Goal: Communication & Community: Answer question/provide support

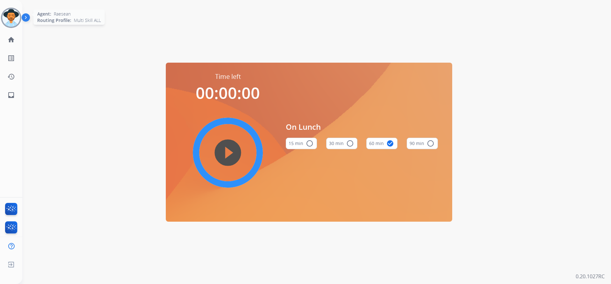
click at [17, 21] on img at bounding box center [11, 18] width 18 height 18
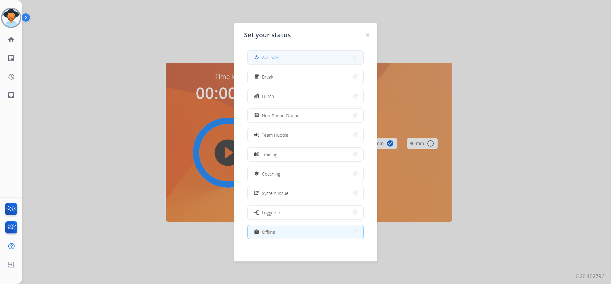
click at [338, 57] on button "how_to_reg Available" at bounding box center [305, 58] width 116 height 14
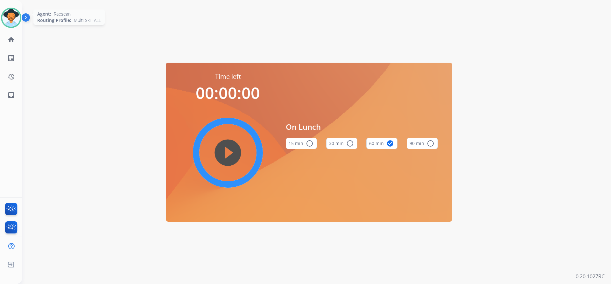
click at [11, 19] on img at bounding box center [11, 18] width 18 height 18
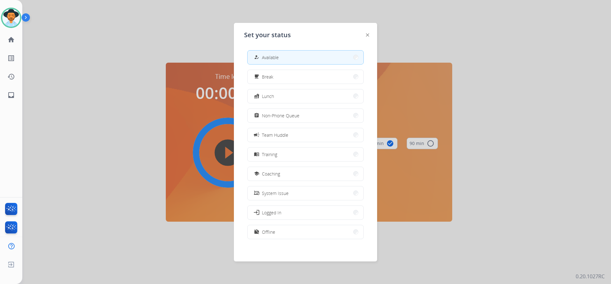
click at [279, 53] on button "how_to_reg Available" at bounding box center [305, 58] width 116 height 14
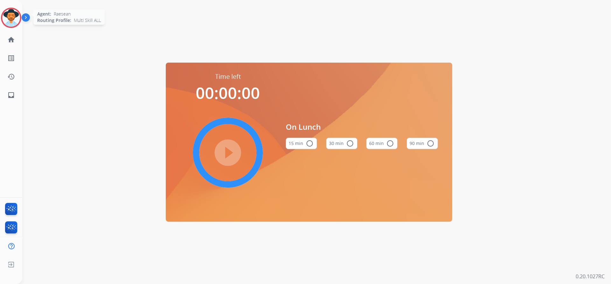
click at [8, 24] on img at bounding box center [11, 18] width 18 height 18
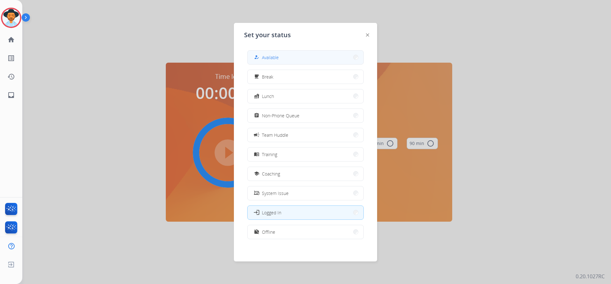
click at [264, 56] on span "Available" at bounding box center [270, 57] width 17 height 7
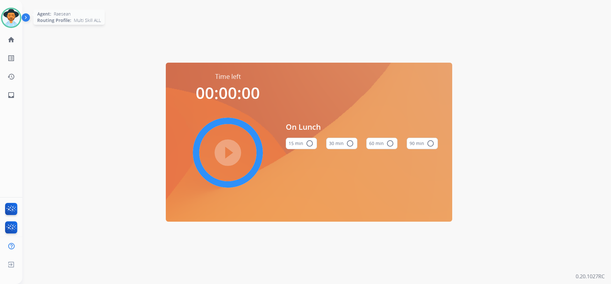
click at [4, 23] on img at bounding box center [11, 18] width 18 height 18
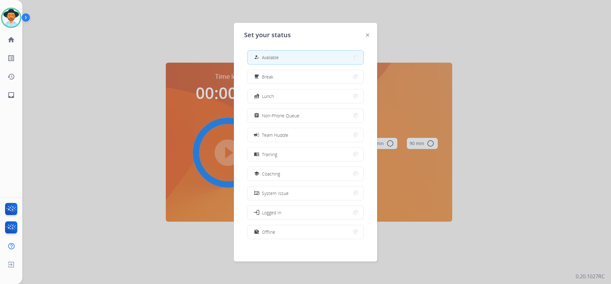
click at [263, 62] on button "how_to_reg Available" at bounding box center [305, 58] width 116 height 14
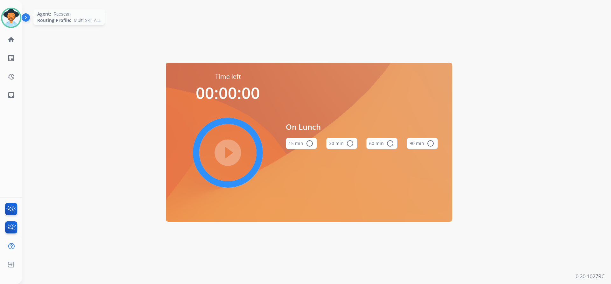
click at [11, 18] on img at bounding box center [11, 18] width 18 height 18
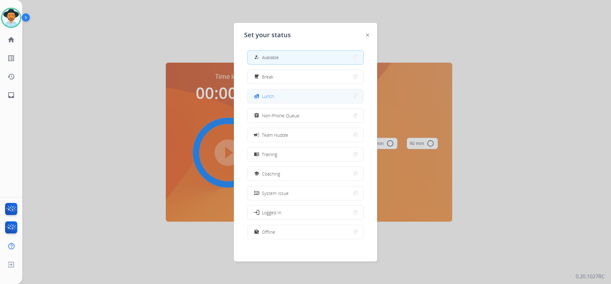
click at [296, 102] on button "fastfood Lunch" at bounding box center [305, 96] width 116 height 14
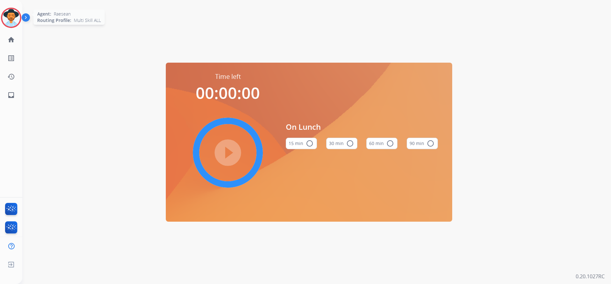
click at [14, 13] on img at bounding box center [11, 18] width 18 height 18
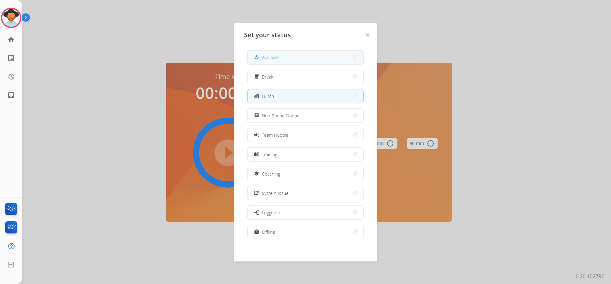
click at [331, 54] on button "how_to_reg Available" at bounding box center [305, 58] width 116 height 14
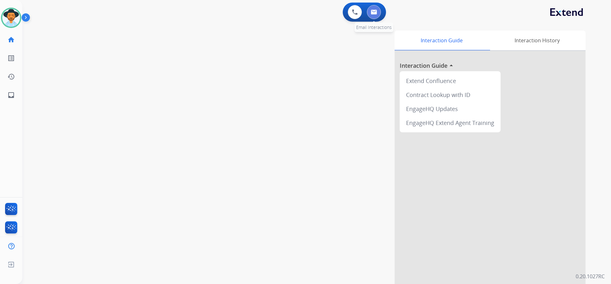
click at [376, 13] on img at bounding box center [374, 12] width 6 height 5
select select "**********"
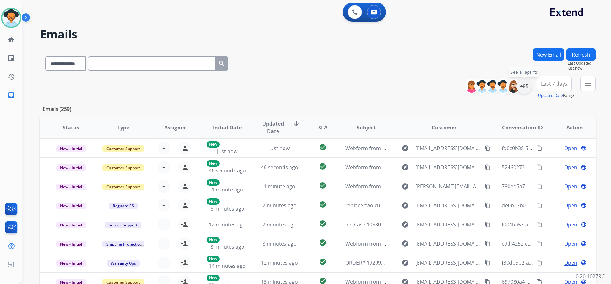
click at [527, 86] on div "+85" at bounding box center [523, 86] width 15 height 15
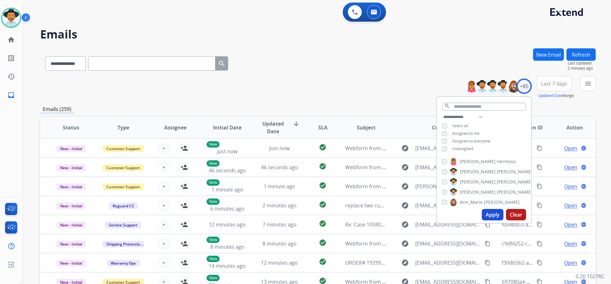
click at [468, 132] on span "Assigned to me" at bounding box center [465, 133] width 27 height 5
click at [493, 212] on button "Apply" at bounding box center [493, 214] width 22 height 11
click at [547, 84] on span "Last 7 days" at bounding box center [554, 83] width 26 height 3
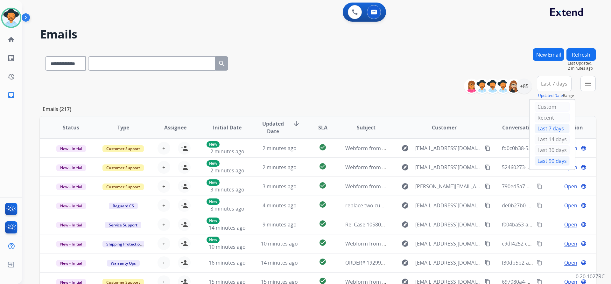
click at [549, 161] on div "Last 90 days" at bounding box center [551, 161] width 35 height 10
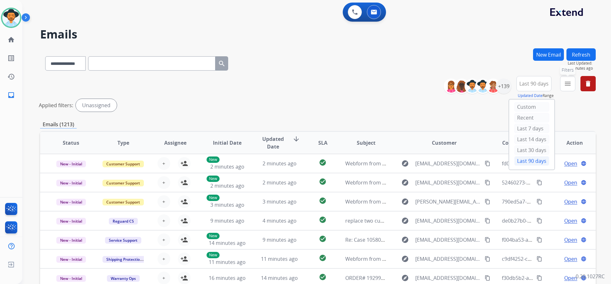
click at [572, 81] on button "menu Filters" at bounding box center [567, 83] width 15 height 15
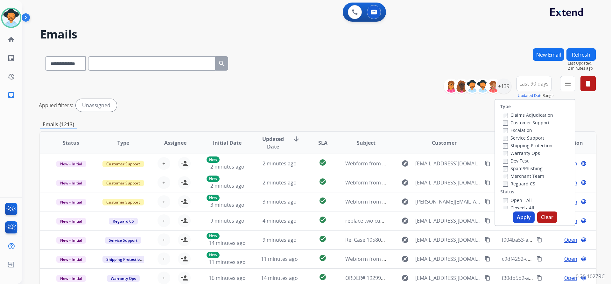
click at [538, 123] on label "Customer Support" at bounding box center [526, 123] width 47 height 6
click at [535, 144] on label "Shipping Protection" at bounding box center [528, 146] width 50 height 6
click at [520, 181] on label "Reguard CS" at bounding box center [519, 184] width 32 height 6
click at [517, 199] on label "Open - All" at bounding box center [517, 200] width 29 height 6
click at [523, 217] on button "Apply" at bounding box center [524, 217] width 22 height 11
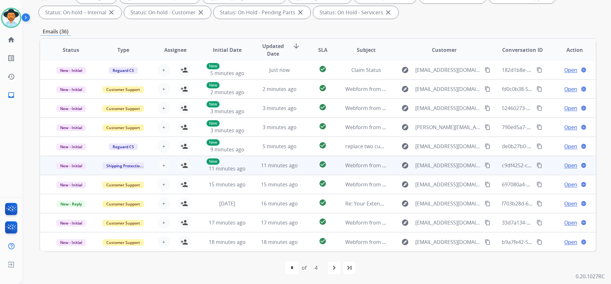
scroll to position [108, 0]
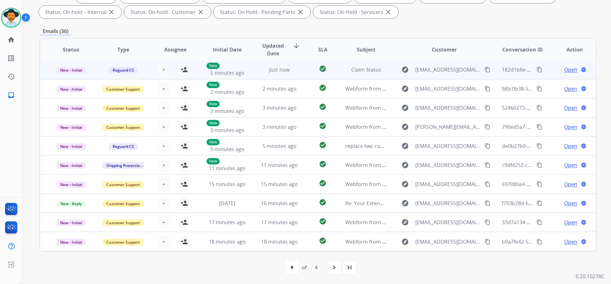
click at [49, 66] on td "New - Initial" at bounding box center [66, 69] width 52 height 19
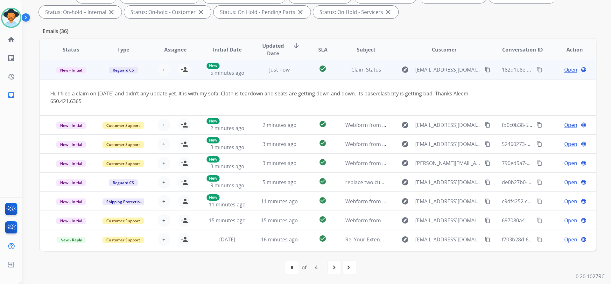
scroll to position [0, 0]
click at [182, 71] on mat-icon "person_add" at bounding box center [184, 70] width 8 height 8
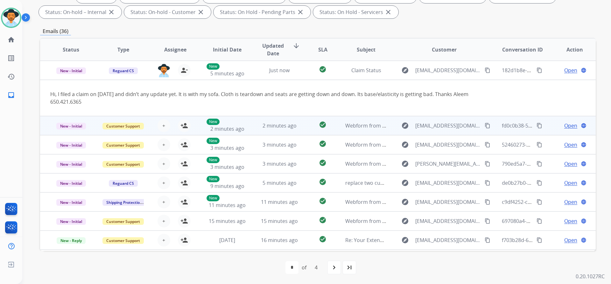
click at [44, 122] on td "New - Initial" at bounding box center [66, 125] width 52 height 19
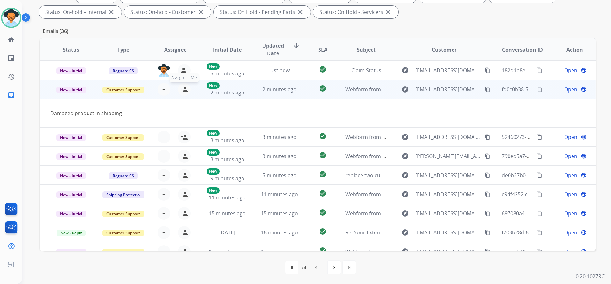
click at [185, 88] on mat-icon "person_add" at bounding box center [184, 90] width 8 height 8
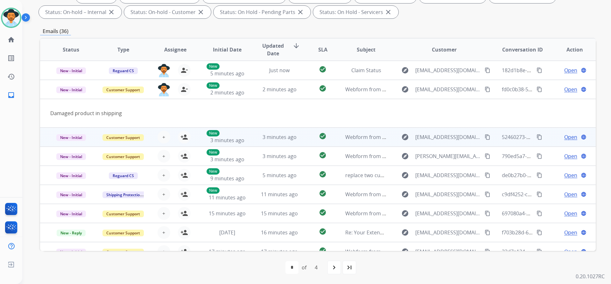
click at [47, 132] on td "New - Initial" at bounding box center [66, 137] width 52 height 19
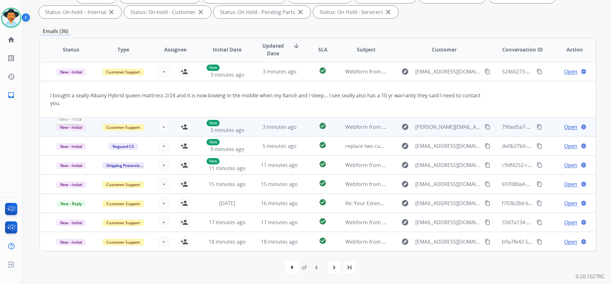
scroll to position [5, 0]
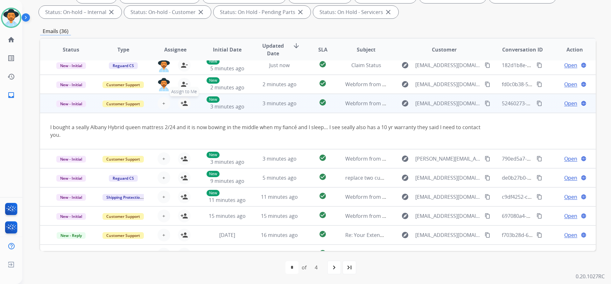
click at [183, 102] on mat-icon "person_add" at bounding box center [184, 104] width 8 height 8
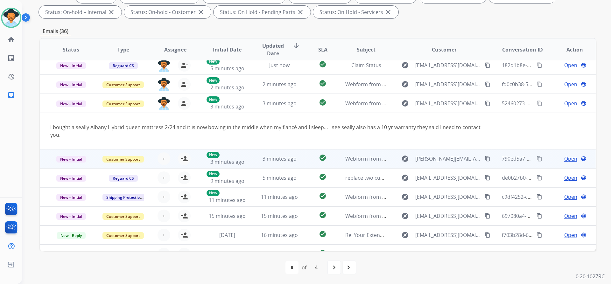
click at [45, 154] on td "New - Initial" at bounding box center [66, 158] width 52 height 19
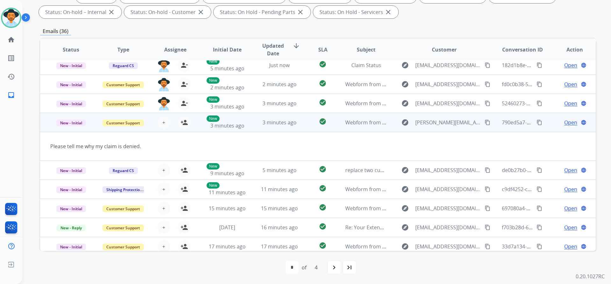
scroll to position [29, 0]
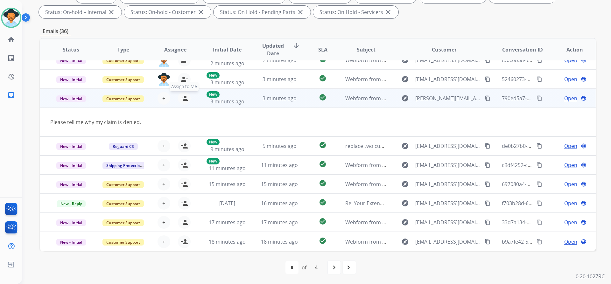
click at [185, 97] on mat-icon "person_add" at bounding box center [184, 98] width 8 height 8
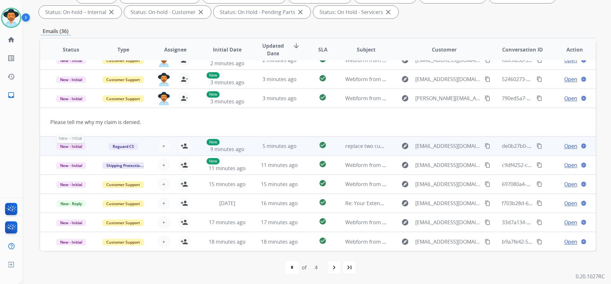
click at [49, 145] on td "New - Initial New - Initial" at bounding box center [66, 145] width 52 height 19
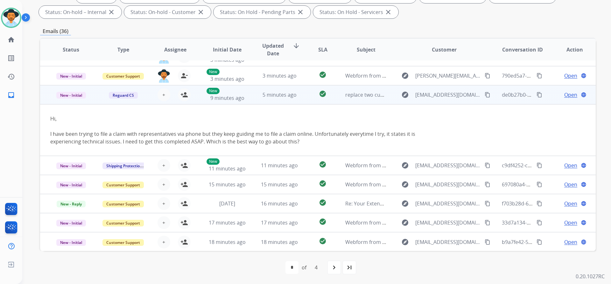
scroll to position [52, 0]
click at [182, 93] on mat-icon "person_add" at bounding box center [184, 95] width 8 height 8
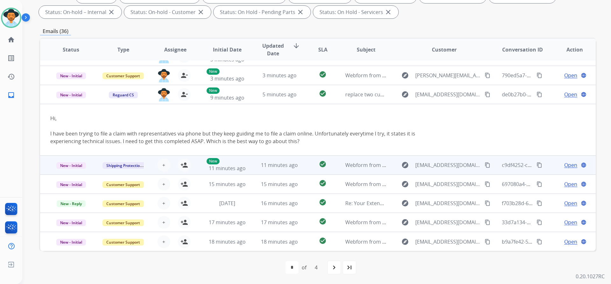
click at [47, 161] on td "New - Initial" at bounding box center [66, 165] width 52 height 19
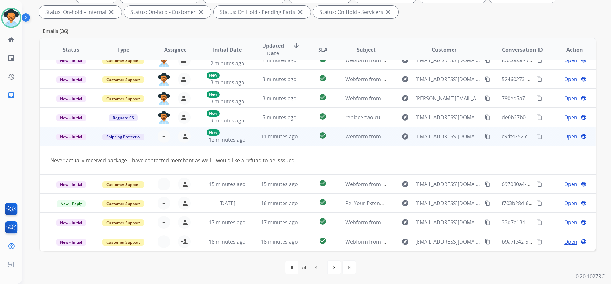
scroll to position [29, 0]
click at [184, 136] on mat-icon "person_add" at bounding box center [184, 137] width 8 height 8
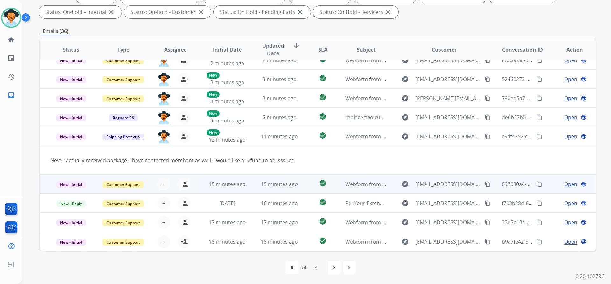
click at [45, 183] on td "New - Initial" at bounding box center [66, 184] width 52 height 19
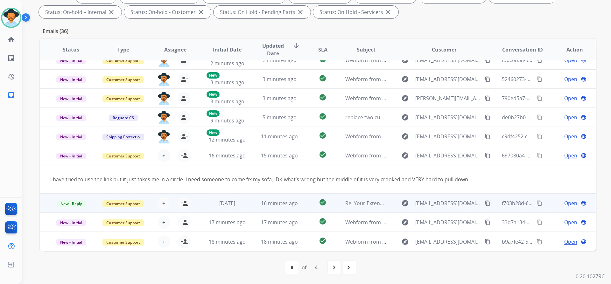
click at [45, 200] on td "New - Reply" at bounding box center [66, 203] width 52 height 19
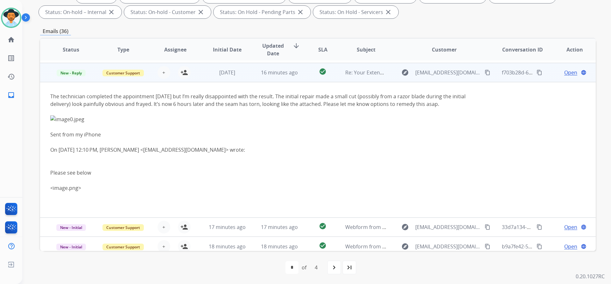
scroll to position [134, 0]
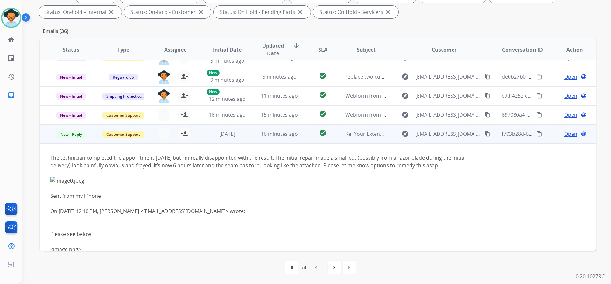
click at [49, 137] on td "New - Reply" at bounding box center [66, 133] width 52 height 19
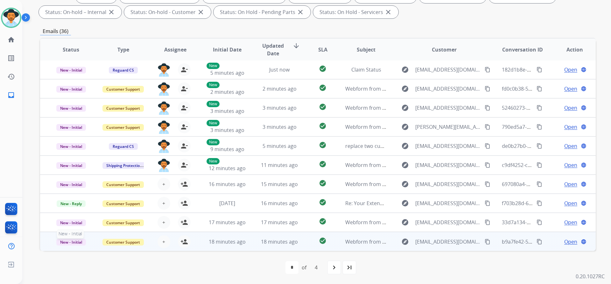
click at [51, 240] on p "New - Initial" at bounding box center [71, 242] width 42 height 8
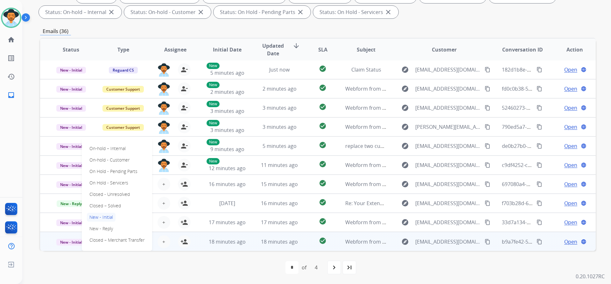
click at [39, 241] on div "**********" at bounding box center [316, 142] width 589 height 284
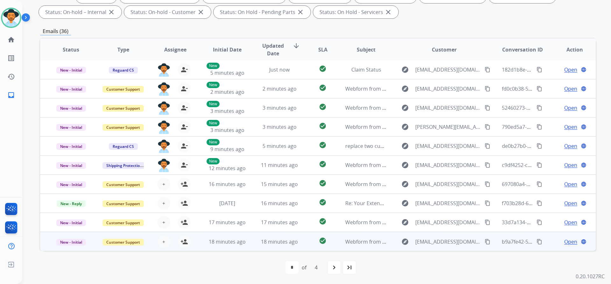
click at [46, 238] on td "New - Initial" at bounding box center [66, 241] width 52 height 19
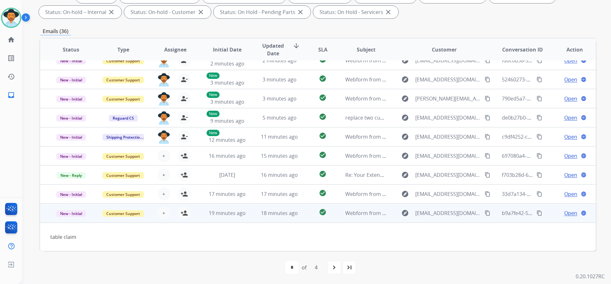
scroll to position [29, 0]
click at [185, 213] on mat-icon "person_add" at bounding box center [184, 213] width 8 height 8
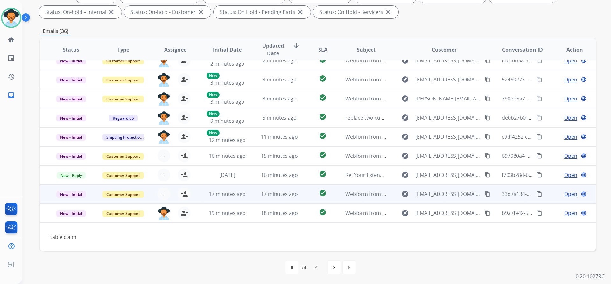
click at [46, 198] on td "New - Initial" at bounding box center [66, 194] width 52 height 19
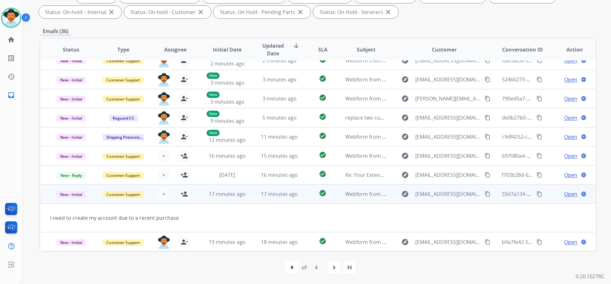
scroll to position [29, 0]
click at [46, 198] on td "New - Initial" at bounding box center [66, 193] width 52 height 19
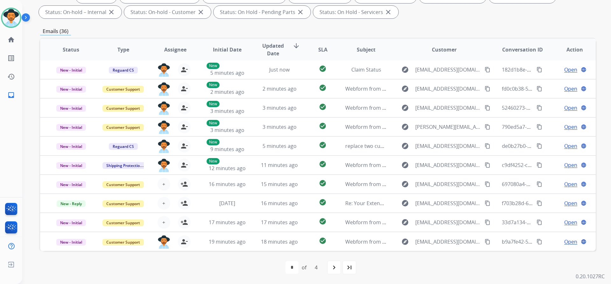
scroll to position [0, 0]
click at [497, 22] on div "**********" at bounding box center [317, 112] width 555 height 344
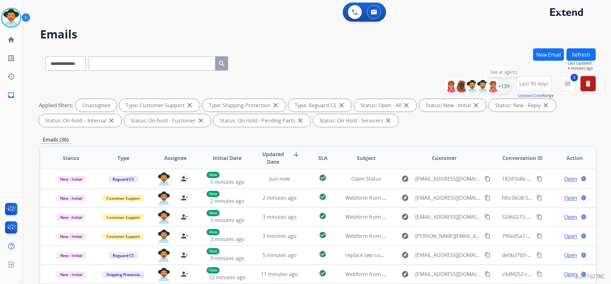
click at [502, 84] on div "+139" at bounding box center [503, 86] width 15 height 15
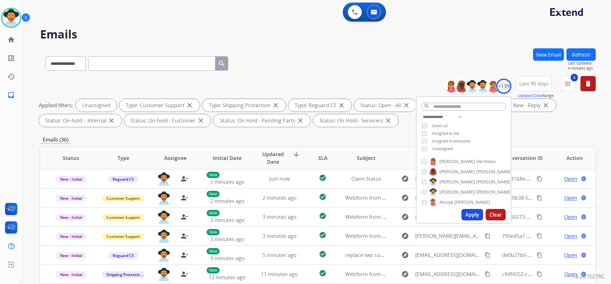
click at [446, 147] on span "Unassigned" at bounding box center [442, 148] width 21 height 5
click at [454, 132] on span "Assigned to me" at bounding box center [445, 133] width 27 height 5
click at [475, 210] on button "Apply" at bounding box center [472, 214] width 22 height 11
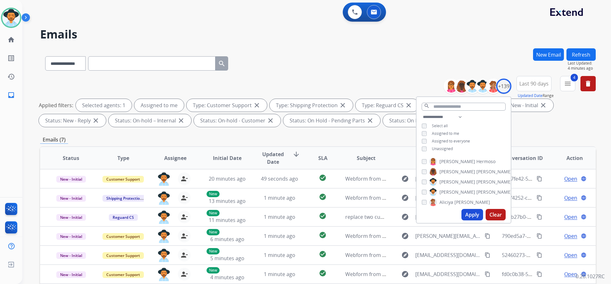
click at [544, 122] on div "Applied filters: Selected agents: 1 Assigned to me Type: Customer Support close…" at bounding box center [316, 113] width 555 height 28
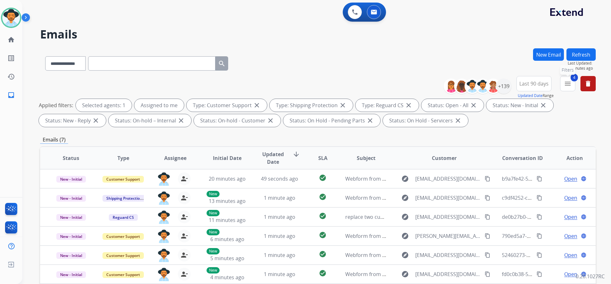
click at [568, 86] on mat-icon "menu" at bounding box center [568, 84] width 8 height 8
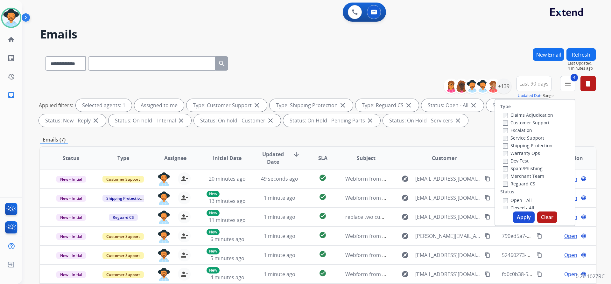
click at [523, 218] on button "Apply" at bounding box center [524, 217] width 22 height 11
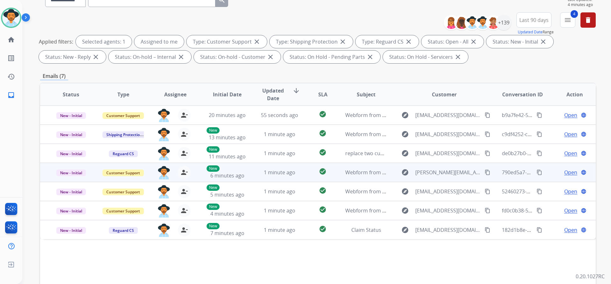
scroll to position [95, 0]
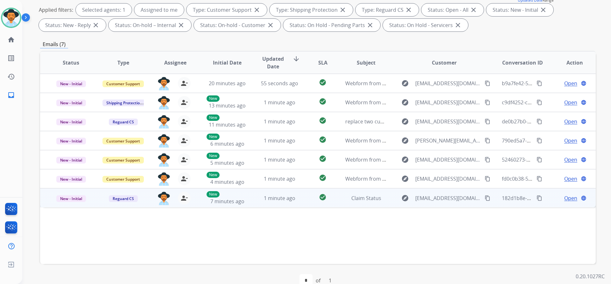
click at [569, 198] on span "Open" at bounding box center [570, 198] width 13 height 8
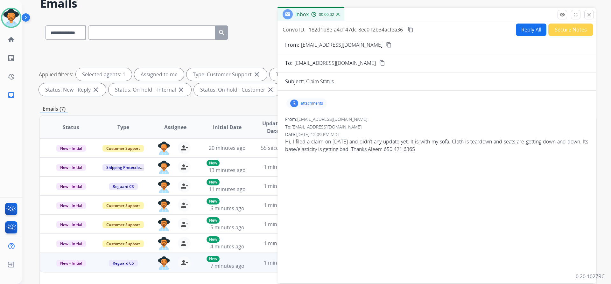
scroll to position [0, 0]
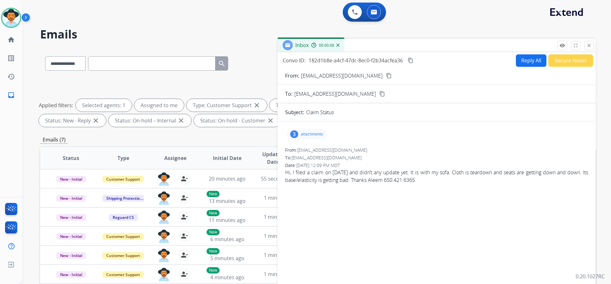
click at [386, 75] on mat-icon "content_copy" at bounding box center [389, 76] width 6 height 6
click at [522, 59] on button "Reply All" at bounding box center [531, 60] width 31 height 12
select select "**********"
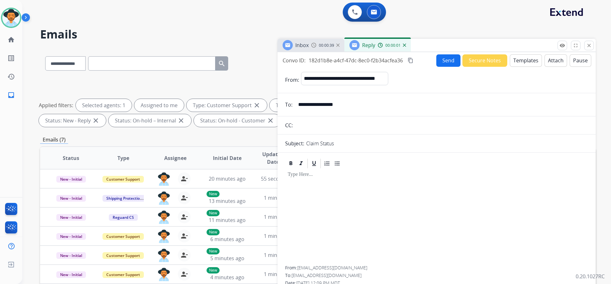
click at [516, 62] on button "Templates" at bounding box center [526, 60] width 32 height 12
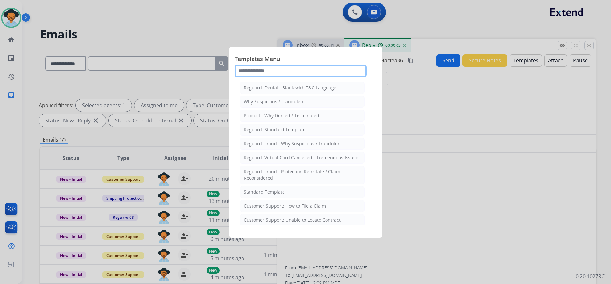
click at [292, 72] on input "text" at bounding box center [300, 71] width 132 height 13
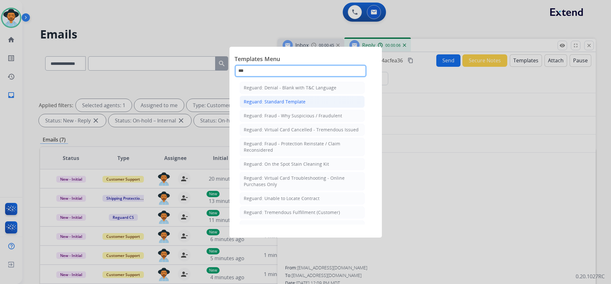
type input "***"
click at [301, 98] on li "Reguard: Standard Template" at bounding box center [302, 102] width 125 height 12
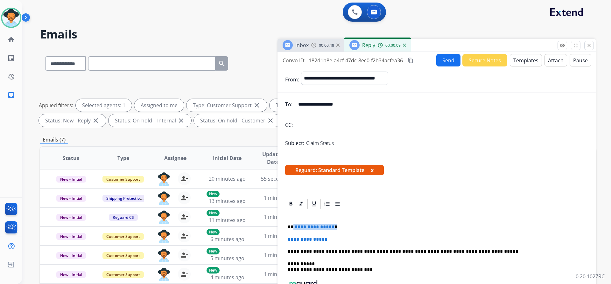
drag, startPoint x: 333, startPoint y: 228, endPoint x: 293, endPoint y: 226, distance: 40.8
click at [293, 226] on p "**********" at bounding box center [434, 227] width 293 height 6
drag, startPoint x: 331, startPoint y: 240, endPoint x: 287, endPoint y: 239, distance: 44.6
click at [287, 239] on div "**********" at bounding box center [436, 273] width 303 height 126
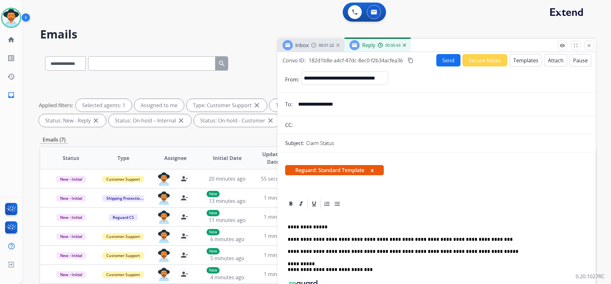
click at [371, 240] on p "**********" at bounding box center [434, 240] width 293 height 6
click at [423, 239] on p "**********" at bounding box center [434, 240] width 293 height 6
click at [429, 240] on p "**********" at bounding box center [434, 240] width 293 height 6
click at [302, 43] on span "Inbox" at bounding box center [301, 45] width 13 height 7
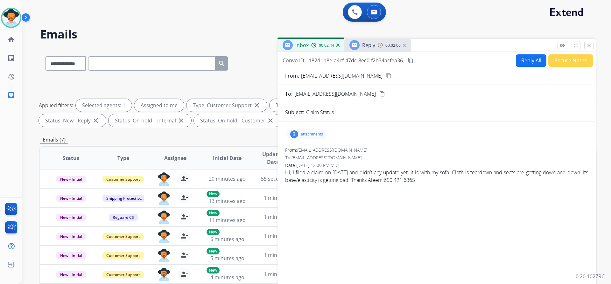
drag, startPoint x: 284, startPoint y: 172, endPoint x: 456, endPoint y: 176, distance: 172.2
click at [456, 176] on div "3 attachments From: aleemkwl@yahoo.com To: customerservice@reguardprotection.co…" at bounding box center [436, 217] width 318 height 180
copy span "Hi, I filed a claim on August 11 and didn’t any update yet. It is with my sofa.…"
click at [374, 45] on span "Reply" at bounding box center [368, 45] width 13 height 7
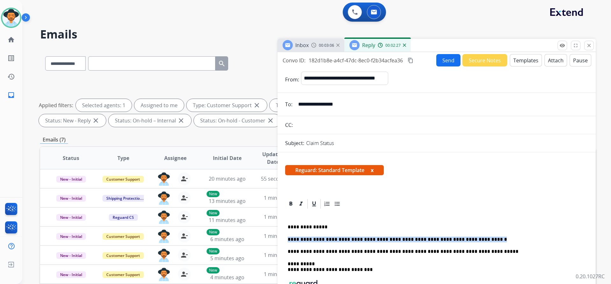
drag, startPoint x: 287, startPoint y: 239, endPoint x: 458, endPoint y: 240, distance: 170.5
click at [458, 240] on div "**********" at bounding box center [436, 273] width 303 height 126
copy p "**********"
click at [409, 61] on mat-icon "content_copy" at bounding box center [411, 61] width 6 height 6
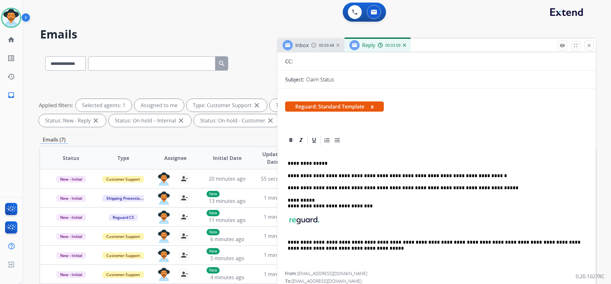
click at [493, 202] on p "**********" at bounding box center [434, 204] width 293 height 12
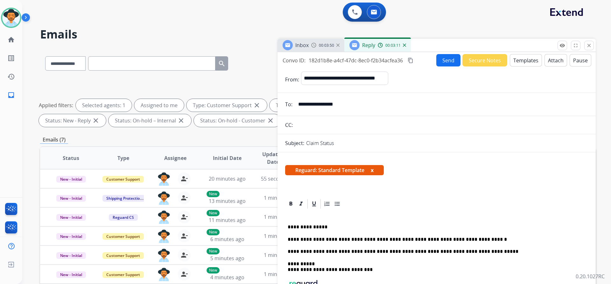
click at [450, 61] on button "Send" at bounding box center [448, 60] width 24 height 12
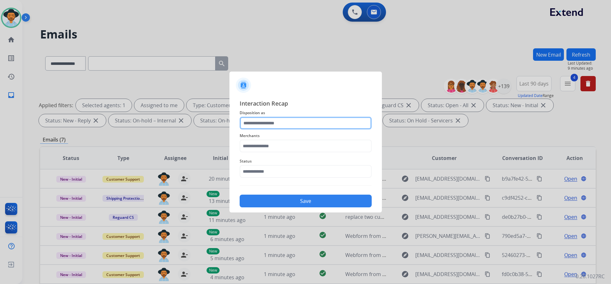
click at [288, 120] on input "text" at bounding box center [306, 123] width 132 height 13
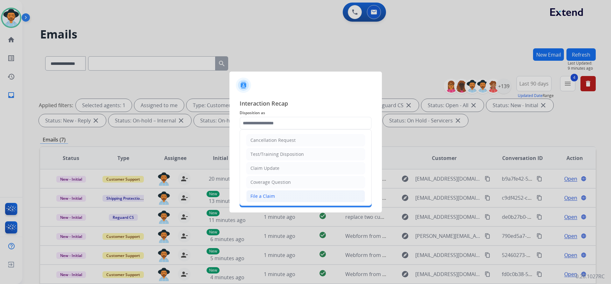
click at [272, 196] on div "File a Claim" at bounding box center [262, 196] width 24 height 6
type input "**********"
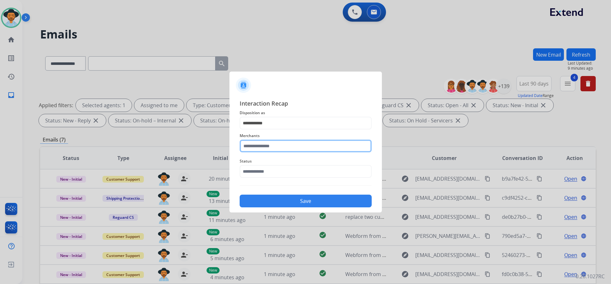
click at [281, 145] on input "text" at bounding box center [306, 146] width 132 height 13
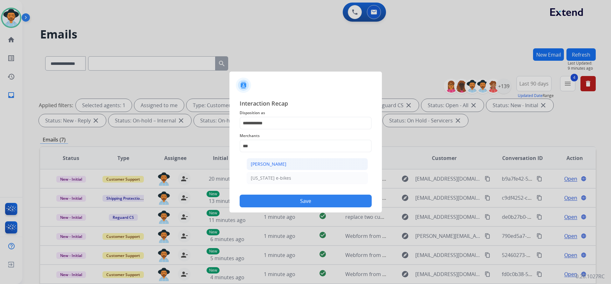
click at [273, 160] on li "Ashley - Reguard" at bounding box center [307, 164] width 121 height 12
type input "**********"
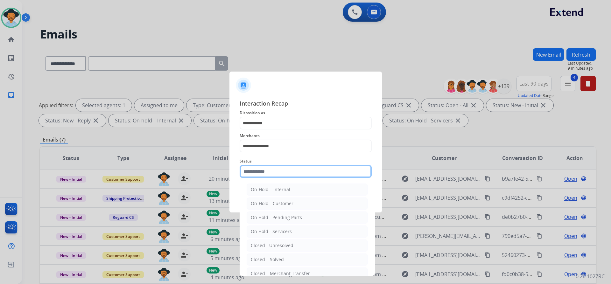
click at [275, 172] on input "text" at bounding box center [306, 171] width 132 height 13
click at [283, 256] on li "Closed – Solved" at bounding box center [307, 260] width 121 height 12
type input "**********"
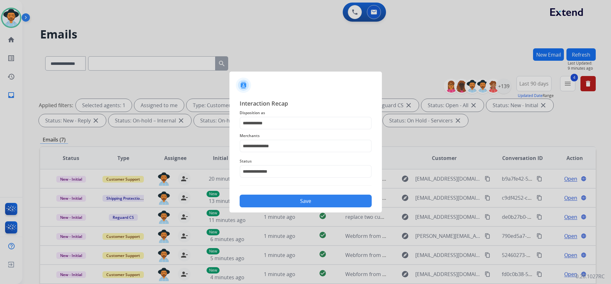
click at [304, 200] on button "Save" at bounding box center [306, 201] width 132 height 13
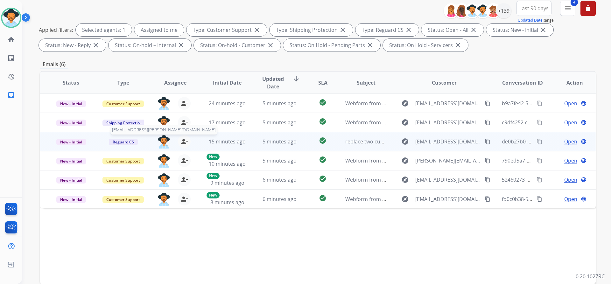
scroll to position [108, 0]
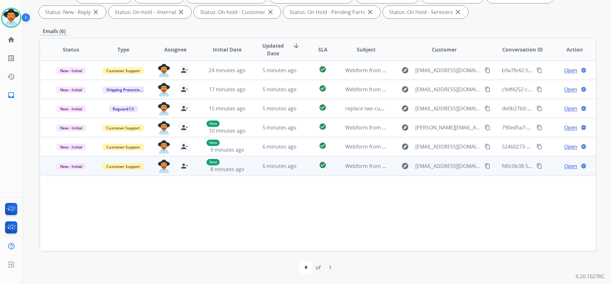
click at [565, 166] on span "Open" at bounding box center [570, 166] width 13 height 8
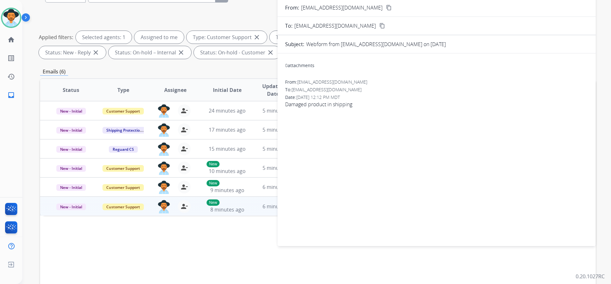
scroll to position [0, 0]
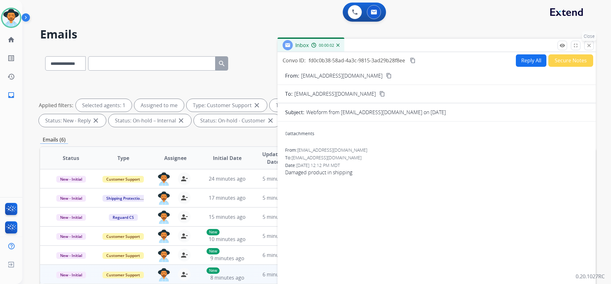
click at [587, 45] on mat-icon "close" at bounding box center [589, 46] width 6 height 6
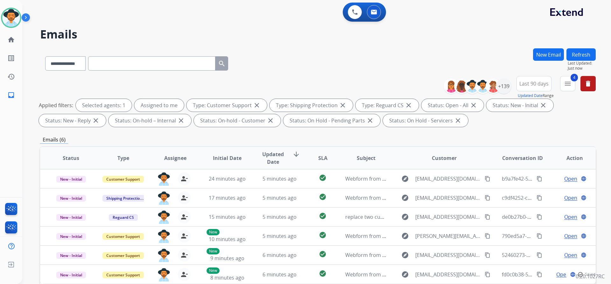
scroll to position [32, 0]
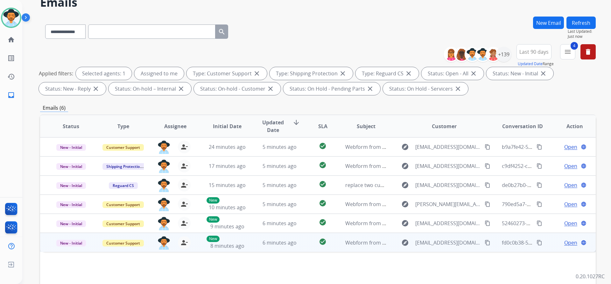
click at [565, 241] on span "Open" at bounding box center [570, 243] width 13 height 8
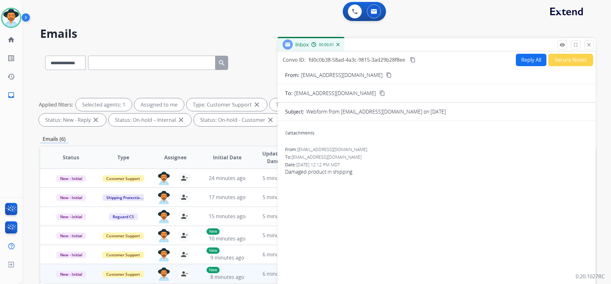
scroll to position [0, 0]
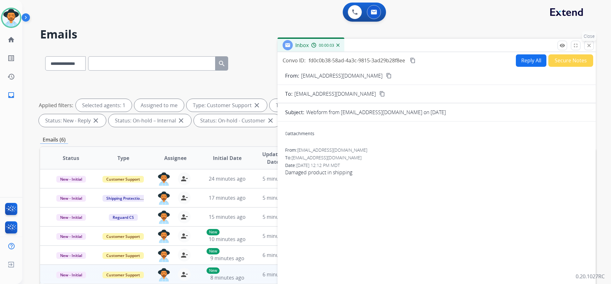
click at [588, 47] on mat-icon "close" at bounding box center [589, 46] width 6 height 6
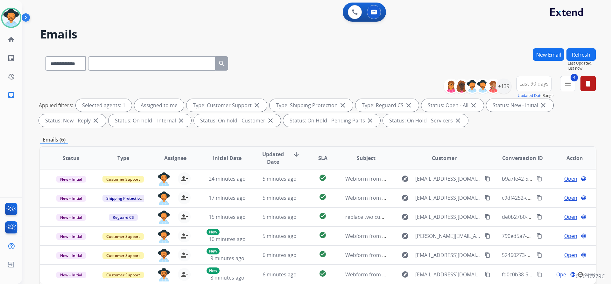
scroll to position [95, 0]
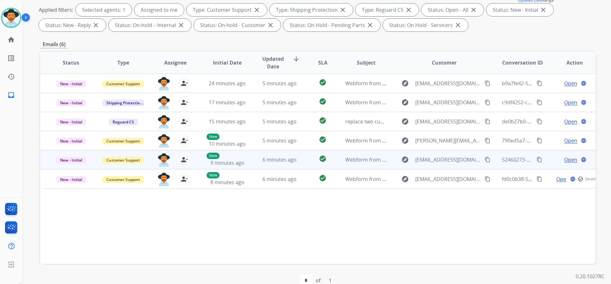
click at [568, 159] on span "Open" at bounding box center [570, 160] width 13 height 8
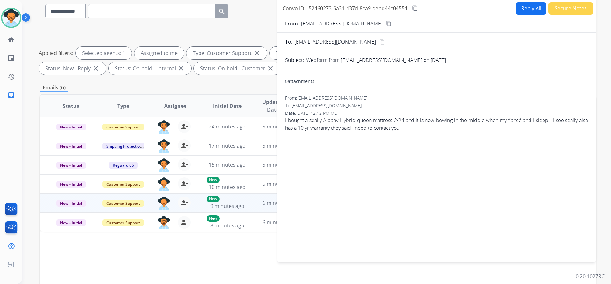
scroll to position [32, 0]
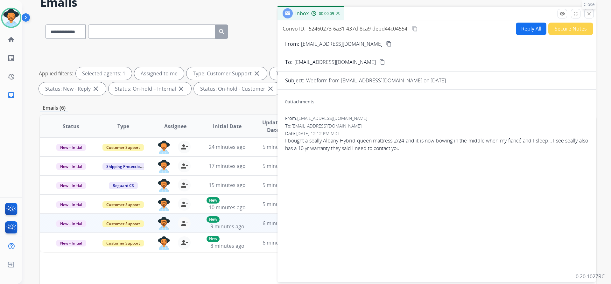
click at [588, 16] on mat-icon "close" at bounding box center [589, 14] width 6 height 6
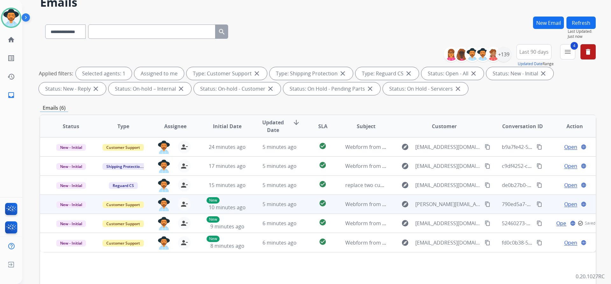
click at [566, 204] on span "Open" at bounding box center [570, 204] width 13 height 8
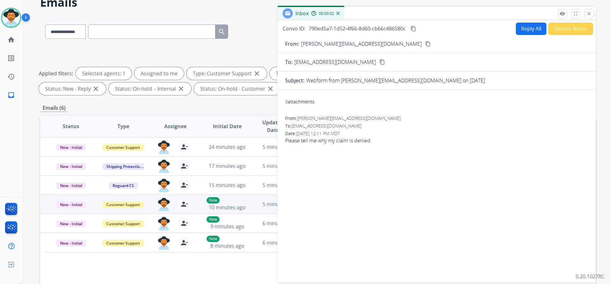
click at [517, 32] on button "Reply All" at bounding box center [531, 29] width 31 height 12
select select "**********"
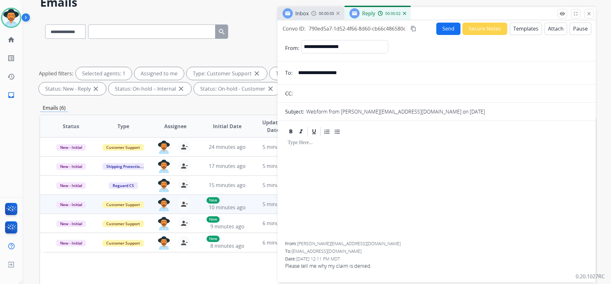
click at [303, 12] on span "Inbox" at bounding box center [301, 13] width 13 height 7
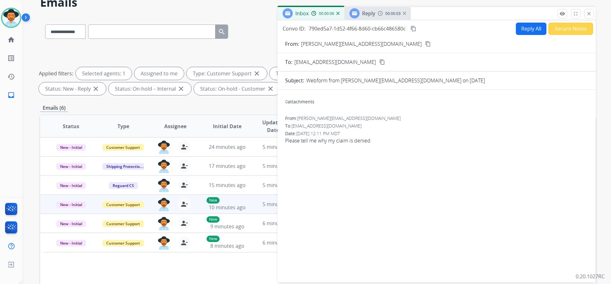
click at [425, 44] on mat-icon "content_copy" at bounding box center [428, 44] width 6 height 6
drag, startPoint x: 377, startPoint y: 139, endPoint x: 284, endPoint y: 139, distance: 93.2
click at [284, 139] on div "0 attachments From: Weigel.don@gmail.com To: support@extend.com Date: 08/21/202…" at bounding box center [436, 185] width 318 height 180
copy span "Please tell me why my claim is denied."
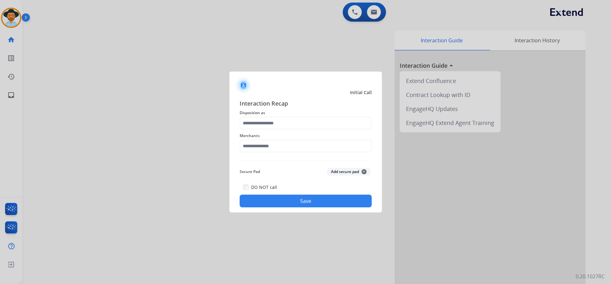
click at [125, 52] on div at bounding box center [305, 142] width 611 height 284
click at [309, 124] on input "text" at bounding box center [306, 123] width 132 height 13
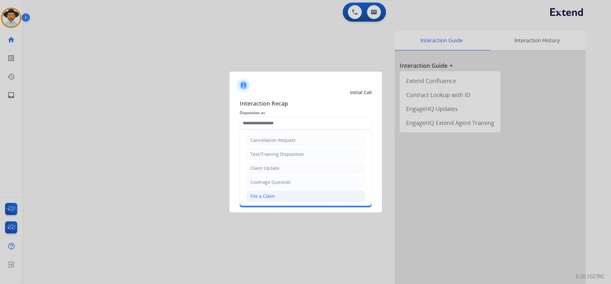
click at [284, 197] on li "File a Claim" at bounding box center [305, 196] width 119 height 12
type input "**********"
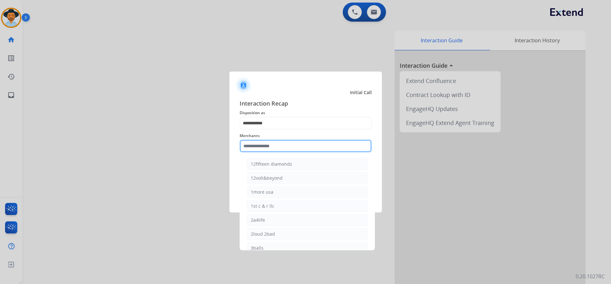
click at [286, 152] on input "text" at bounding box center [306, 146] width 132 height 13
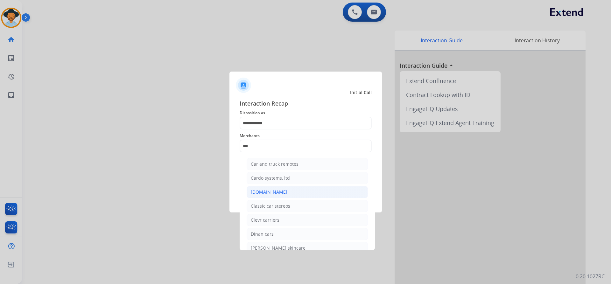
click at [278, 189] on div "Carparts.com" at bounding box center [269, 192] width 37 height 6
type input "**********"
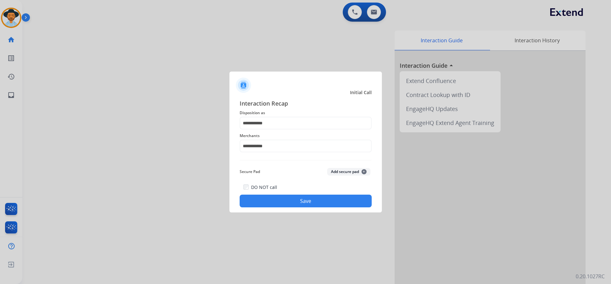
click at [285, 200] on button "Save" at bounding box center [306, 201] width 132 height 13
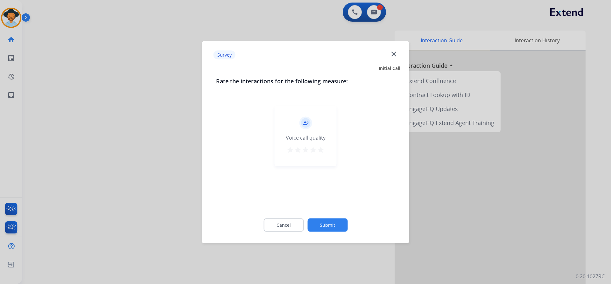
click at [324, 227] on button "Submit" at bounding box center [327, 224] width 40 height 13
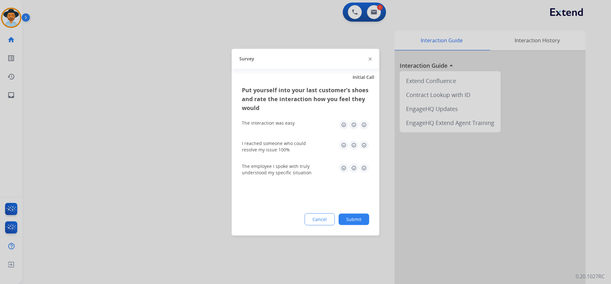
click at [360, 220] on button "Submit" at bounding box center [353, 218] width 31 height 11
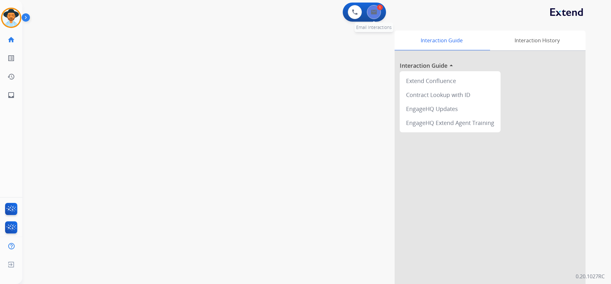
click at [373, 16] on button at bounding box center [374, 12] width 14 height 14
select select "**********"
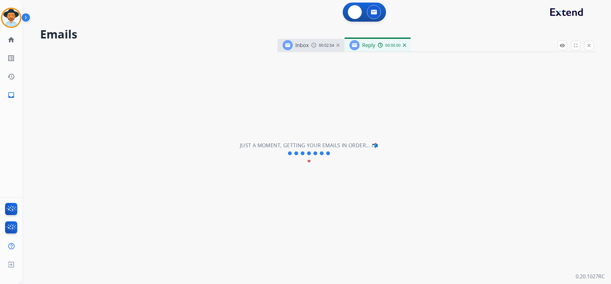
select select "**********"
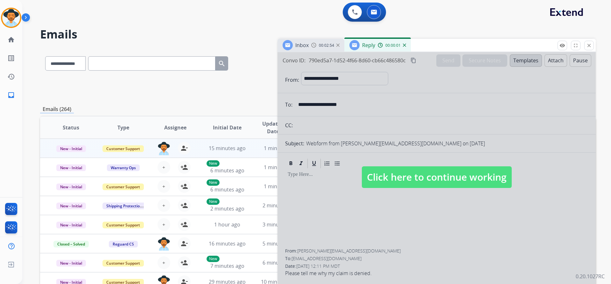
click at [411, 176] on span "Click here to continue working" at bounding box center [437, 177] width 150 height 22
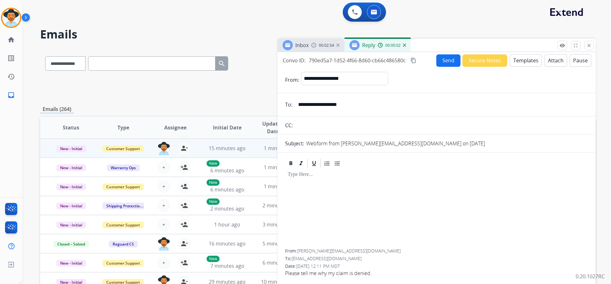
click at [317, 46] on div "00:02:54" at bounding box center [325, 45] width 28 height 6
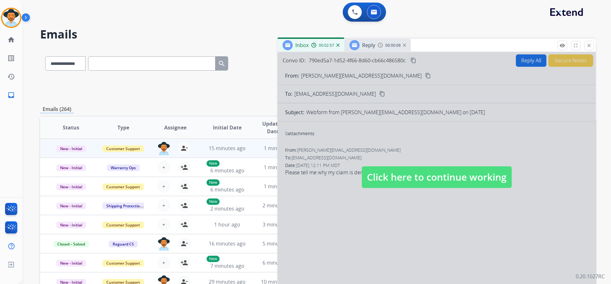
click at [373, 50] on div "Reply" at bounding box center [362, 45] width 26 height 10
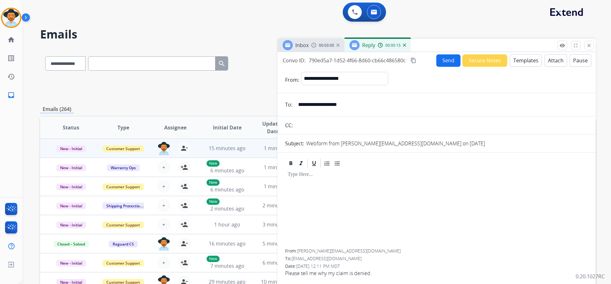
click at [527, 61] on button "Templates" at bounding box center [526, 60] width 32 height 12
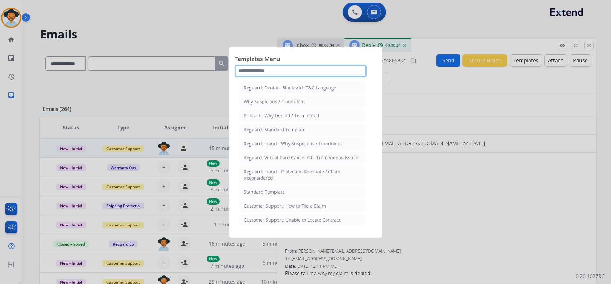
click at [285, 70] on input "text" at bounding box center [300, 71] width 132 height 13
type input "*"
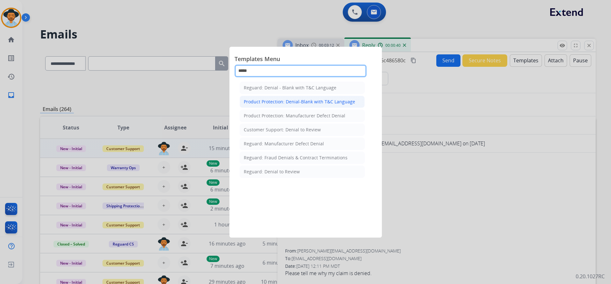
type input "*****"
click at [324, 101] on div "Product Protection: Denial-Blank with T&C Language" at bounding box center [299, 102] width 111 height 6
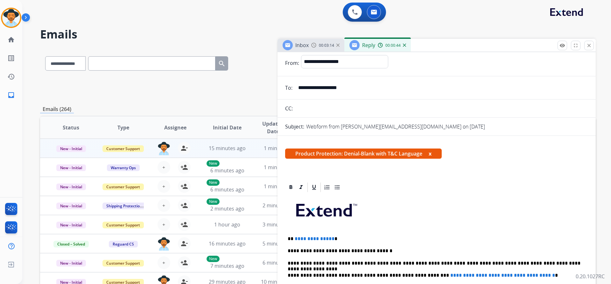
scroll to position [64, 0]
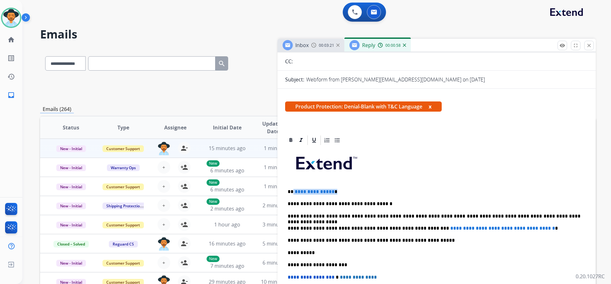
drag, startPoint x: 331, startPoint y: 192, endPoint x: 292, endPoint y: 194, distance: 39.2
click at [292, 194] on p "**********" at bounding box center [434, 192] width 293 height 6
drag, startPoint x: 538, startPoint y: 229, endPoint x: 416, endPoint y: 226, distance: 121.9
click at [416, 226] on p "**********" at bounding box center [434, 229] width 293 height 6
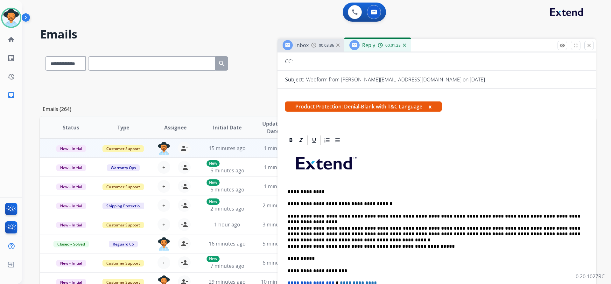
click at [458, 244] on p "**********" at bounding box center [434, 247] width 293 height 6
click at [307, 45] on span "Inbox" at bounding box center [301, 45] width 13 height 7
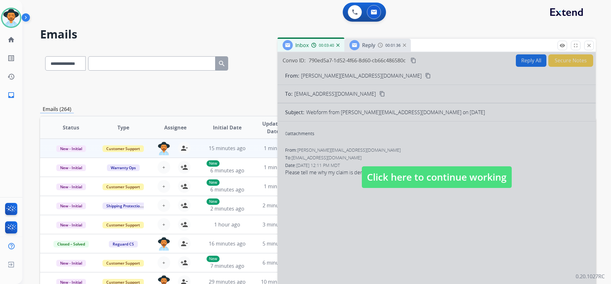
click at [448, 180] on span "Click here to continue working" at bounding box center [437, 177] width 150 height 22
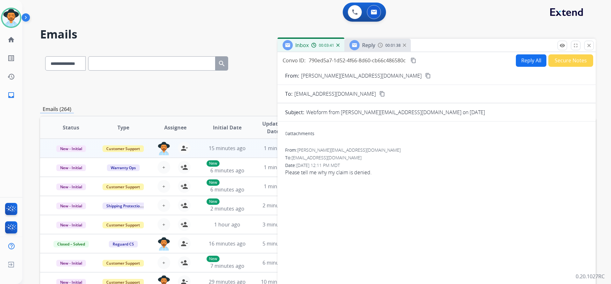
click at [412, 59] on mat-icon "content_copy" at bounding box center [413, 61] width 6 height 6
click at [480, 204] on div "0 attachments From: Weigel.don@gmail.com To: support@extend.com Date: 08/21/202…" at bounding box center [436, 205] width 318 height 156
click at [373, 44] on span "Reply" at bounding box center [368, 45] width 13 height 7
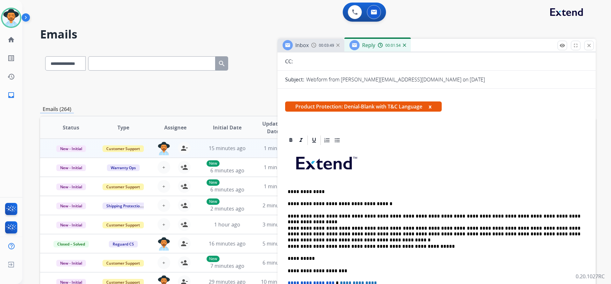
click at [459, 183] on div "**********" at bounding box center [436, 255] width 303 height 219
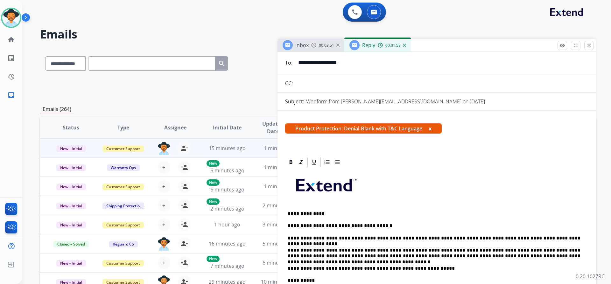
scroll to position [0, 0]
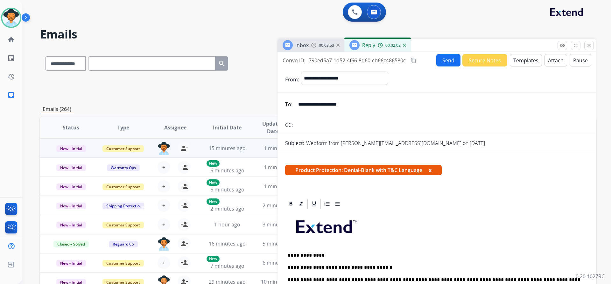
click at [445, 61] on button "Send" at bounding box center [448, 60] width 24 height 12
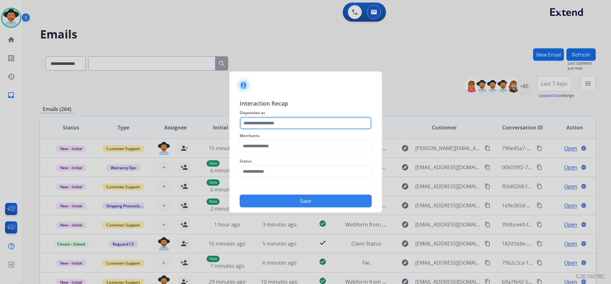
click at [273, 123] on input "text" at bounding box center [306, 123] width 132 height 13
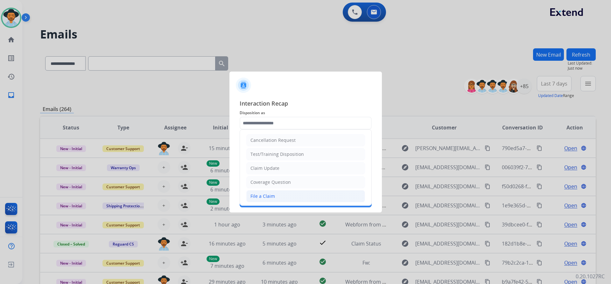
drag, startPoint x: 278, startPoint y: 195, endPoint x: 274, endPoint y: 191, distance: 6.3
click at [278, 195] on li "File a Claim" at bounding box center [305, 196] width 119 height 12
type input "**********"
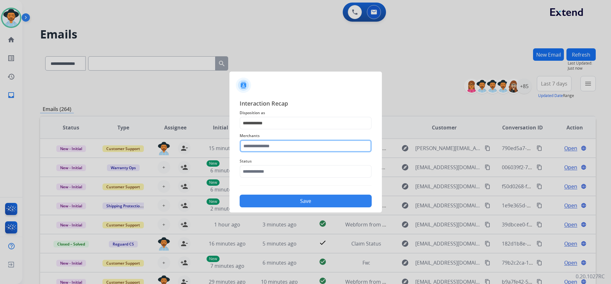
click at [270, 146] on input "text" at bounding box center [306, 146] width 132 height 13
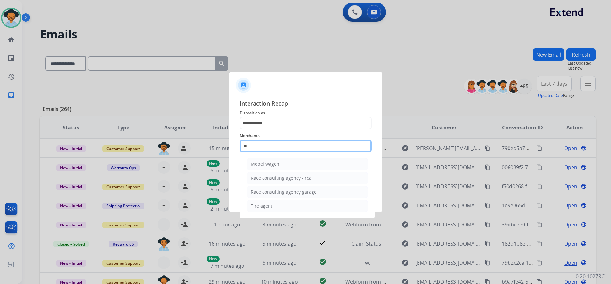
type input "*"
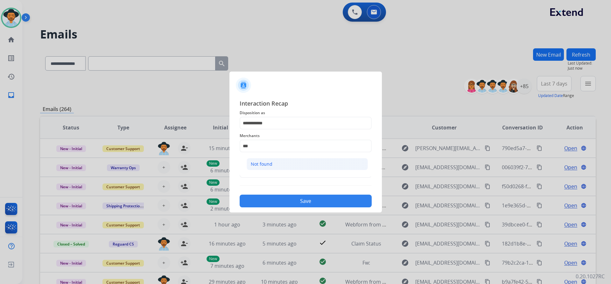
click at [277, 162] on li "Not found" at bounding box center [307, 164] width 121 height 12
type input "*********"
click at [279, 173] on input "text" at bounding box center [306, 171] width 132 height 13
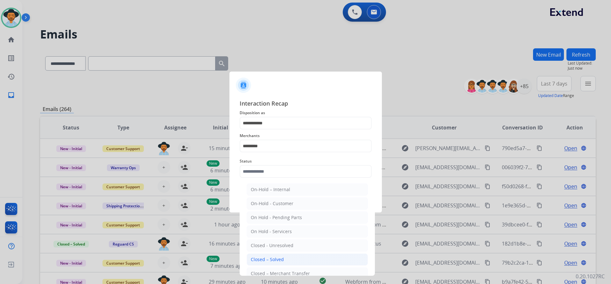
click at [272, 256] on li "Closed – Solved" at bounding box center [307, 260] width 121 height 12
type input "**********"
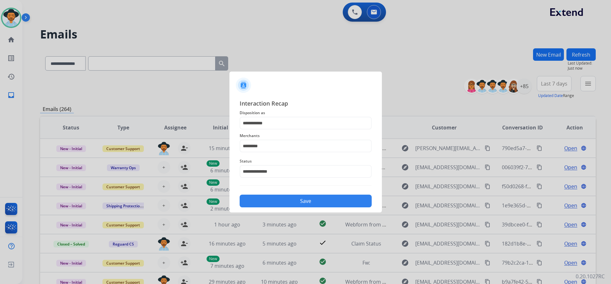
click at [302, 201] on button "Save" at bounding box center [306, 201] width 132 height 13
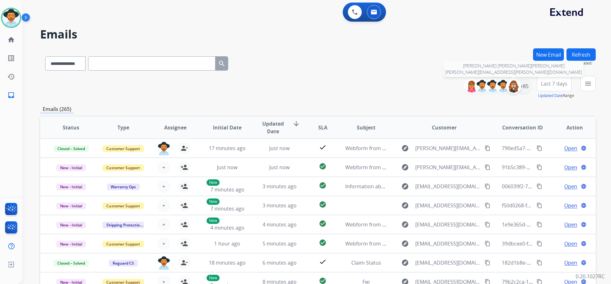
click at [518, 89] on img at bounding box center [513, 86] width 13 height 13
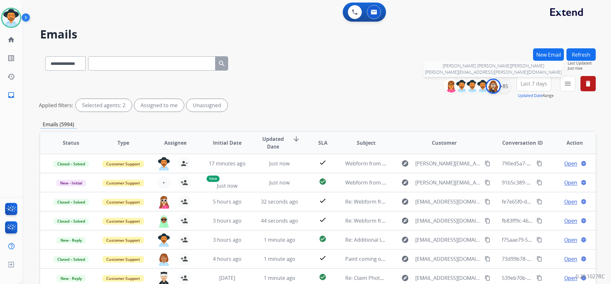
click at [488, 81] on img at bounding box center [493, 86] width 13 height 13
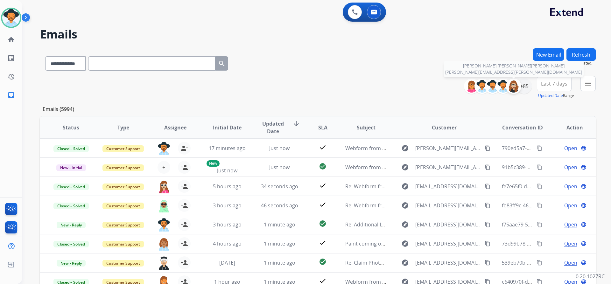
click at [520, 86] on div at bounding box center [513, 86] width 15 height 15
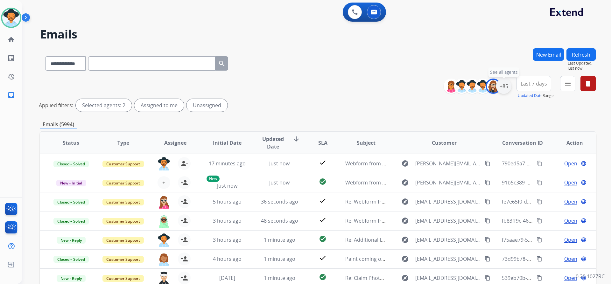
click at [501, 88] on div "+85" at bounding box center [503, 86] width 15 height 15
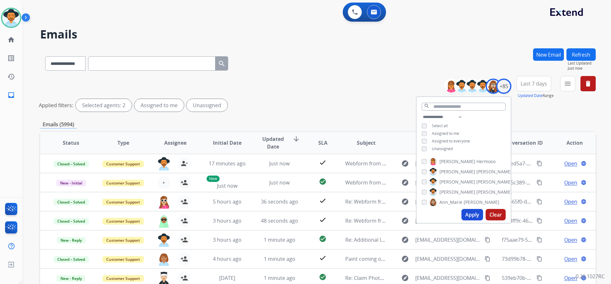
click at [448, 149] on span "Unassigned" at bounding box center [442, 148] width 21 height 5
click at [451, 202] on span "Ann_Marie" at bounding box center [450, 202] width 23 height 6
click at [470, 213] on button "Apply" at bounding box center [472, 214] width 22 height 11
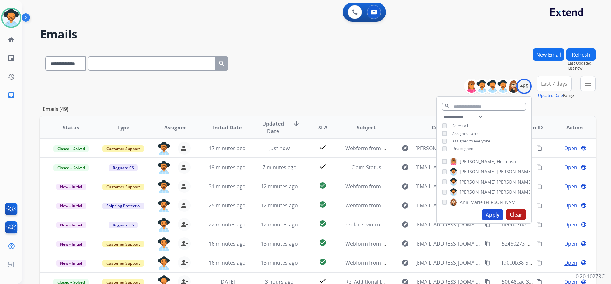
click at [551, 84] on span "Last 7 days" at bounding box center [554, 83] width 26 height 3
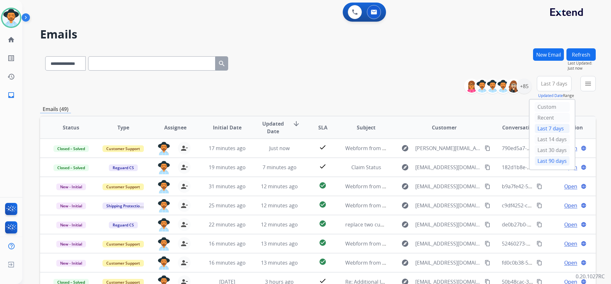
click at [548, 160] on div "Last 90 days" at bounding box center [551, 161] width 35 height 10
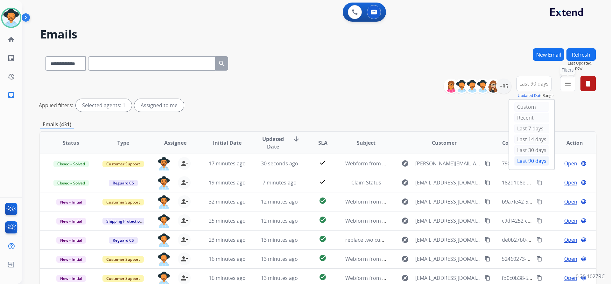
click at [566, 80] on mat-icon "menu" at bounding box center [568, 84] width 8 height 8
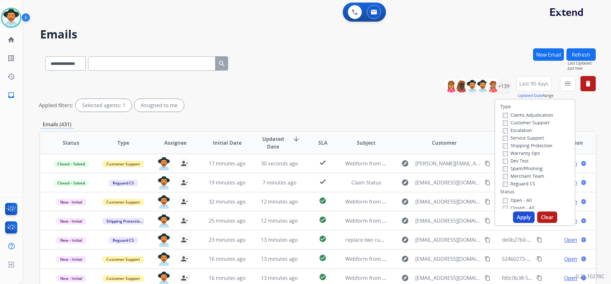
click at [528, 122] on label "Customer Support" at bounding box center [526, 123] width 47 height 6
click at [541, 145] on label "Shipping Protection" at bounding box center [528, 146] width 50 height 6
click at [524, 183] on label "Reguard CS" at bounding box center [519, 184] width 32 height 6
click at [517, 202] on label "Open - All" at bounding box center [517, 200] width 29 height 6
click at [521, 219] on button "Apply" at bounding box center [524, 217] width 22 height 11
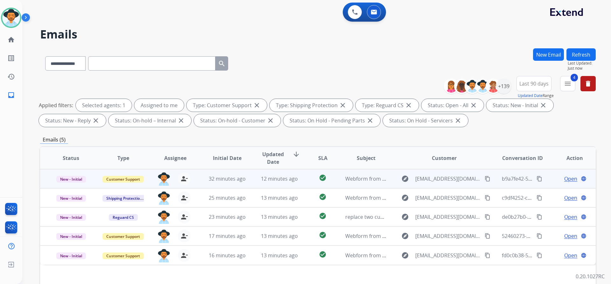
scroll to position [64, 0]
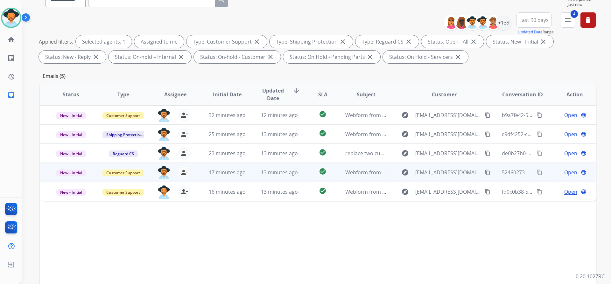
click at [569, 172] on span "Open" at bounding box center [570, 173] width 13 height 8
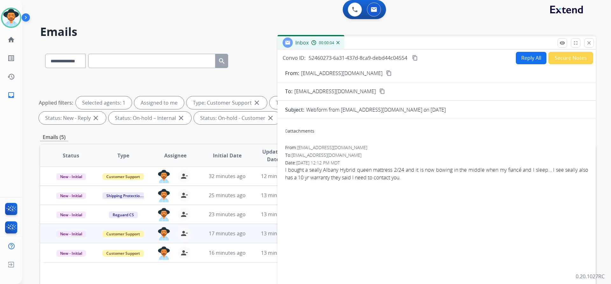
scroll to position [0, 0]
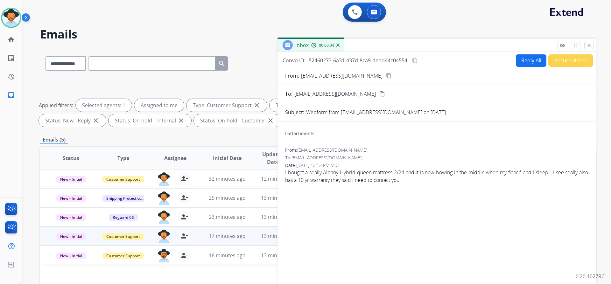
click at [386, 74] on mat-icon "content_copy" at bounding box center [389, 76] width 6 height 6
click at [386, 76] on mat-icon "content_copy" at bounding box center [389, 76] width 6 height 6
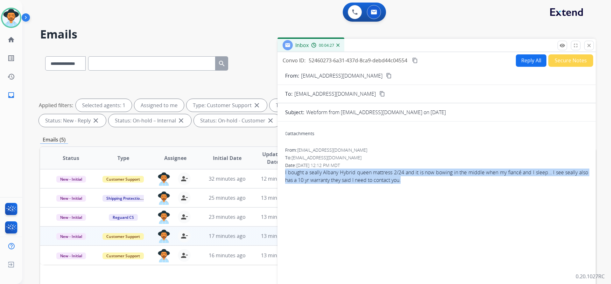
drag, startPoint x: 287, startPoint y: 172, endPoint x: 421, endPoint y: 188, distance: 134.5
click at [421, 188] on div "0 attachments From: emilygrant2269@gmail.com To: support@extend.com Date: 08/21…" at bounding box center [436, 217] width 318 height 180
copy span "I bought a seally Albany Hybrid queen mattress 2/24 and it is now bowing in the…"
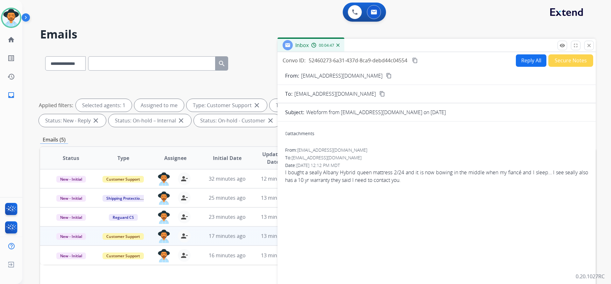
click at [454, 144] on div "0 attachments From: emilygrant2269@gmail.com To: support@extend.com Date: 08/21…" at bounding box center [436, 217] width 318 height 180
click at [523, 60] on button "Reply All" at bounding box center [531, 60] width 31 height 12
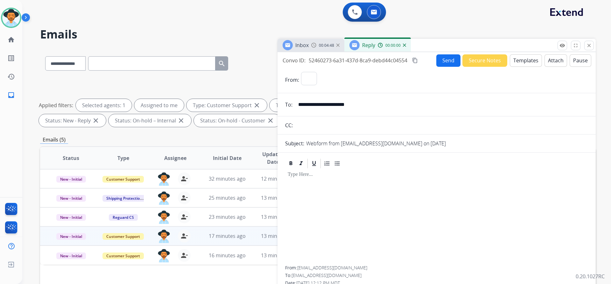
select select "**********"
click at [415, 61] on mat-icon "content_copy" at bounding box center [415, 61] width 6 height 6
click at [523, 61] on button "Templates" at bounding box center [526, 60] width 32 height 12
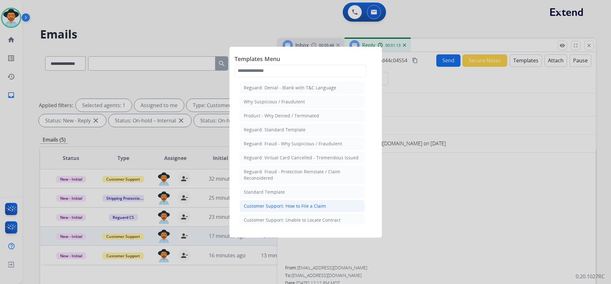
click at [318, 204] on div "Customer Support: How to File a Claim" at bounding box center [285, 206] width 82 height 6
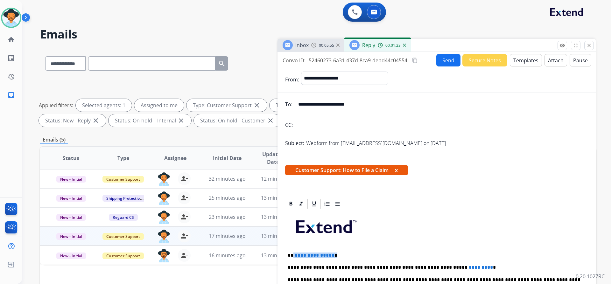
drag, startPoint x: 331, startPoint y: 256, endPoint x: 292, endPoint y: 256, distance: 38.8
click at [292, 256] on p "**********" at bounding box center [434, 256] width 293 height 6
click at [320, 46] on span "00:06:05" at bounding box center [326, 45] width 15 height 5
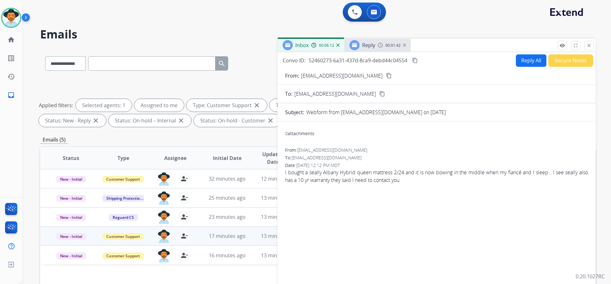
drag, startPoint x: 372, startPoint y: 45, endPoint x: 497, endPoint y: 184, distance: 186.7
click at [373, 45] on span "Reply" at bounding box center [368, 45] width 13 height 7
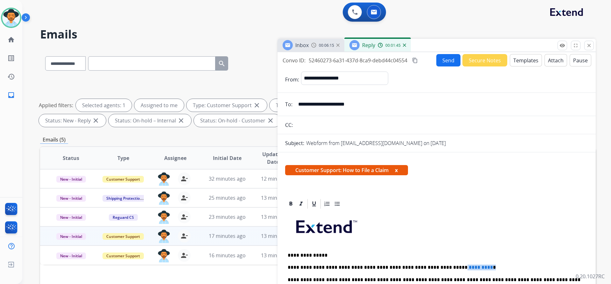
drag, startPoint x: 458, startPoint y: 269, endPoint x: 432, endPoint y: 269, distance: 25.8
click at [432, 269] on p "**********" at bounding box center [434, 268] width 293 height 6
click at [414, 59] on mat-icon "content_copy" at bounding box center [415, 61] width 6 height 6
click at [449, 60] on button "Send" at bounding box center [448, 60] width 24 height 12
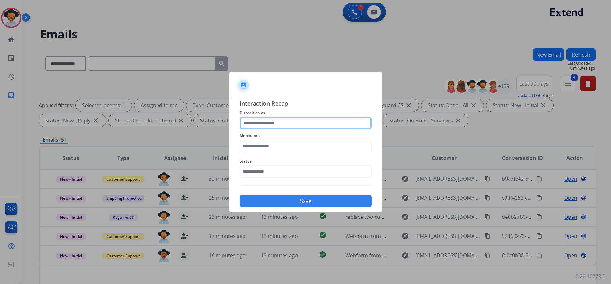
click at [283, 122] on input "text" at bounding box center [306, 123] width 132 height 13
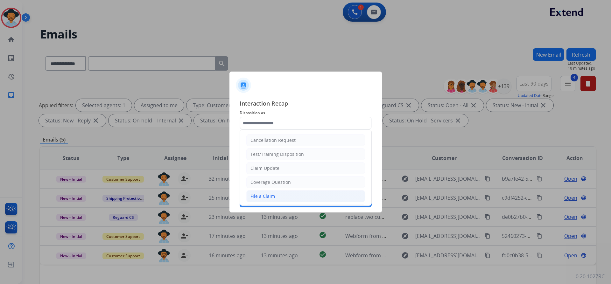
click at [274, 195] on li "File a Claim" at bounding box center [305, 196] width 119 height 12
type input "**********"
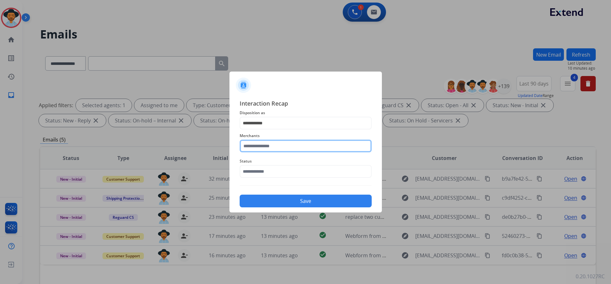
click at [283, 146] on input "text" at bounding box center [306, 146] width 132 height 13
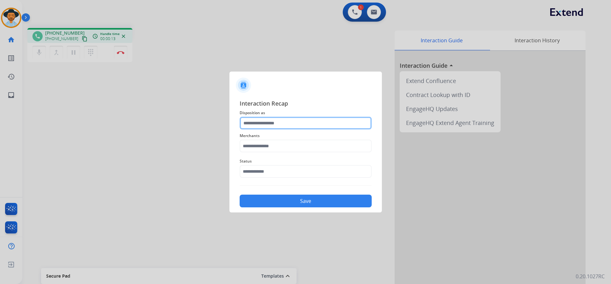
click at [287, 122] on input "text" at bounding box center [306, 123] width 132 height 13
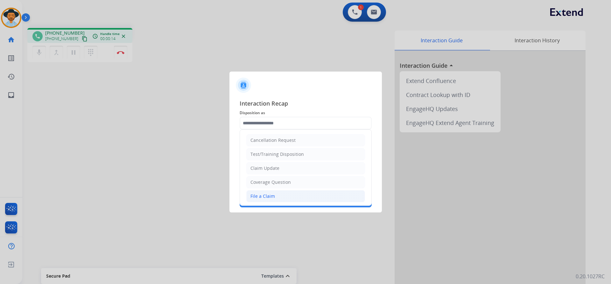
click at [271, 192] on li "File a Claim" at bounding box center [305, 196] width 119 height 12
type input "**********"
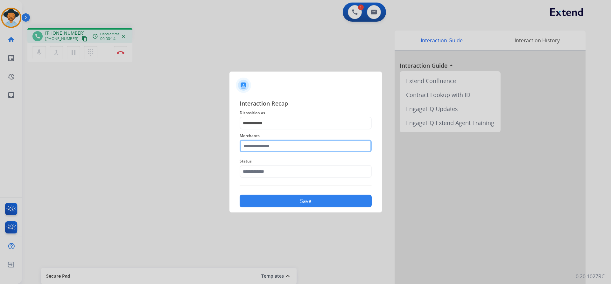
click at [284, 149] on input "text" at bounding box center [306, 146] width 132 height 13
type input "*"
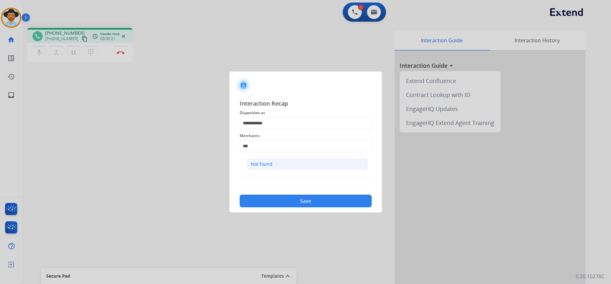
click at [282, 162] on li "Not found" at bounding box center [307, 164] width 121 height 12
type input "*********"
click at [272, 172] on input "text" at bounding box center [306, 171] width 132 height 13
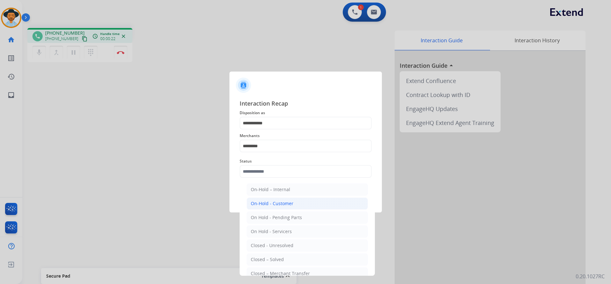
drag, startPoint x: 277, startPoint y: 256, endPoint x: 288, endPoint y: 206, distance: 51.0
click at [278, 251] on ul "On-Hold – Internal On-Hold - Customer On Hold - Pending Parts On Hold - Service…" at bounding box center [307, 247] width 125 height 134
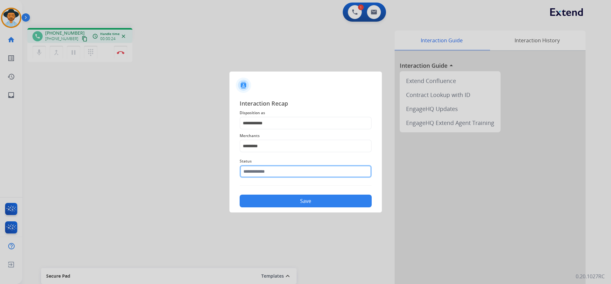
click at [289, 170] on input "text" at bounding box center [306, 171] width 132 height 13
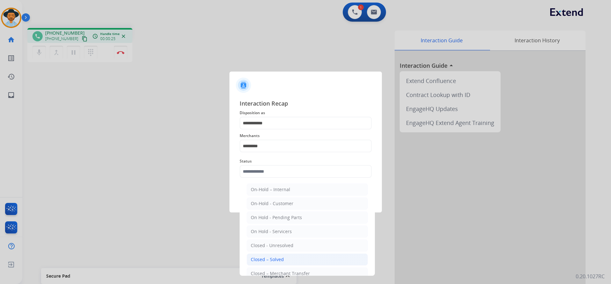
click at [285, 258] on li "Closed – Solved" at bounding box center [307, 260] width 121 height 12
type input "**********"
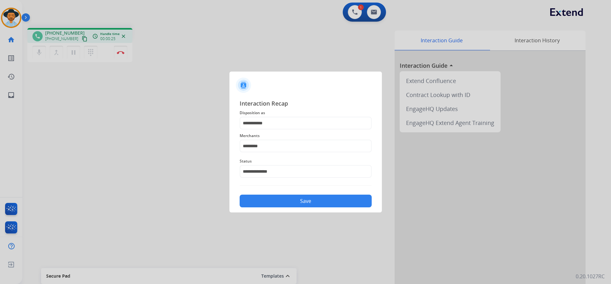
click at [288, 202] on button "Save" at bounding box center [306, 201] width 132 height 13
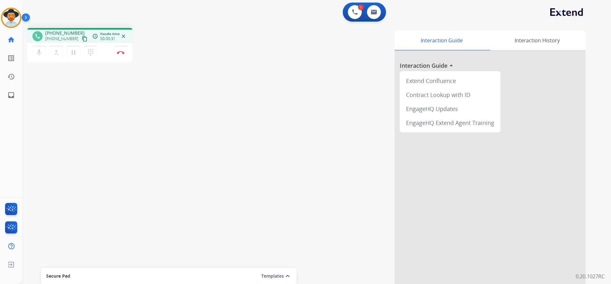
click at [82, 39] on mat-icon "content_copy" at bounding box center [85, 39] width 6 height 6
click at [78, 54] on button "pause Hold" at bounding box center [73, 52] width 13 height 13
click at [75, 49] on mat-icon "play_arrow" at bounding box center [74, 53] width 8 height 8
click at [78, 51] on button "pause Hold" at bounding box center [73, 52] width 13 height 13
click at [76, 53] on mat-icon "play_arrow" at bounding box center [74, 53] width 8 height 8
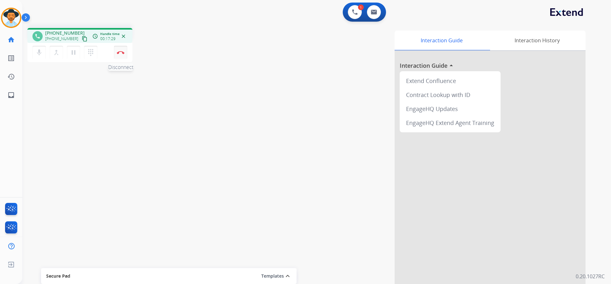
click at [122, 51] on img at bounding box center [121, 52] width 8 height 3
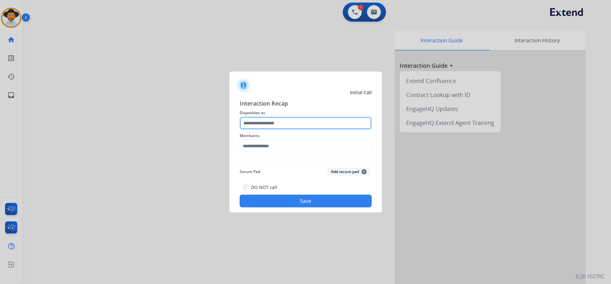
click at [274, 122] on input "text" at bounding box center [306, 123] width 132 height 13
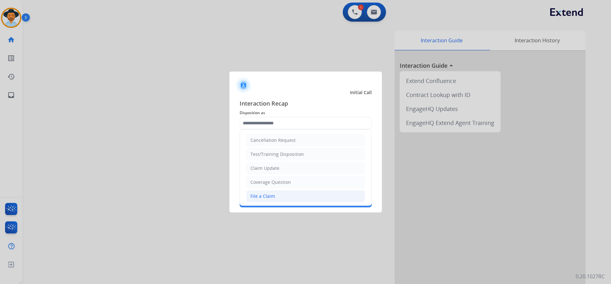
click at [272, 194] on div "File a Claim" at bounding box center [262, 196] width 24 height 6
type input "**********"
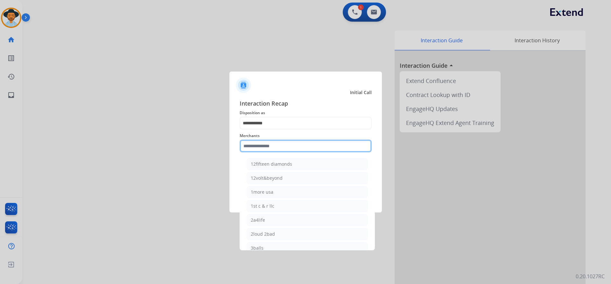
click at [274, 144] on input "text" at bounding box center [306, 146] width 132 height 13
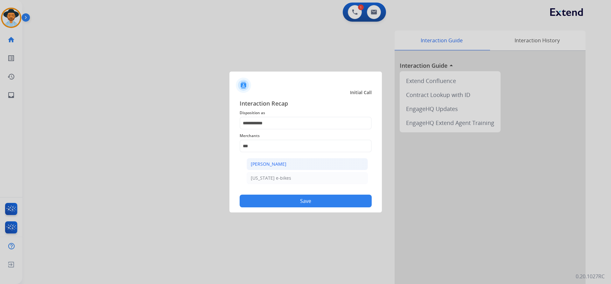
click at [278, 163] on div "Ashley - Reguard" at bounding box center [269, 164] width 36 height 6
type input "**********"
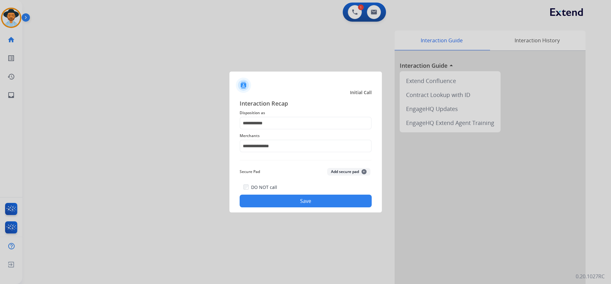
click at [296, 199] on button "Save" at bounding box center [306, 201] width 132 height 13
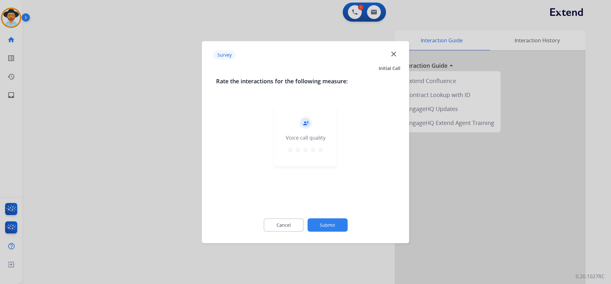
click at [323, 220] on button "Submit" at bounding box center [327, 224] width 40 height 13
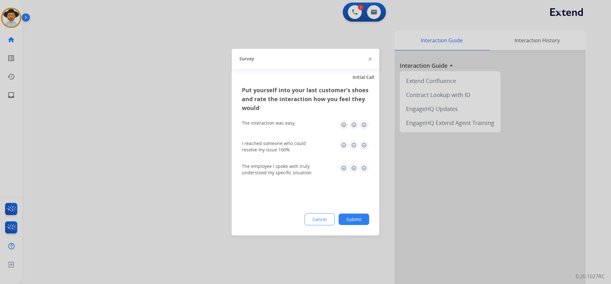
click at [354, 220] on button "Submit" at bounding box center [353, 218] width 31 height 11
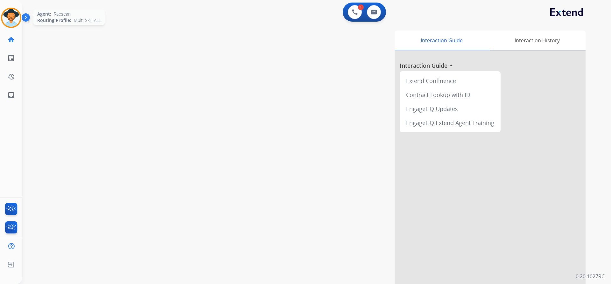
click at [13, 19] on img at bounding box center [11, 18] width 18 height 18
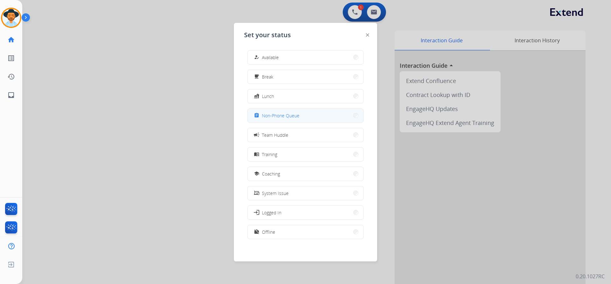
click at [311, 111] on button "assignment Non-Phone Queue" at bounding box center [305, 116] width 116 height 14
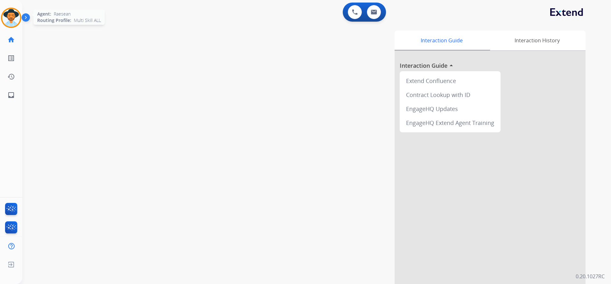
click at [14, 19] on img at bounding box center [11, 18] width 18 height 18
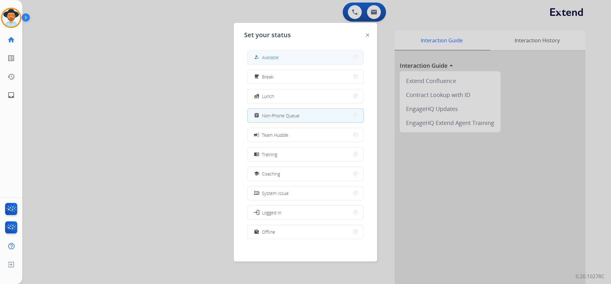
click at [292, 54] on button "how_to_reg Available" at bounding box center [305, 58] width 116 height 14
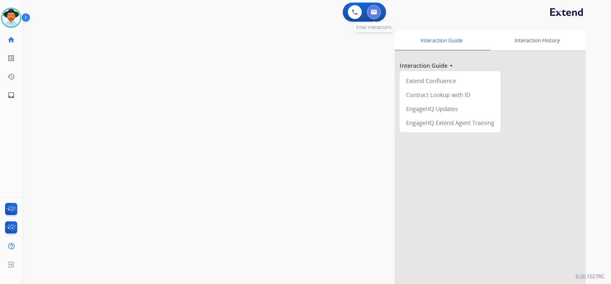
click at [376, 10] on img at bounding box center [374, 12] width 6 height 5
select select "**********"
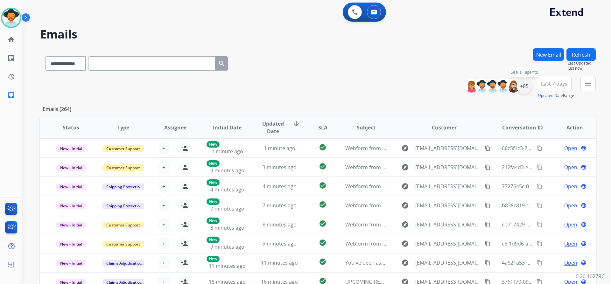
click at [525, 86] on div "+85" at bounding box center [523, 86] width 15 height 15
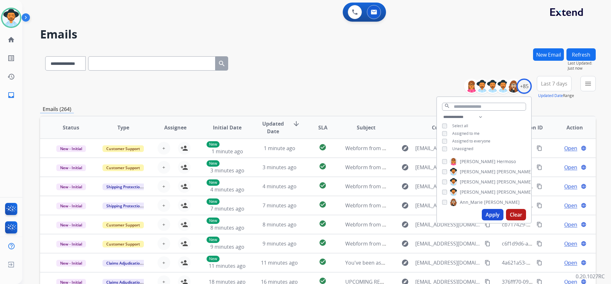
click at [463, 146] on span "Unassigned" at bounding box center [462, 148] width 21 height 5
click at [493, 214] on button "Apply" at bounding box center [493, 214] width 22 height 11
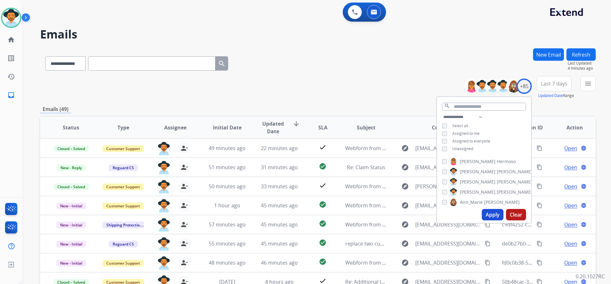
click at [490, 217] on button "Apply" at bounding box center [493, 214] width 22 height 11
click at [553, 80] on button "Last 7 days" at bounding box center [554, 83] width 35 height 15
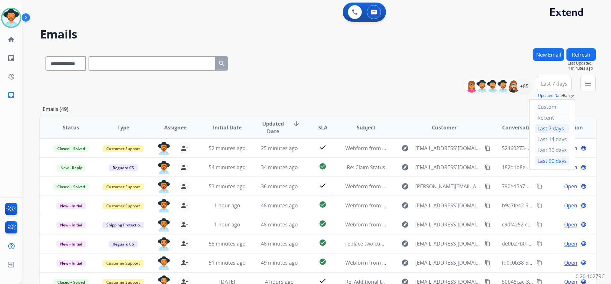
click at [550, 161] on div "Last 90 days" at bounding box center [551, 161] width 35 height 10
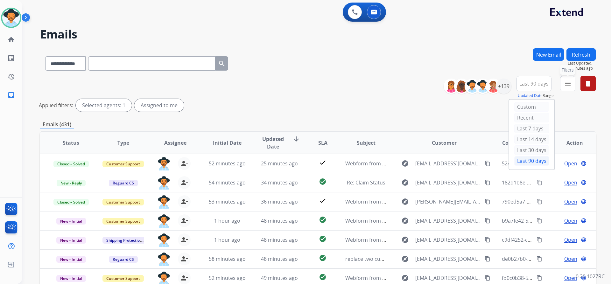
click at [568, 80] on mat-icon "menu" at bounding box center [568, 84] width 8 height 8
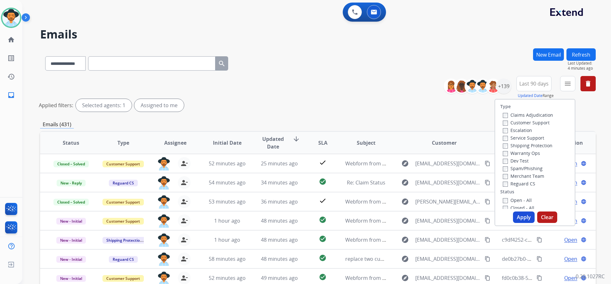
click at [536, 125] on label "Customer Support" at bounding box center [526, 123] width 47 height 6
click at [542, 144] on label "Shipping Protection" at bounding box center [528, 146] width 50 height 6
click at [529, 185] on label "Reguard CS" at bounding box center [519, 184] width 32 height 6
click at [522, 202] on label "Open - All" at bounding box center [517, 200] width 29 height 6
click at [527, 219] on button "Apply" at bounding box center [524, 217] width 22 height 11
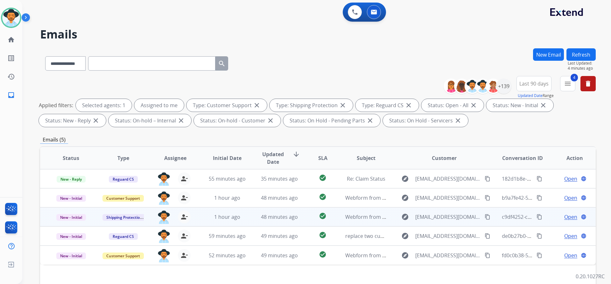
click at [567, 216] on span "Open" at bounding box center [570, 217] width 13 height 8
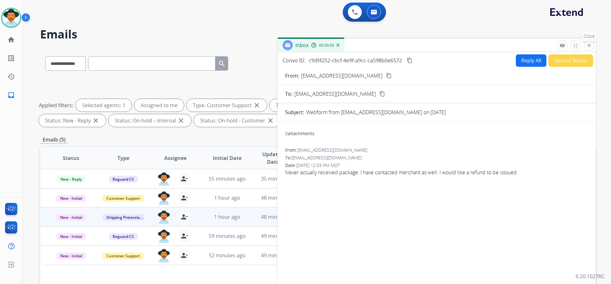
click at [589, 47] on mat-icon "close" at bounding box center [589, 46] width 6 height 6
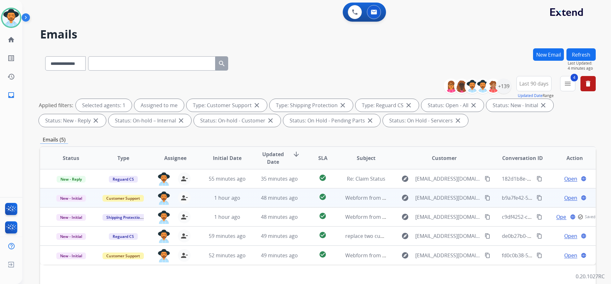
click at [568, 198] on span "Open" at bounding box center [570, 198] width 13 height 8
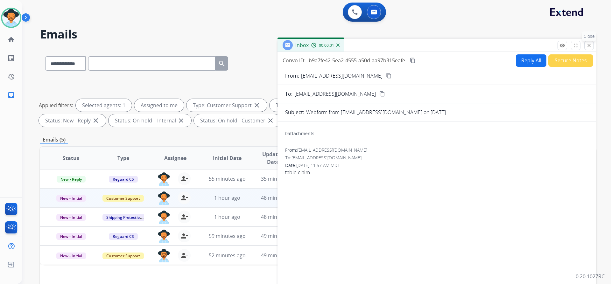
click at [590, 45] on mat-icon "close" at bounding box center [589, 46] width 6 height 6
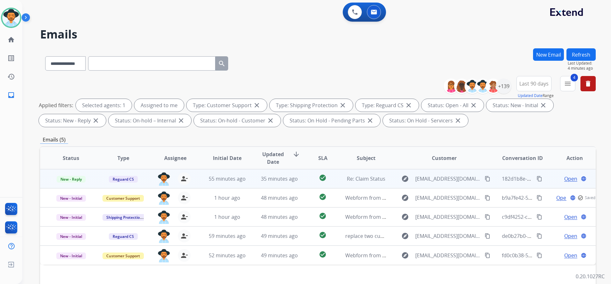
click at [569, 181] on span "Open" at bounding box center [570, 179] width 13 height 8
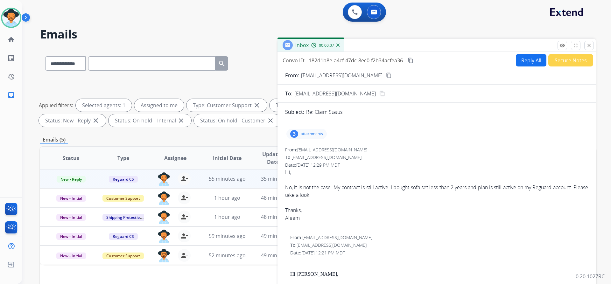
click at [305, 133] on p "attachments" at bounding box center [312, 133] width 22 height 5
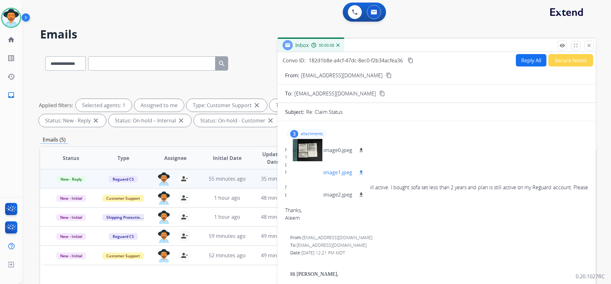
click at [311, 174] on div at bounding box center [307, 172] width 32 height 22
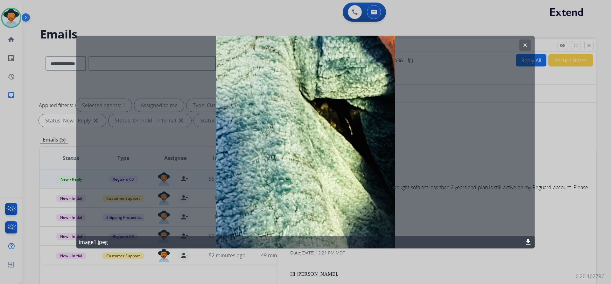
click at [522, 47] on mat-icon "clear" at bounding box center [525, 45] width 6 height 6
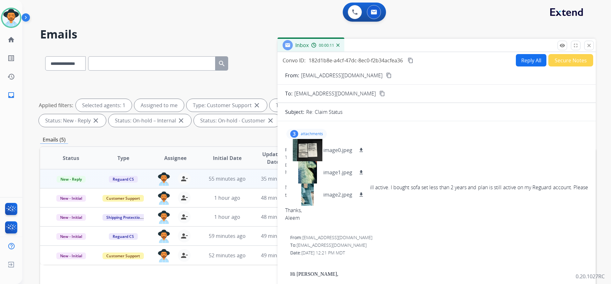
click at [386, 75] on mat-icon "content_copy" at bounding box center [389, 76] width 6 height 6
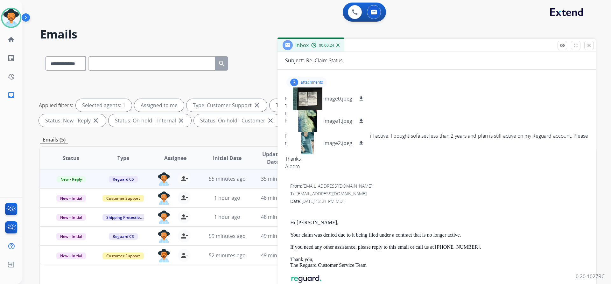
scroll to position [95, 0]
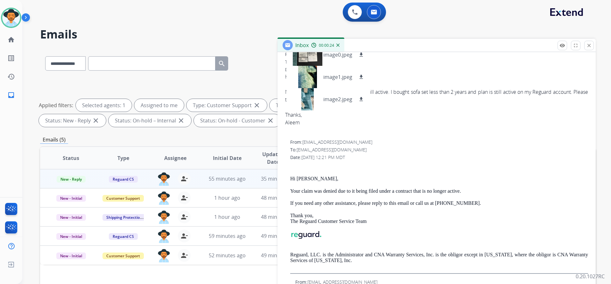
click at [450, 209] on div "Hi ALEEM AHMAD, Your claim was denied due to it being filed under a contract th…" at bounding box center [439, 219] width 298 height 110
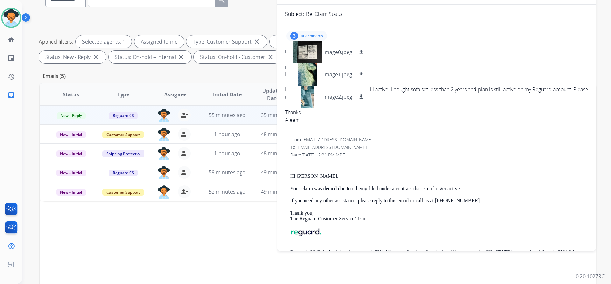
scroll to position [32, 0]
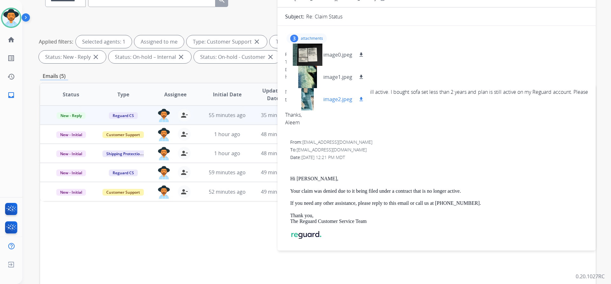
click at [307, 94] on div at bounding box center [307, 99] width 32 height 22
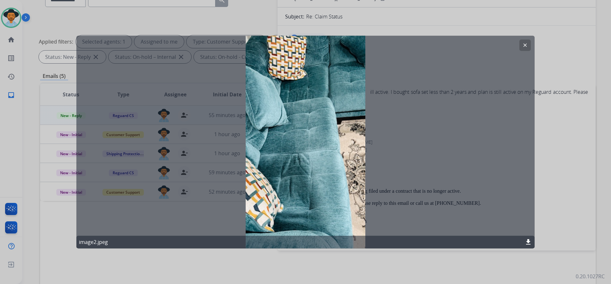
click at [526, 45] on mat-icon "clear" at bounding box center [525, 45] width 6 height 6
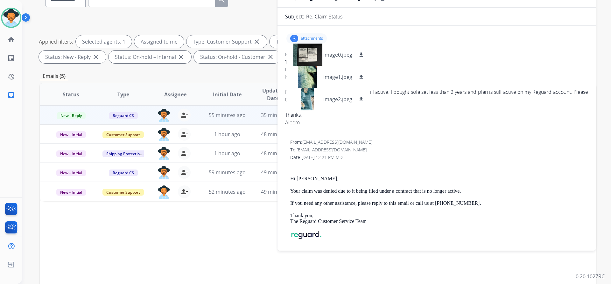
click at [308, 38] on p "attachments" at bounding box center [312, 38] width 22 height 5
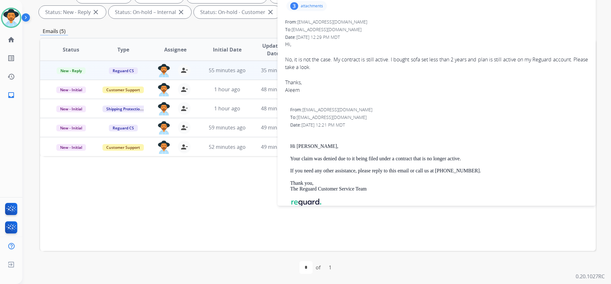
scroll to position [0, 0]
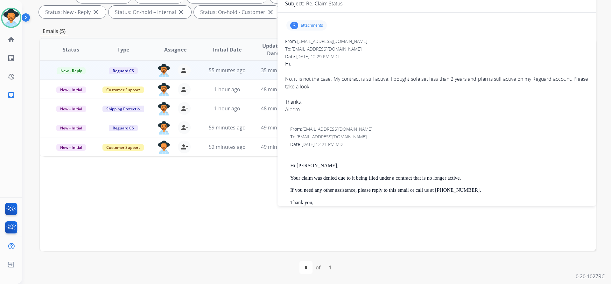
drag, startPoint x: 280, startPoint y: 80, endPoint x: 348, endPoint y: 95, distance: 69.6
click at [377, 84] on div "3 attachments From: aleemkwl@yahoo.com To: customerservice@reguardprotection.co…" at bounding box center [436, 163] width 318 height 290
click at [334, 90] on div "No, it is not the case. My contract is still active. I bought sofa set less tha…" at bounding box center [436, 82] width 303 height 15
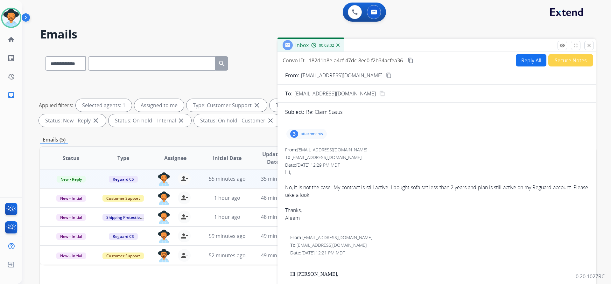
click at [309, 132] on p "attachments" at bounding box center [312, 133] width 22 height 5
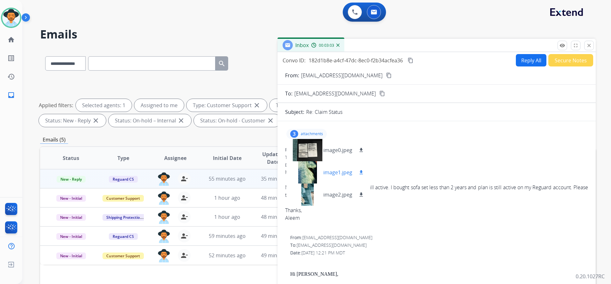
click at [311, 171] on div at bounding box center [307, 172] width 32 height 22
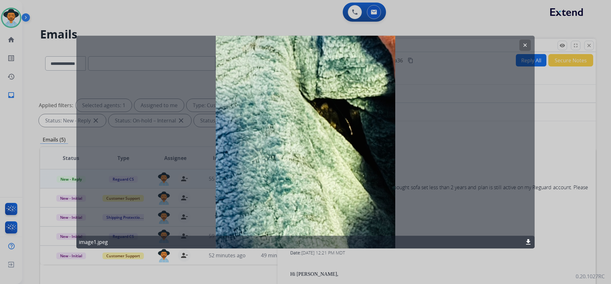
click at [522, 45] on mat-icon "clear" at bounding box center [525, 45] width 6 height 6
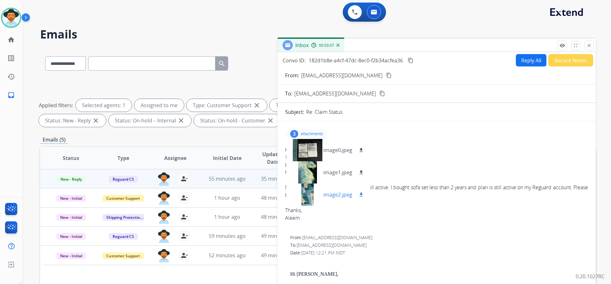
click at [303, 194] on div at bounding box center [307, 195] width 32 height 22
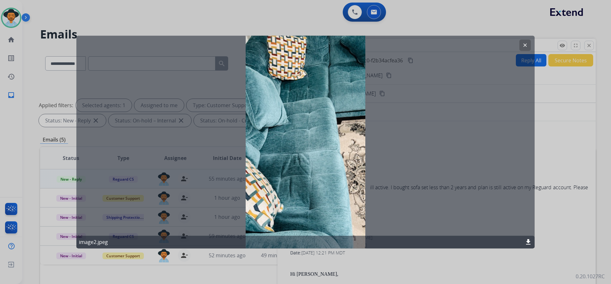
click at [524, 43] on mat-icon "clear" at bounding box center [525, 45] width 6 height 6
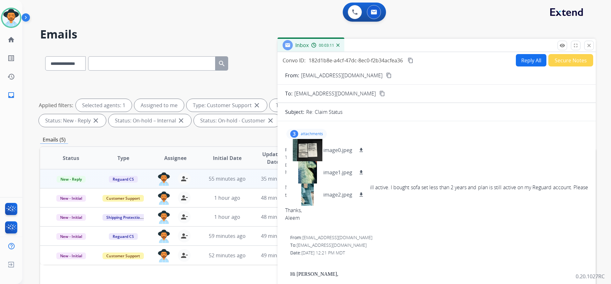
click at [311, 132] on p "attachments" at bounding box center [312, 133] width 22 height 5
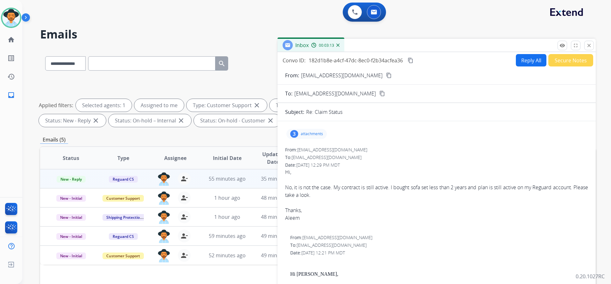
click at [533, 59] on button "Reply All" at bounding box center [531, 60] width 31 height 12
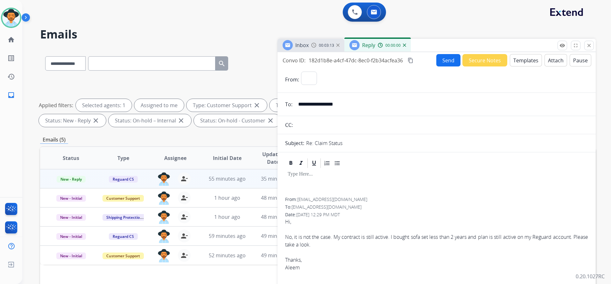
select select "**********"
click at [525, 58] on button "Templates" at bounding box center [526, 60] width 32 height 12
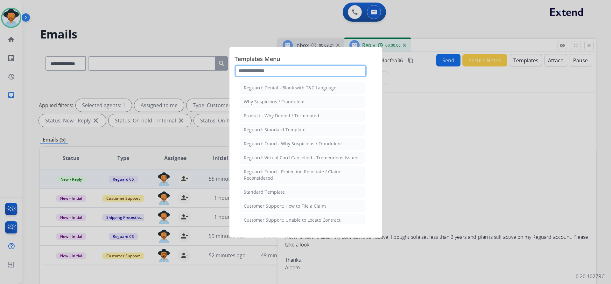
click at [286, 68] on input "text" at bounding box center [300, 71] width 132 height 13
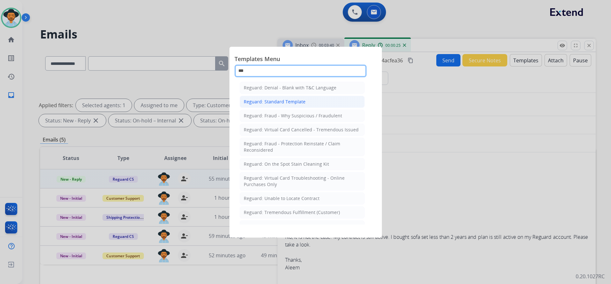
type input "***"
click at [284, 99] on div "Reguard: Standard Template" at bounding box center [275, 102] width 62 height 6
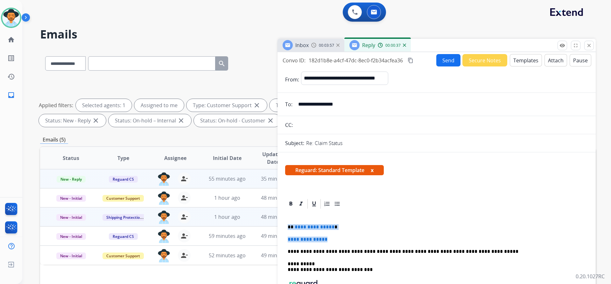
drag, startPoint x: 333, startPoint y: 241, endPoint x: 275, endPoint y: 224, distance: 60.4
click at [275, 224] on div "**********" at bounding box center [317, 220] width 555 height 344
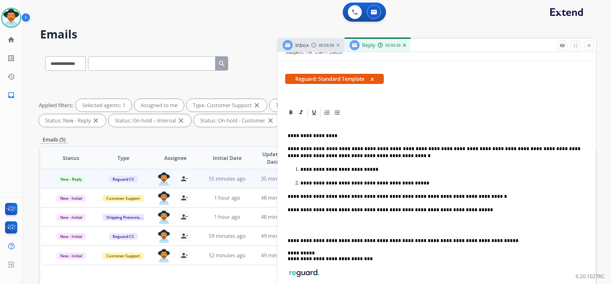
scroll to position [95, 0]
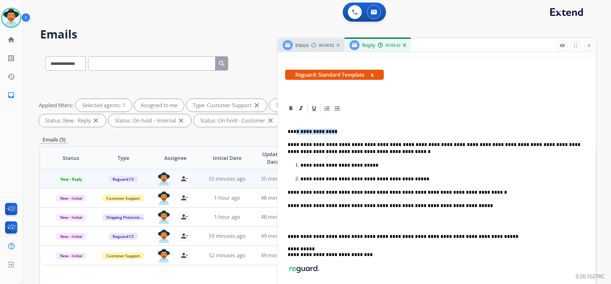
drag, startPoint x: 334, startPoint y: 133, endPoint x: 295, endPoint y: 133, distance: 39.8
click at [295, 133] on p "**********" at bounding box center [434, 132] width 293 height 6
drag, startPoint x: 396, startPoint y: 144, endPoint x: 382, endPoint y: 146, distance: 14.1
click at [382, 146] on p "**********" at bounding box center [434, 148] width 293 height 14
drag, startPoint x: 381, startPoint y: 145, endPoint x: 397, endPoint y: 145, distance: 16.2
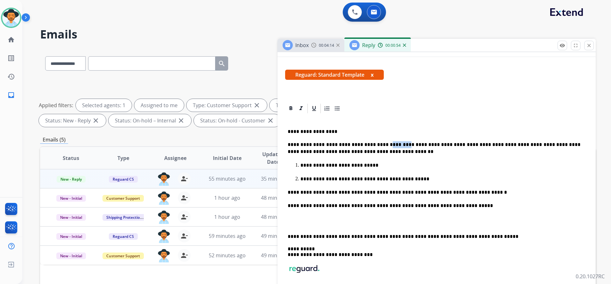
click at [397, 145] on p "**********" at bounding box center [434, 148] width 293 height 14
copy p "*******"
drag, startPoint x: 436, startPoint y: 206, endPoint x: 422, endPoint y: 205, distance: 13.7
click at [422, 205] on p "**********" at bounding box center [434, 205] width 293 height 7
click at [435, 163] on p "**********" at bounding box center [440, 165] width 280 height 7
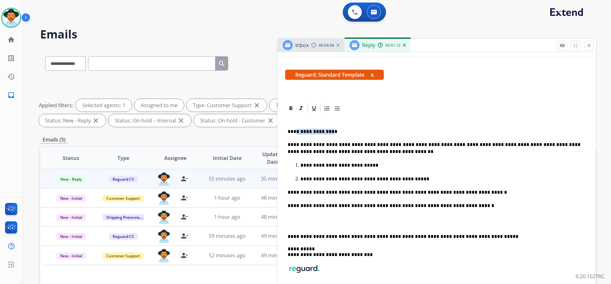
drag, startPoint x: 331, startPoint y: 130, endPoint x: 295, endPoint y: 130, distance: 36.9
click at [295, 130] on p "**********" at bounding box center [434, 132] width 293 height 6
click at [439, 161] on div "**********" at bounding box center [436, 217] width 303 height 206
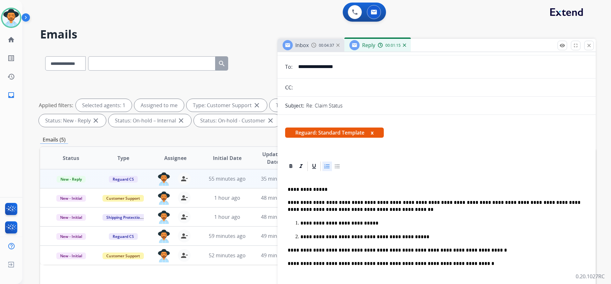
scroll to position [0, 0]
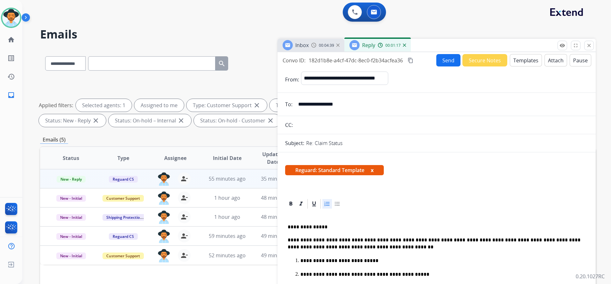
click at [411, 61] on mat-icon "content_copy" at bounding box center [411, 61] width 6 height 6
click at [411, 60] on mat-icon "content_copy" at bounding box center [411, 61] width 6 height 6
click at [465, 204] on div at bounding box center [436, 203] width 303 height 11
click at [442, 62] on button "Send" at bounding box center [448, 60] width 24 height 12
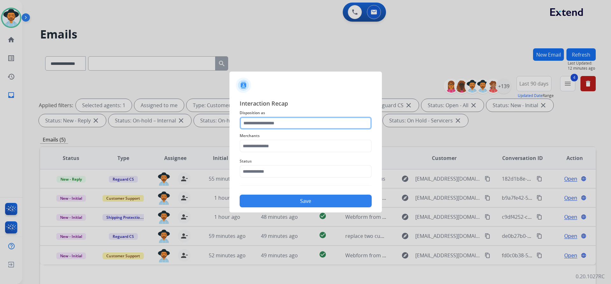
click at [281, 127] on input "text" at bounding box center [306, 123] width 132 height 13
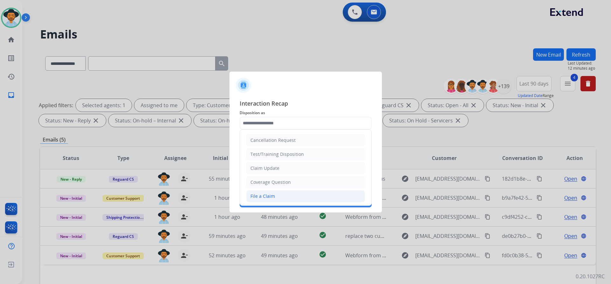
click at [278, 195] on li "File a Claim" at bounding box center [305, 196] width 119 height 12
type input "**********"
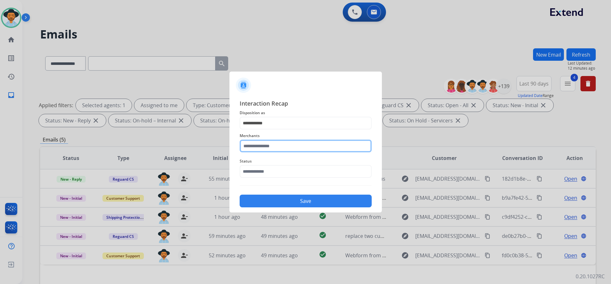
click at [282, 142] on input "text" at bounding box center [306, 146] width 132 height 13
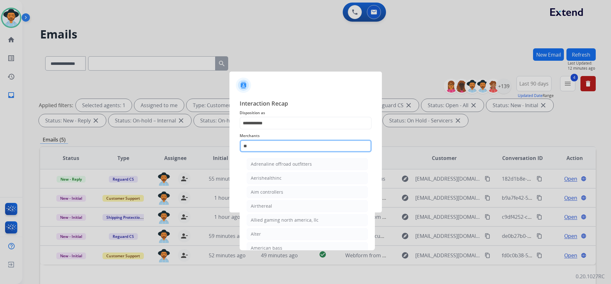
type input "*"
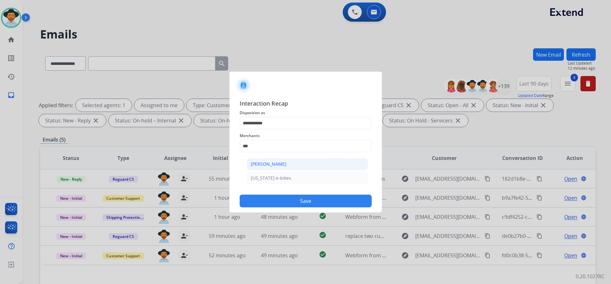
click at [294, 165] on li "Ashley - Reguard" at bounding box center [307, 164] width 121 height 12
type input "**********"
click at [290, 171] on input "text" at bounding box center [306, 171] width 132 height 13
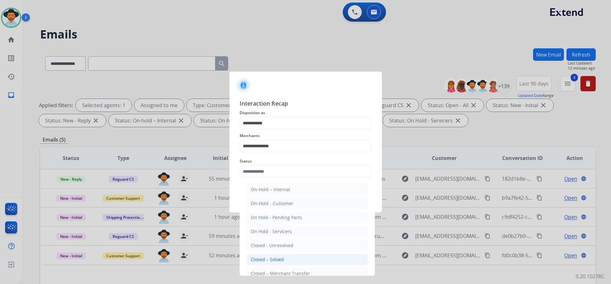
click at [283, 255] on li "Closed – Solved" at bounding box center [307, 260] width 121 height 12
type input "**********"
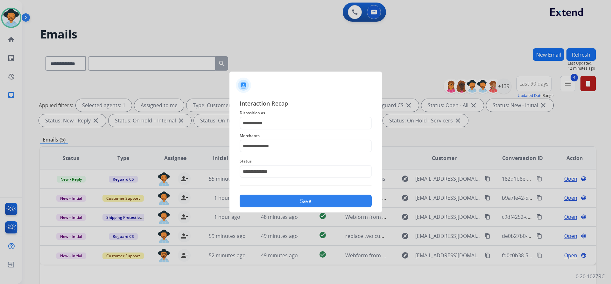
click at [306, 199] on button "Save" at bounding box center [306, 201] width 132 height 13
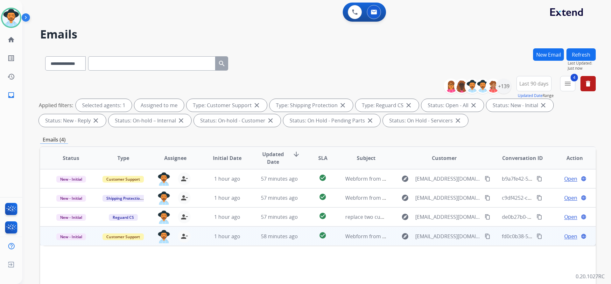
click at [564, 234] on span "Open" at bounding box center [570, 237] width 13 height 8
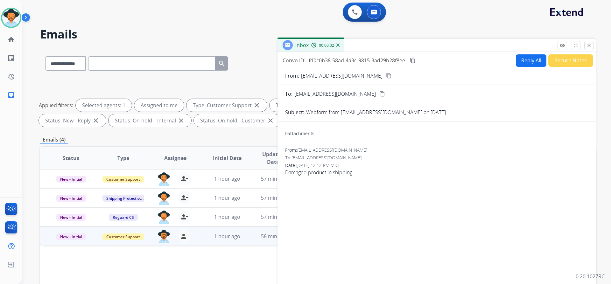
click at [386, 75] on mat-icon "content_copy" at bounding box center [389, 76] width 6 height 6
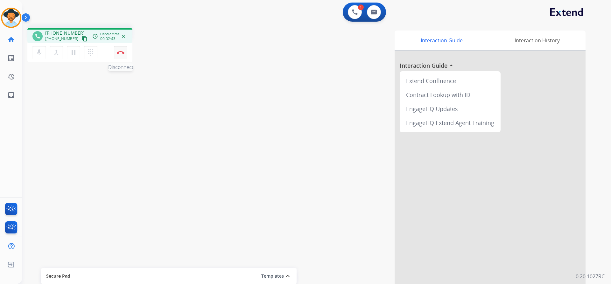
click at [121, 52] on img at bounding box center [121, 52] width 8 height 3
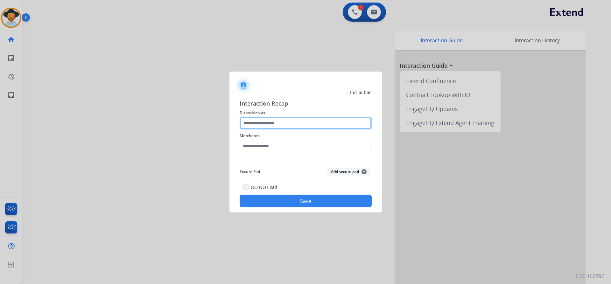
click at [292, 121] on input "text" at bounding box center [306, 123] width 132 height 13
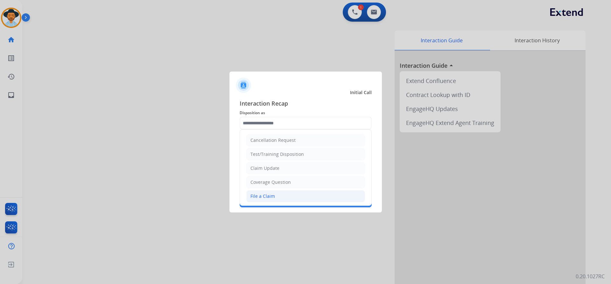
click at [282, 196] on li "File a Claim" at bounding box center [305, 196] width 119 height 12
type input "**********"
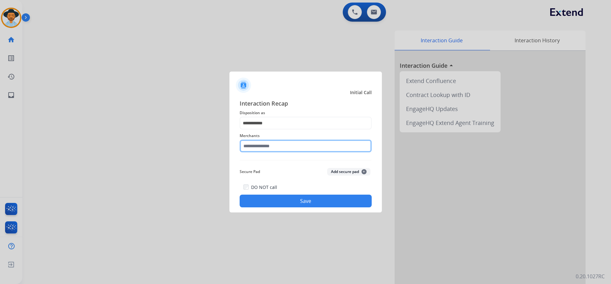
click at [286, 144] on input "text" at bounding box center [306, 146] width 132 height 13
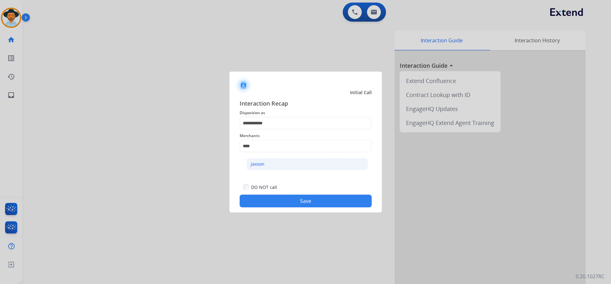
click at [259, 166] on div "Jaxxon" at bounding box center [258, 164] width 14 height 6
type input "******"
click at [284, 202] on button "Save" at bounding box center [306, 201] width 132 height 13
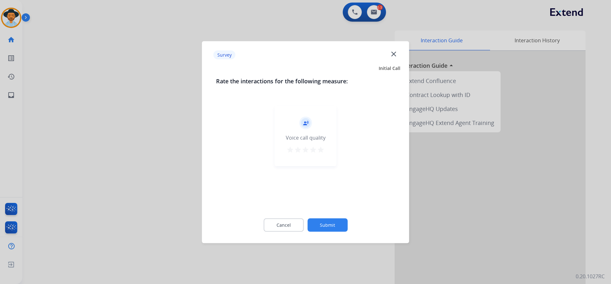
click at [332, 224] on button "Submit" at bounding box center [327, 224] width 40 height 13
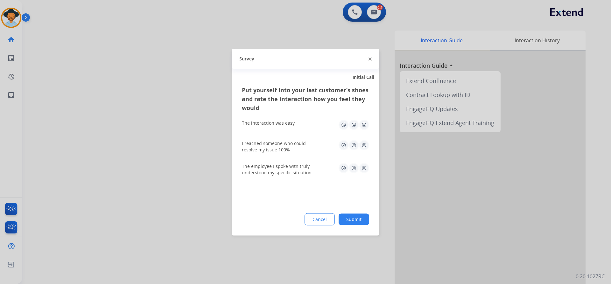
click at [349, 217] on button "Submit" at bounding box center [353, 218] width 31 height 11
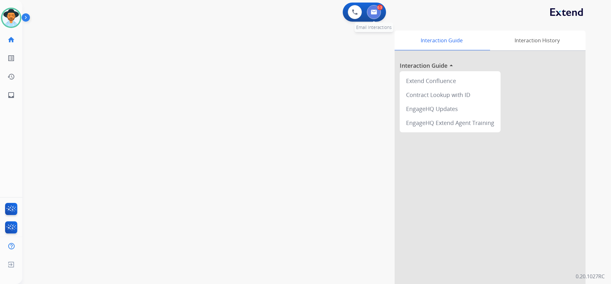
click at [375, 11] on img at bounding box center [374, 12] width 6 height 5
select select "**********"
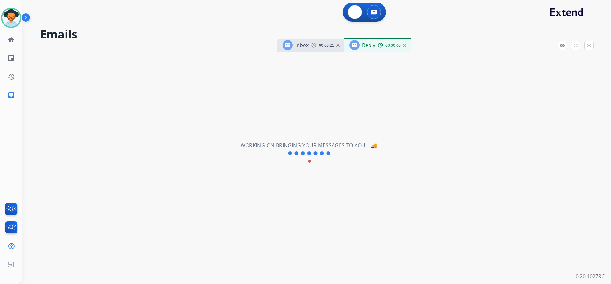
select select "**********"
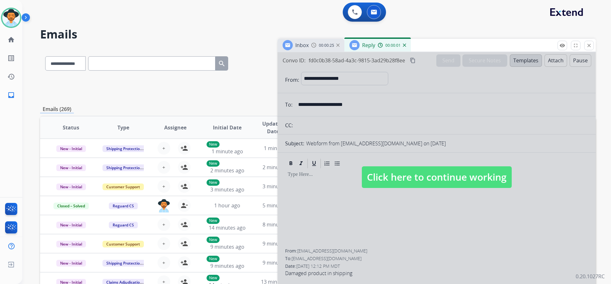
click at [379, 43] on img at bounding box center [380, 45] width 5 height 5
click at [436, 185] on span "Click here to continue working" at bounding box center [437, 177] width 150 height 22
select select
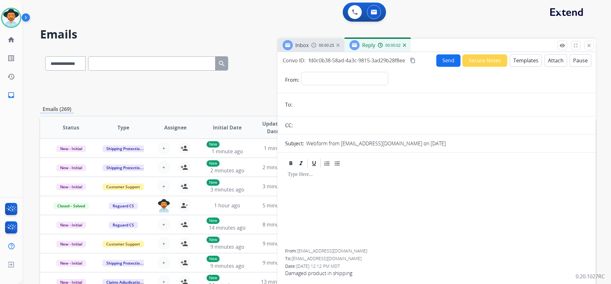
click at [314, 42] on div "Inbox 00:00:25" at bounding box center [310, 45] width 67 height 13
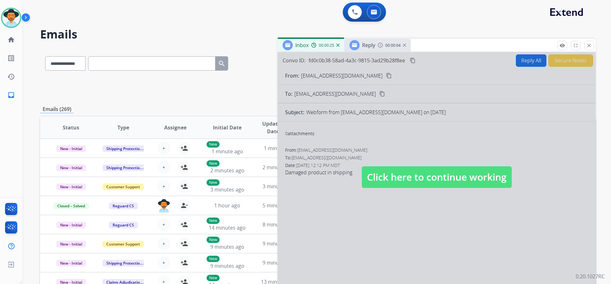
click at [429, 178] on span "Click here to continue working" at bounding box center [437, 177] width 150 height 22
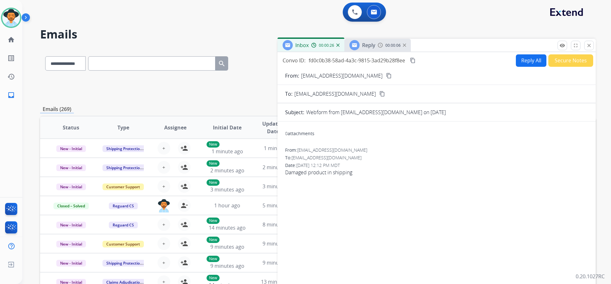
click at [375, 45] on span "Reply" at bounding box center [368, 45] width 13 height 7
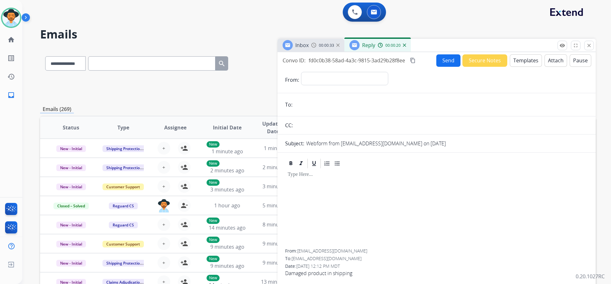
click at [520, 62] on button "Templates" at bounding box center [526, 60] width 32 height 12
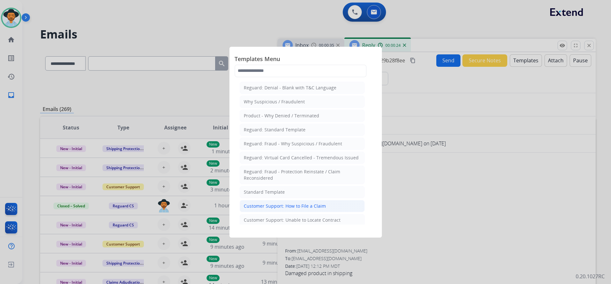
click at [290, 205] on div "Customer Support: How to File a Claim" at bounding box center [285, 206] width 82 height 6
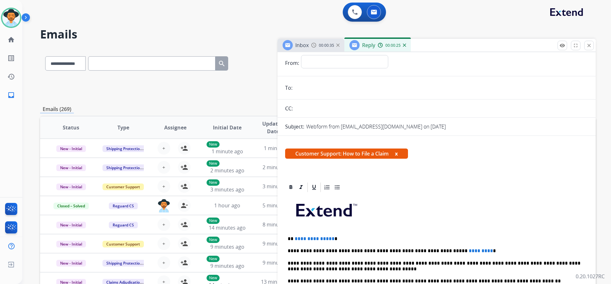
scroll to position [32, 0]
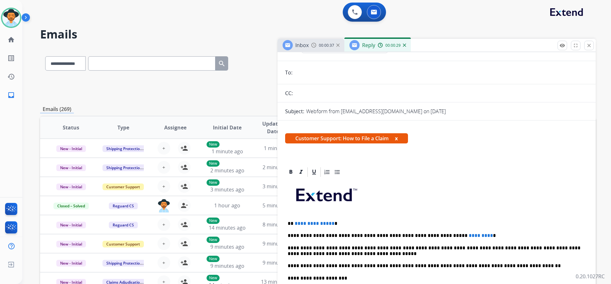
click at [320, 45] on span "00:00:37" at bounding box center [326, 45] width 15 height 5
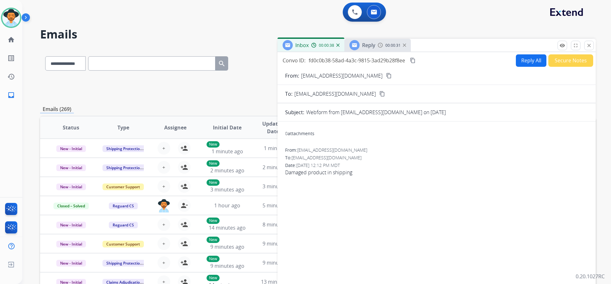
drag, startPoint x: 366, startPoint y: 74, endPoint x: 243, endPoint y: 5, distance: 141.9
click at [386, 74] on mat-icon "content_copy" at bounding box center [389, 76] width 6 height 6
drag, startPoint x: 358, startPoint y: 171, endPoint x: 291, endPoint y: 172, distance: 66.8
click at [282, 172] on div "0 attachments From: paulsimanic60@gmail.com To: support@extend.com Date: 08/21/…" at bounding box center [436, 205] width 318 height 156
copy span "Damaged product in shipping"
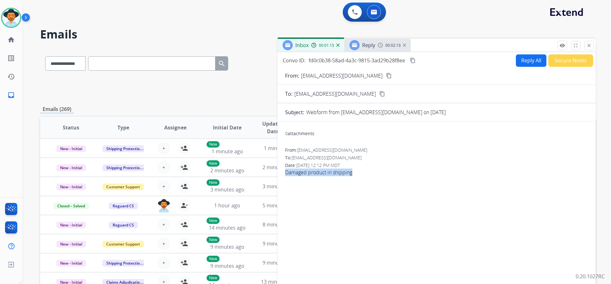
click at [370, 39] on div "Reply 00:02:13" at bounding box center [377, 45] width 66 height 13
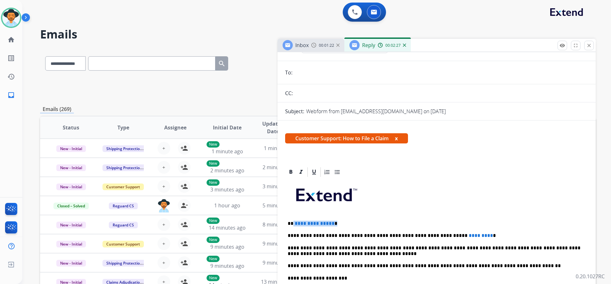
drag, startPoint x: 334, startPoint y: 221, endPoint x: 292, endPoint y: 223, distance: 42.1
click at [292, 223] on p "**********" at bounding box center [434, 224] width 293 height 6
drag, startPoint x: 467, startPoint y: 237, endPoint x: 433, endPoint y: 237, distance: 34.4
click at [433, 237] on p "**********" at bounding box center [434, 236] width 293 height 6
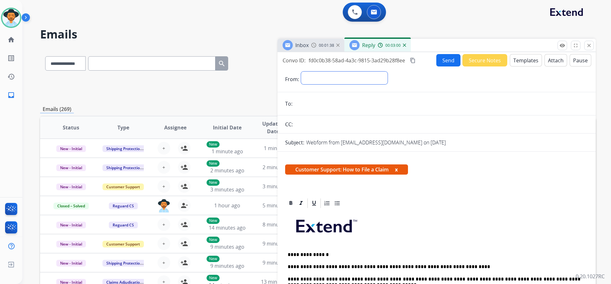
drag, startPoint x: 332, startPoint y: 79, endPoint x: 343, endPoint y: 84, distance: 11.4
click at [332, 79] on select "**********" at bounding box center [344, 78] width 87 height 13
select select "**********"
click at [301, 72] on select "**********" at bounding box center [344, 78] width 87 height 13
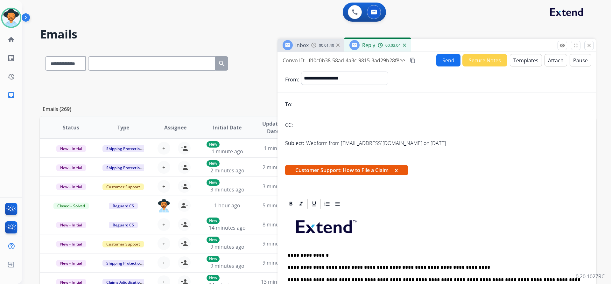
click at [308, 46] on span "Inbox" at bounding box center [301, 45] width 13 height 7
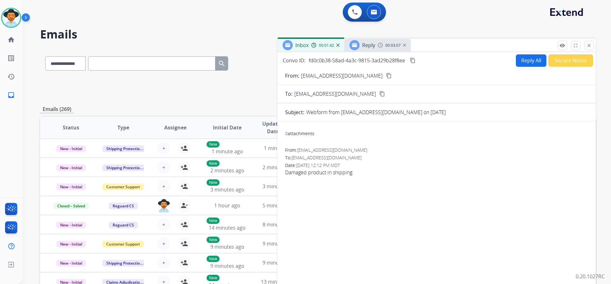
click at [386, 75] on mat-icon "content_copy" at bounding box center [389, 76] width 6 height 6
click at [371, 45] on span "Reply" at bounding box center [368, 45] width 13 height 7
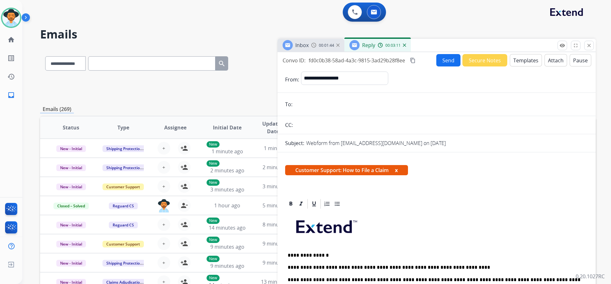
paste input "**********"
type input "**********"
click at [514, 207] on div at bounding box center [436, 203] width 303 height 11
click at [445, 57] on button "Send" at bounding box center [448, 60] width 24 height 12
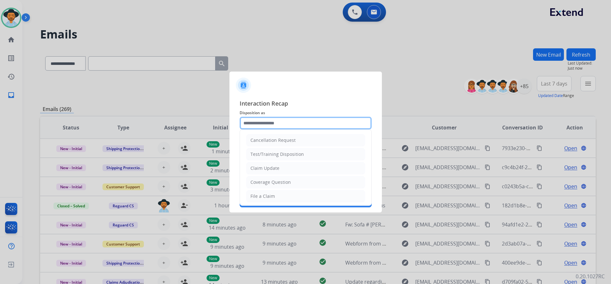
click at [314, 127] on input "text" at bounding box center [306, 123] width 132 height 13
drag, startPoint x: 286, startPoint y: 197, endPoint x: 274, endPoint y: 159, distance: 40.1
click at [284, 194] on li "File a Claim" at bounding box center [305, 196] width 119 height 12
type input "**********"
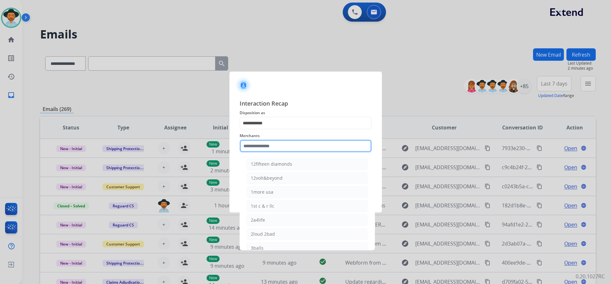
click at [267, 146] on input "text" at bounding box center [306, 146] width 132 height 13
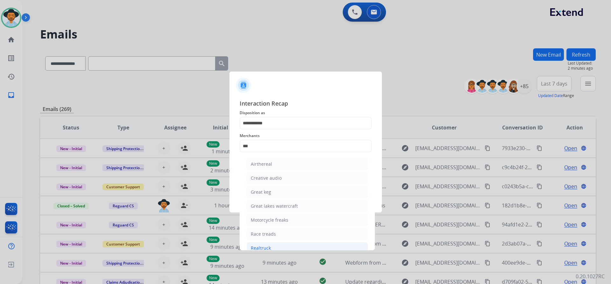
click at [270, 245] on li "Realtruck" at bounding box center [307, 248] width 121 height 12
type input "*********"
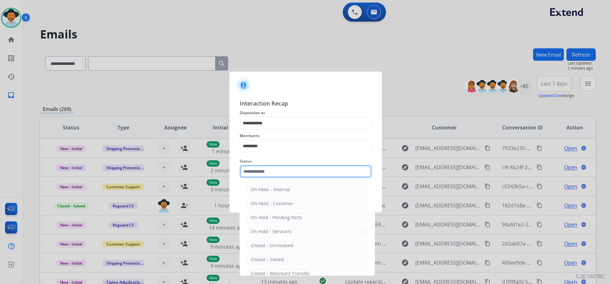
click at [283, 170] on input "text" at bounding box center [306, 171] width 132 height 13
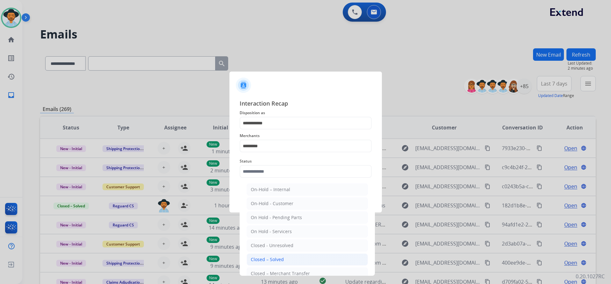
click at [279, 259] on div "Closed – Solved" at bounding box center [267, 259] width 33 height 6
type input "**********"
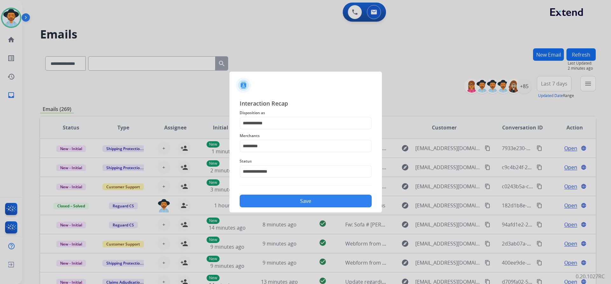
click at [306, 197] on button "Save" at bounding box center [306, 201] width 132 height 13
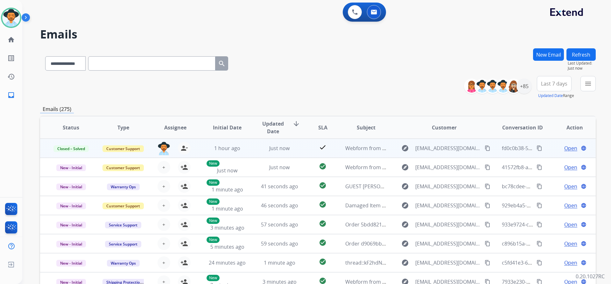
click at [536, 148] on mat-icon "content_copy" at bounding box center [539, 148] width 6 height 6
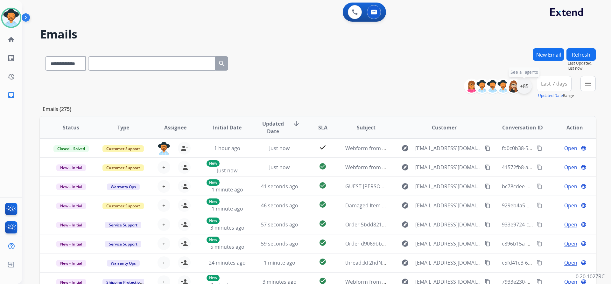
click at [527, 87] on div "+85" at bounding box center [523, 86] width 15 height 15
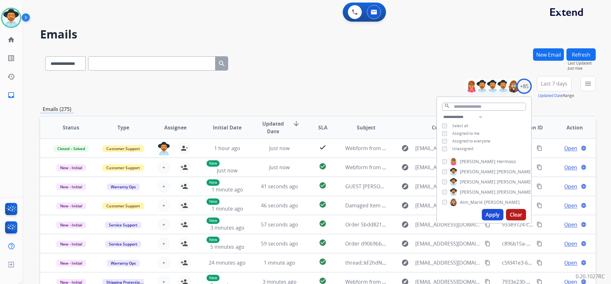
drag, startPoint x: 460, startPoint y: 146, endPoint x: 491, endPoint y: 206, distance: 67.3
click at [462, 150] on span "Unassigned" at bounding box center [462, 148] width 21 height 5
click at [492, 214] on button "Apply" at bounding box center [493, 214] width 22 height 11
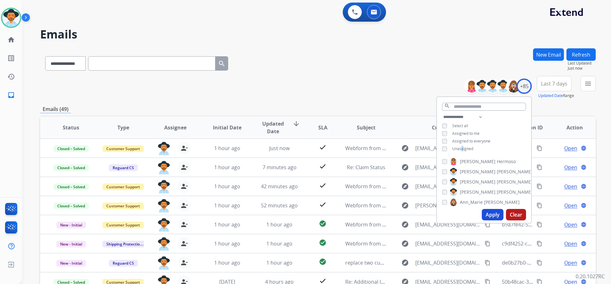
click at [492, 215] on button "Apply" at bounding box center [493, 214] width 22 height 11
click at [558, 80] on button "Last 7 days" at bounding box center [554, 83] width 35 height 15
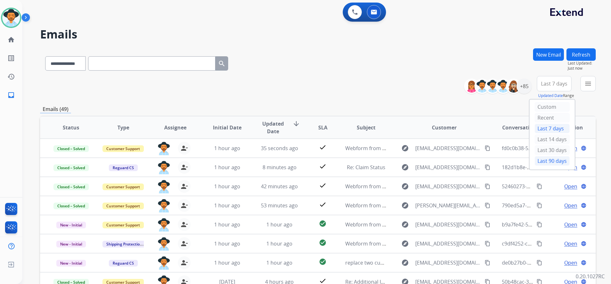
click at [549, 163] on div "Last 90 days" at bounding box center [551, 161] width 35 height 10
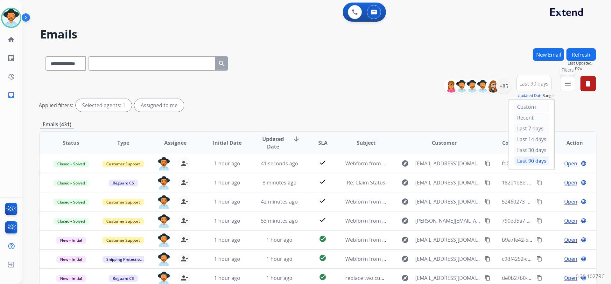
click at [569, 87] on mat-icon "menu" at bounding box center [568, 84] width 8 height 8
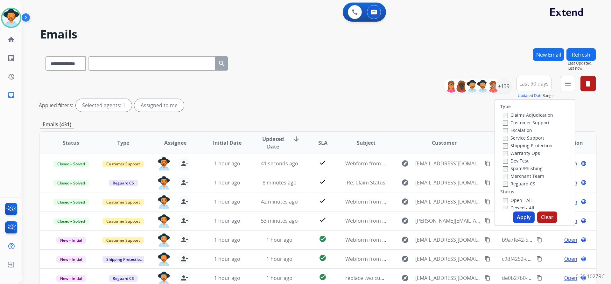
click at [542, 120] on label "Customer Support" at bounding box center [526, 123] width 47 height 6
click at [534, 148] on label "Shipping Protection" at bounding box center [528, 146] width 50 height 6
click at [521, 183] on label "Reguard CS" at bounding box center [519, 184] width 32 height 6
click at [516, 203] on div "Open - All" at bounding box center [536, 200] width 67 height 8
click at [519, 201] on label "Open - All" at bounding box center [517, 200] width 29 height 6
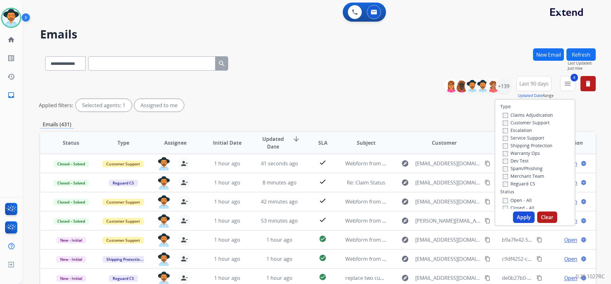
click at [520, 220] on button "Apply" at bounding box center [524, 217] width 22 height 11
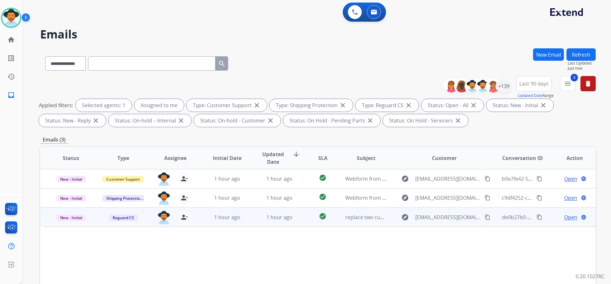
click at [569, 218] on span "Open" at bounding box center [570, 217] width 13 height 8
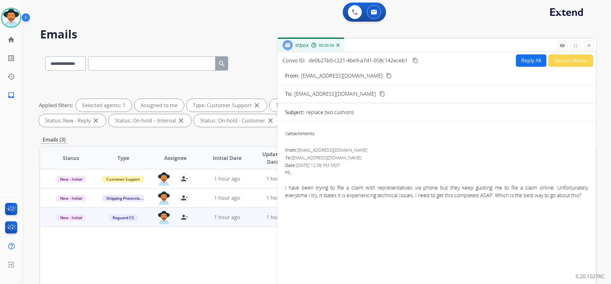
drag, startPoint x: 283, startPoint y: 188, endPoint x: 489, endPoint y: 204, distance: 206.1
click at [489, 204] on div "0 attachments From: bautistaflorendo07@gmail.com To: customerservice@reguardpro…" at bounding box center [436, 217] width 318 height 180
drag, startPoint x: 456, startPoint y: 192, endPoint x: 377, endPoint y: 74, distance: 141.4
click at [386, 74] on mat-icon "content_copy" at bounding box center [389, 76] width 6 height 6
copy div "I have been trying to file a claim with representatives via phone but they keep…"
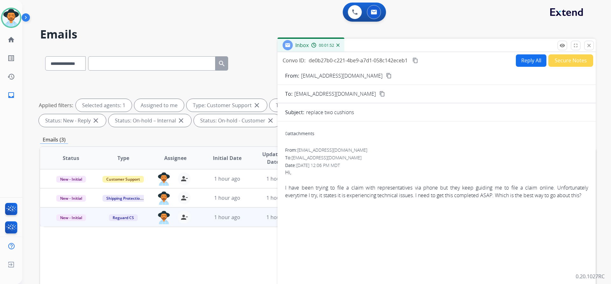
click at [358, 188] on div "I have been trying to file a claim with representatives via phone but they keep…" at bounding box center [436, 191] width 303 height 15
click at [534, 57] on button "Reply All" at bounding box center [531, 60] width 31 height 12
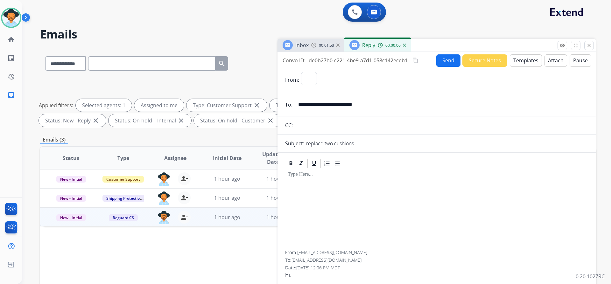
select select "**********"
click at [517, 58] on button "Templates" at bounding box center [526, 60] width 32 height 12
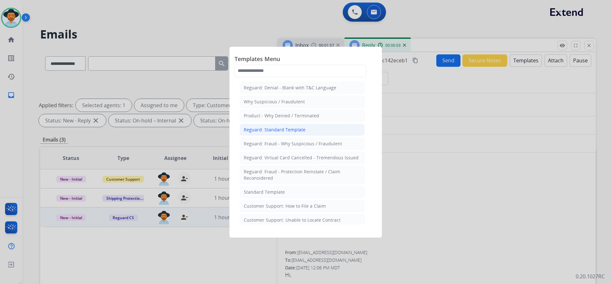
click at [304, 131] on li "Reguard: Standard Template" at bounding box center [302, 130] width 125 height 12
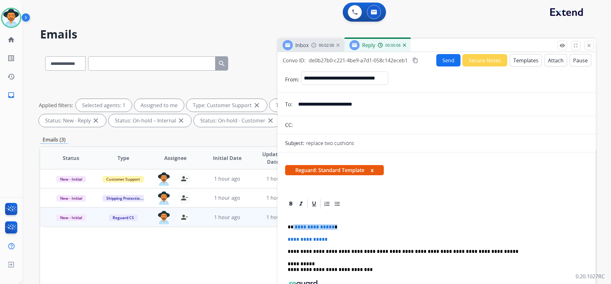
drag, startPoint x: 334, startPoint y: 228, endPoint x: 292, endPoint y: 227, distance: 41.7
click at [292, 227] on p "**********" at bounding box center [434, 227] width 293 height 6
click at [295, 227] on p "**" at bounding box center [434, 227] width 293 height 6
drag, startPoint x: 331, startPoint y: 241, endPoint x: 283, endPoint y: 240, distance: 48.1
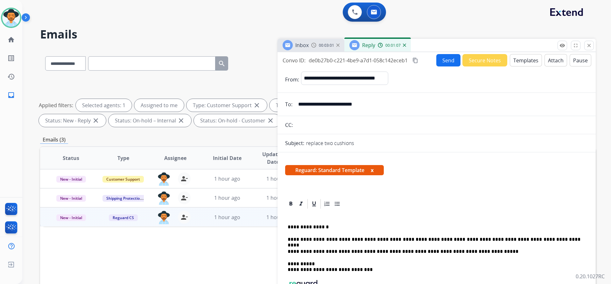
click at [373, 240] on p "**********" at bounding box center [434, 240] width 293 height 6
click at [533, 240] on p "**********" at bounding box center [434, 240] width 293 height 6
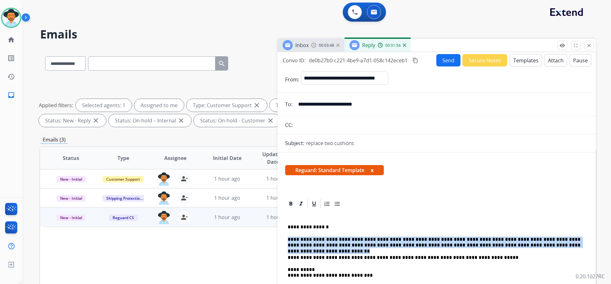
drag, startPoint x: 535, startPoint y: 248, endPoint x: 285, endPoint y: 239, distance: 249.9
click at [285, 239] on div "**********" at bounding box center [436, 275] width 303 height 131
copy p "**********"
click at [416, 61] on mat-icon "content_copy" at bounding box center [415, 61] width 6 height 6
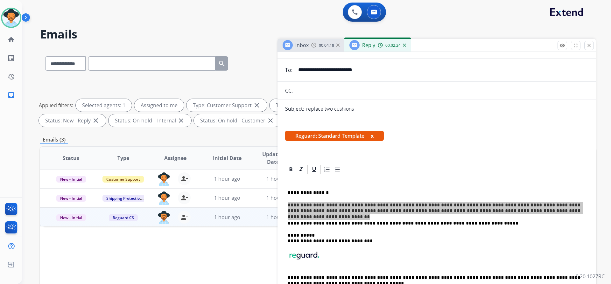
scroll to position [64, 0]
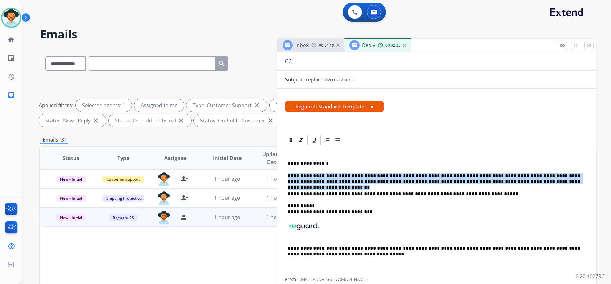
click at [556, 179] on p "**********" at bounding box center [434, 179] width 293 height 12
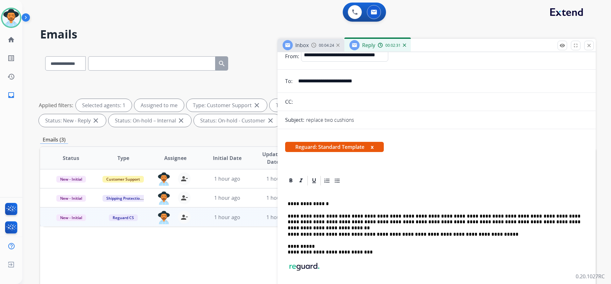
scroll to position [0, 0]
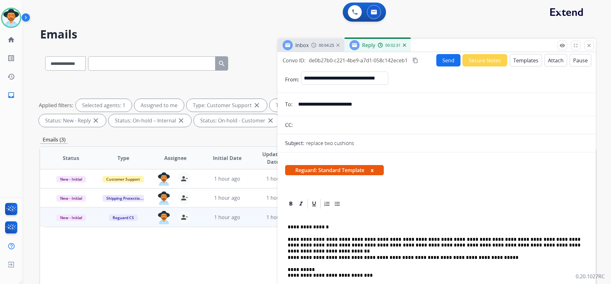
click at [443, 65] on button "Send" at bounding box center [448, 60] width 24 height 12
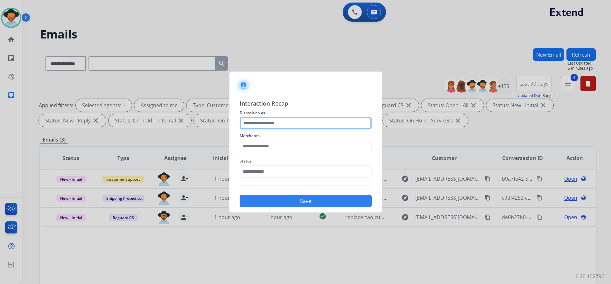
click at [321, 119] on input "text" at bounding box center [306, 123] width 132 height 13
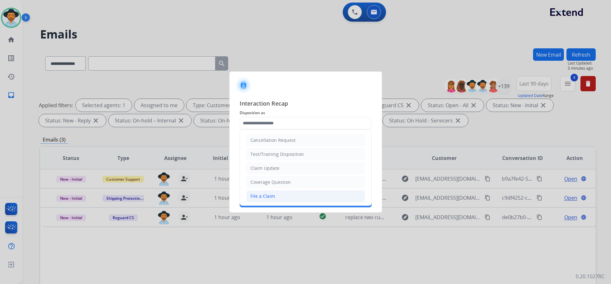
click at [268, 196] on div "File a Claim" at bounding box center [262, 196] width 24 height 6
type input "**********"
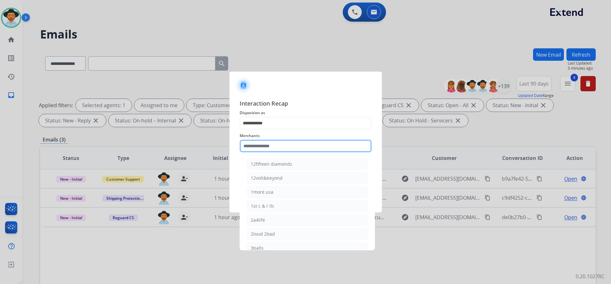
click at [283, 145] on input "text" at bounding box center [306, 146] width 132 height 13
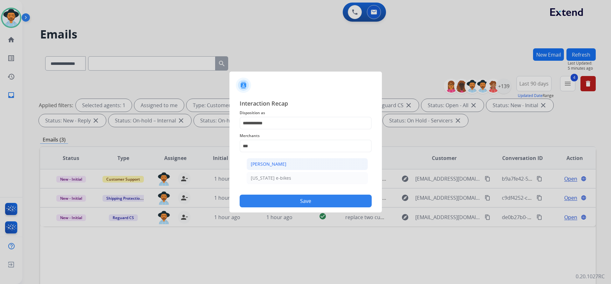
click at [292, 165] on li "Ashley - Reguard" at bounding box center [307, 164] width 121 height 12
type input "**********"
click at [285, 173] on input "text" at bounding box center [306, 171] width 132 height 13
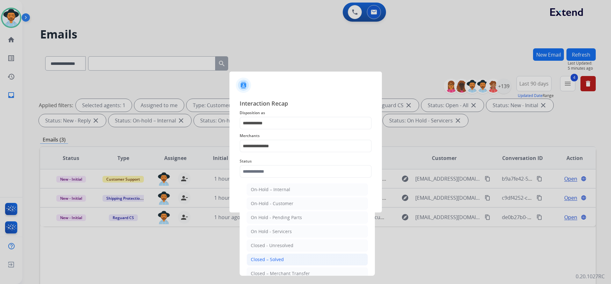
click at [275, 257] on div "Closed – Solved" at bounding box center [267, 259] width 33 height 6
type input "**********"
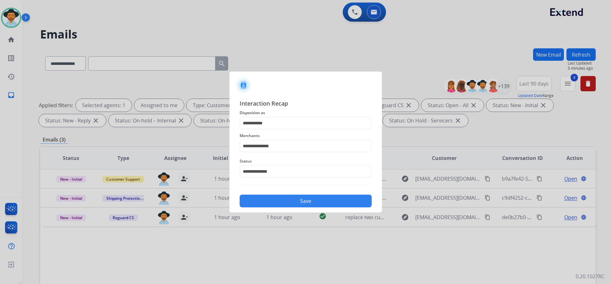
click at [293, 202] on button "Save" at bounding box center [306, 201] width 132 height 13
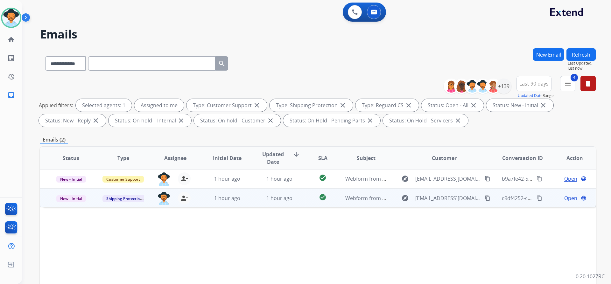
click at [564, 194] on span "Open" at bounding box center [570, 198] width 13 height 8
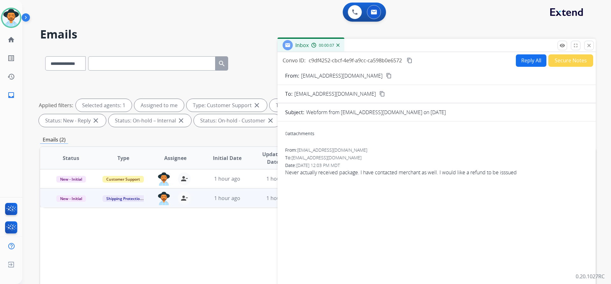
click at [536, 61] on button "Reply All" at bounding box center [531, 60] width 31 height 12
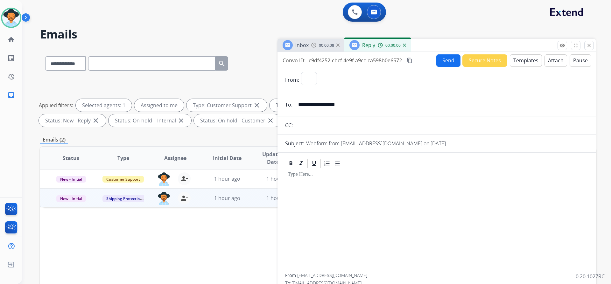
select select "**********"
click at [526, 61] on button "Templates" at bounding box center [526, 60] width 32 height 12
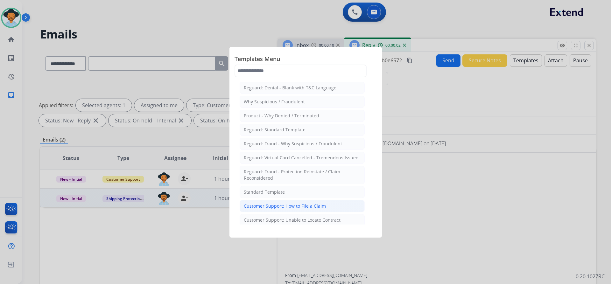
click at [303, 206] on div "Customer Support: How to File a Claim" at bounding box center [285, 206] width 82 height 6
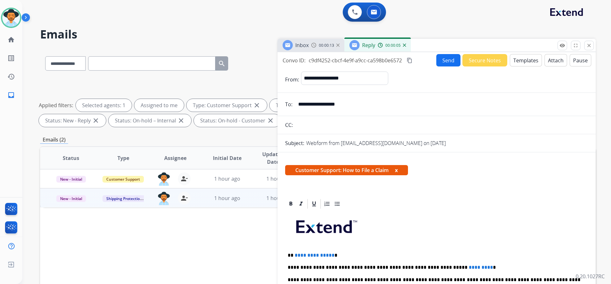
click at [409, 58] on mat-icon "content_copy" at bounding box center [410, 61] width 6 height 6
click at [324, 47] on span "00:00:14" at bounding box center [326, 45] width 15 height 5
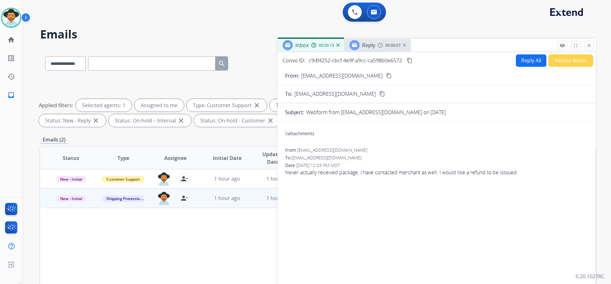
click at [386, 75] on mat-icon "content_copy" at bounding box center [389, 76] width 6 height 6
click at [380, 46] on img at bounding box center [380, 45] width 5 height 5
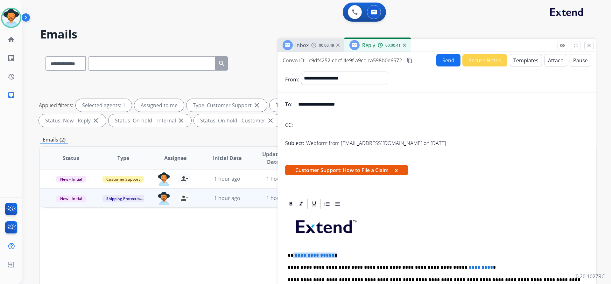
drag, startPoint x: 331, startPoint y: 255, endPoint x: 294, endPoint y: 257, distance: 37.3
click at [294, 257] on p "**********" at bounding box center [434, 256] width 293 height 6
drag, startPoint x: 463, startPoint y: 267, endPoint x: 433, endPoint y: 268, distance: 29.9
click at [433, 268] on p "**********" at bounding box center [434, 268] width 293 height 6
click at [325, 45] on span "00:01:27" at bounding box center [326, 45] width 15 height 5
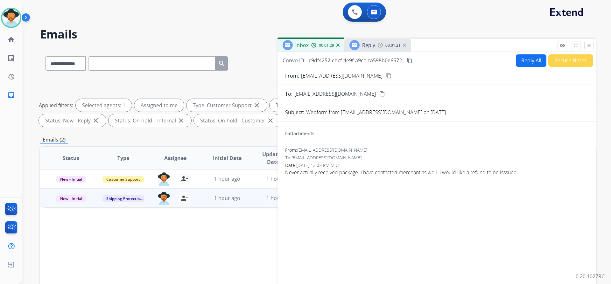
click at [379, 44] on img at bounding box center [380, 45] width 5 height 5
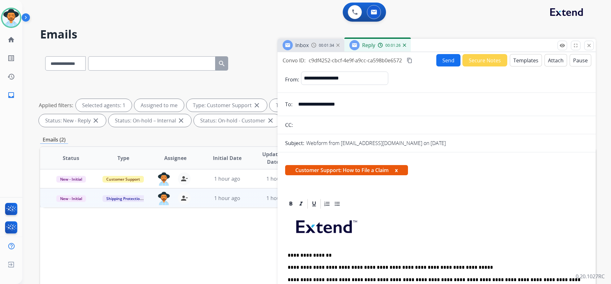
click at [405, 45] on img at bounding box center [404, 45] width 3 height 3
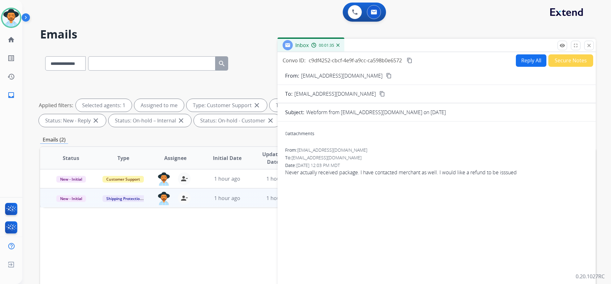
click at [584, 61] on button "Secure Notes" at bounding box center [570, 60] width 45 height 12
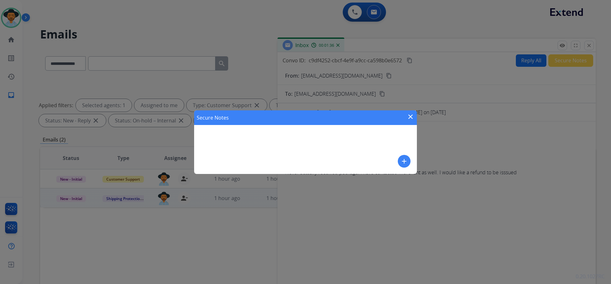
click at [406, 159] on mat-icon "add" at bounding box center [404, 161] width 8 height 8
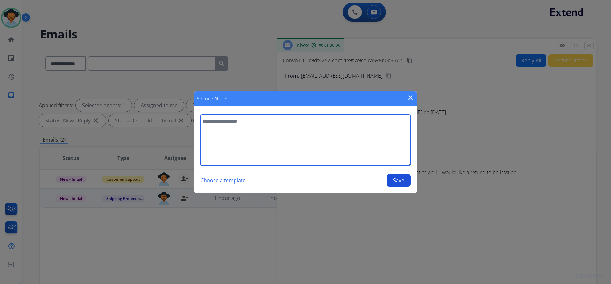
click at [266, 148] on textarea at bounding box center [305, 140] width 210 height 51
click at [294, 129] on textarea "**********" at bounding box center [305, 140] width 210 height 51
type textarea "**********"
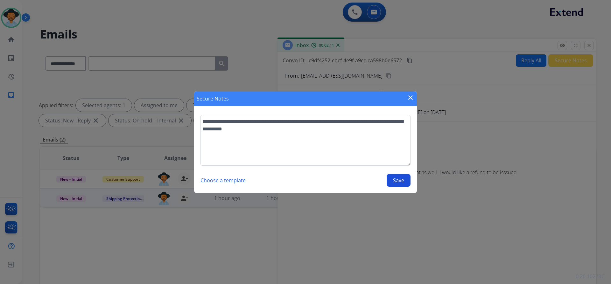
click at [395, 178] on button "Save" at bounding box center [399, 180] width 24 height 13
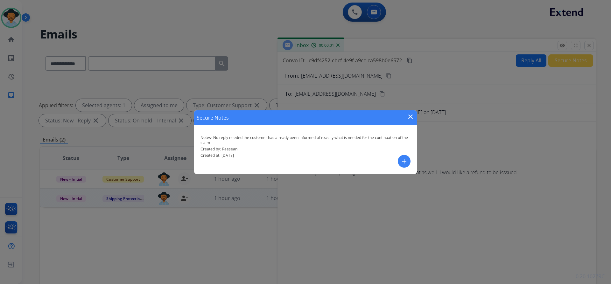
click at [411, 117] on mat-icon "close" at bounding box center [411, 117] width 8 height 8
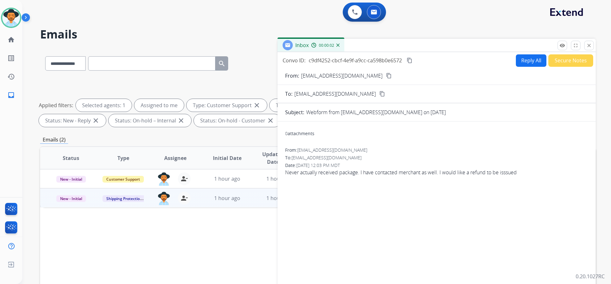
click at [595, 46] on div "Inbox 00:00:02" at bounding box center [436, 45] width 318 height 13
click at [589, 46] on mat-icon "close" at bounding box center [589, 46] width 6 height 6
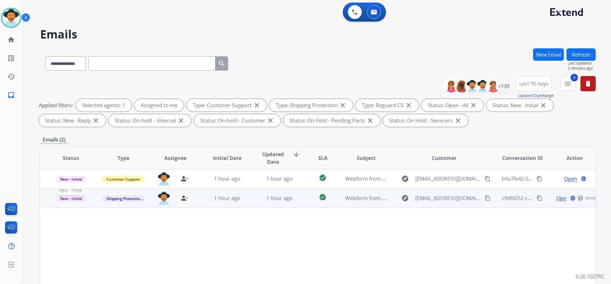
click at [75, 197] on span "New - Initial" at bounding box center [71, 198] width 30 height 7
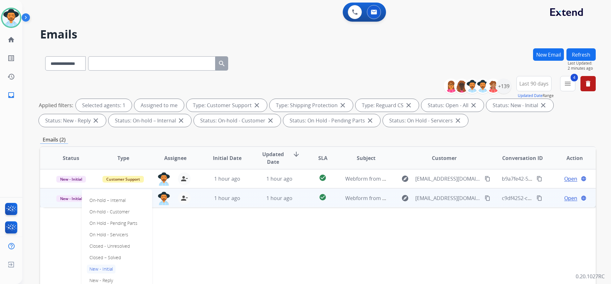
click at [114, 258] on p "Closed – Solved" at bounding box center [105, 257] width 37 height 9
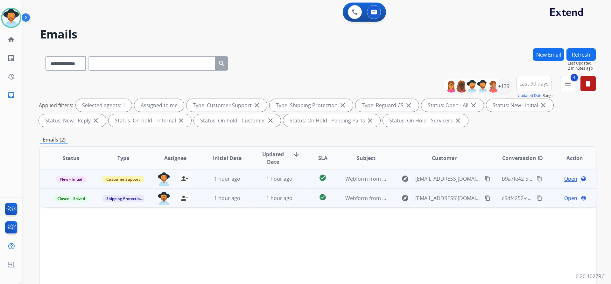
click at [564, 179] on span "Open" at bounding box center [570, 179] width 13 height 8
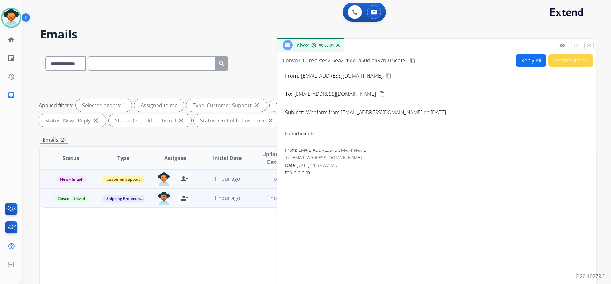
click at [531, 60] on button "Reply All" at bounding box center [531, 60] width 31 height 12
select select "**********"
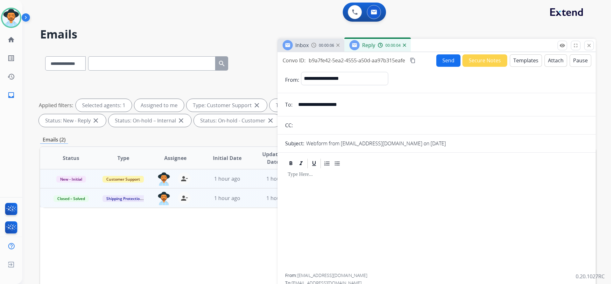
click at [313, 46] on img at bounding box center [313, 45] width 5 height 5
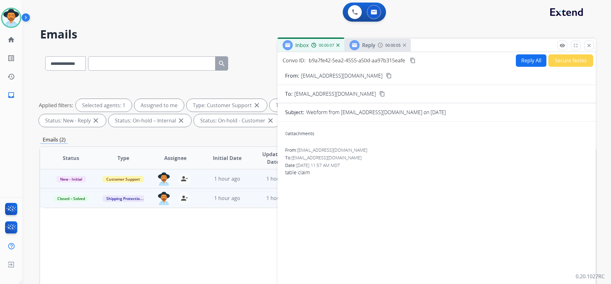
click at [362, 47] on span "Reply" at bounding box center [368, 45] width 13 height 7
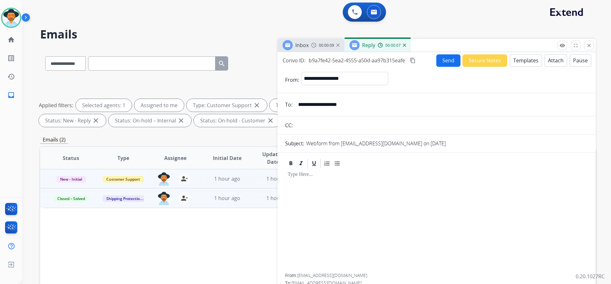
click at [312, 43] on img at bounding box center [313, 45] width 5 height 5
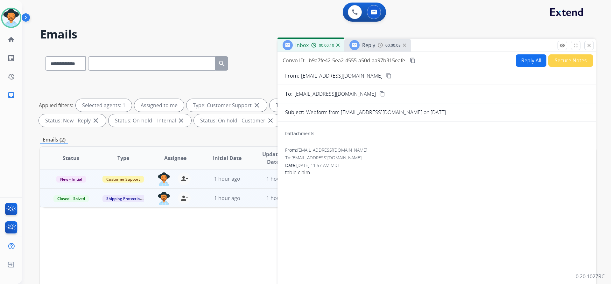
click at [386, 78] on mat-icon "content_copy" at bounding box center [389, 76] width 6 height 6
click at [395, 46] on span "00:00:37" at bounding box center [392, 45] width 15 height 5
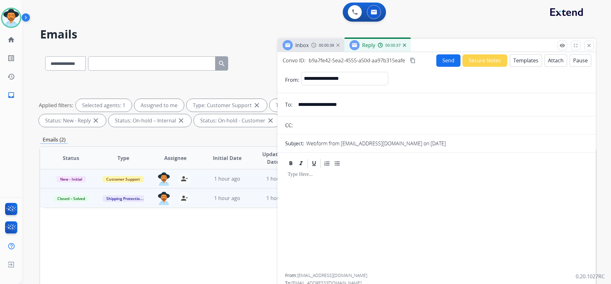
click at [404, 46] on img at bounding box center [404, 45] width 3 height 3
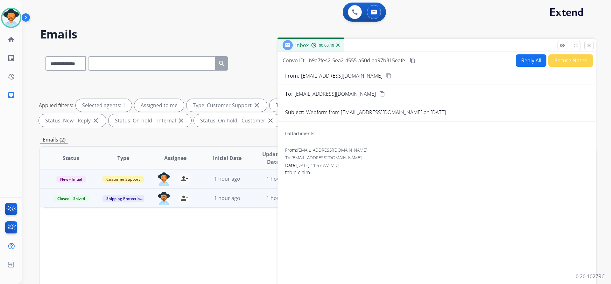
click at [314, 43] on img at bounding box center [313, 45] width 5 height 5
click at [569, 60] on button "Secure Notes" at bounding box center [570, 60] width 45 height 12
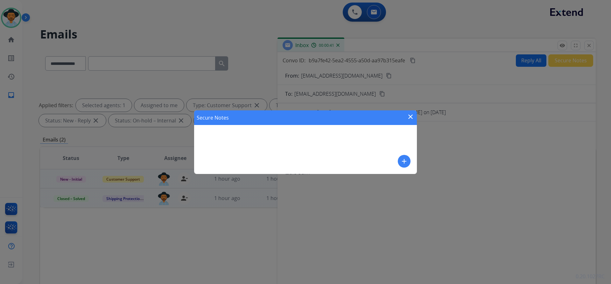
click at [407, 158] on mat-icon "add" at bounding box center [404, 161] width 8 height 8
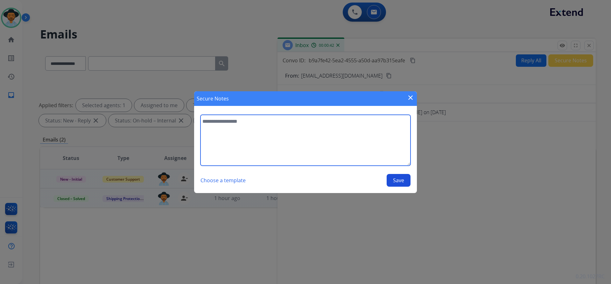
click at [281, 137] on textarea at bounding box center [305, 140] width 210 height 51
click at [386, 120] on textarea "**********" at bounding box center [305, 140] width 210 height 51
type textarea "**********"
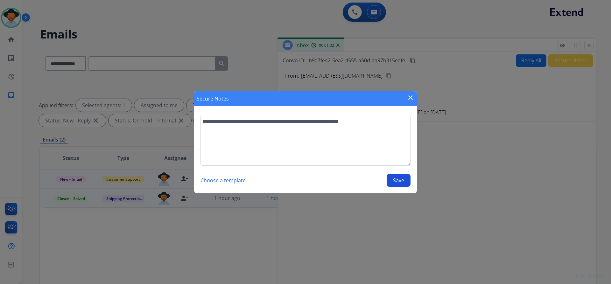
click at [394, 183] on button "Save" at bounding box center [399, 180] width 24 height 13
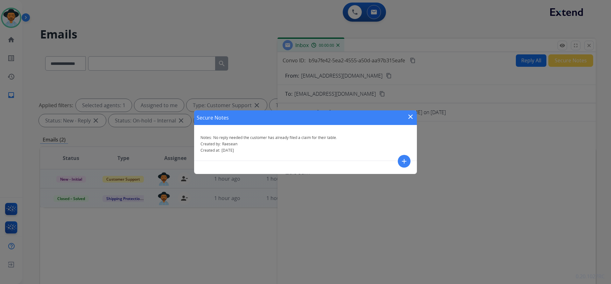
click at [410, 116] on mat-icon "close" at bounding box center [411, 117] width 8 height 8
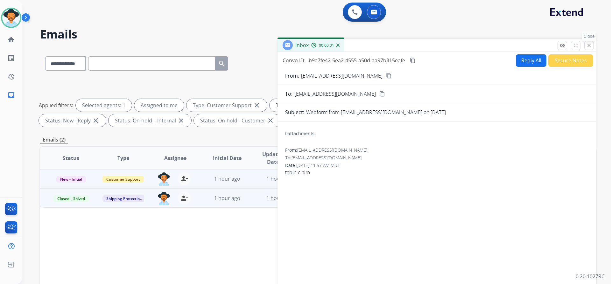
click at [589, 45] on mat-icon "close" at bounding box center [589, 46] width 6 height 6
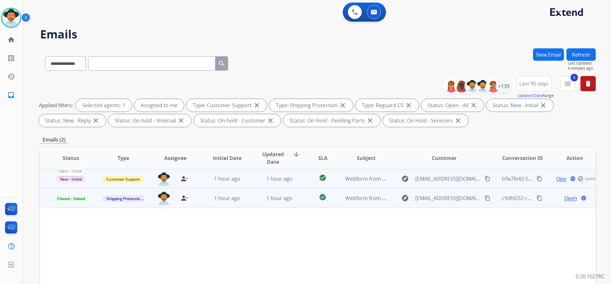
click at [76, 177] on span "New - Initial" at bounding box center [71, 179] width 30 height 7
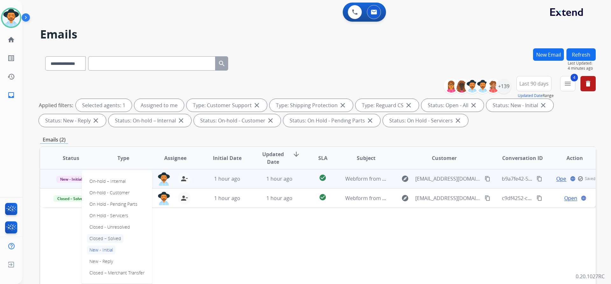
click at [112, 240] on p "Closed – Solved" at bounding box center [105, 238] width 37 height 9
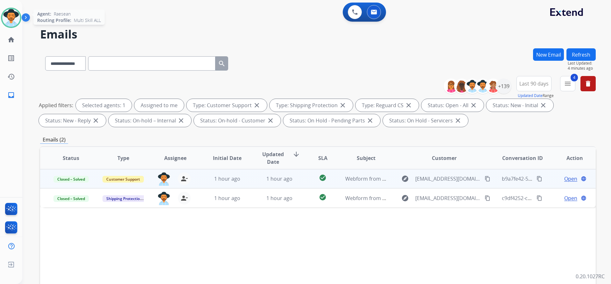
click at [7, 16] on img at bounding box center [11, 18] width 18 height 18
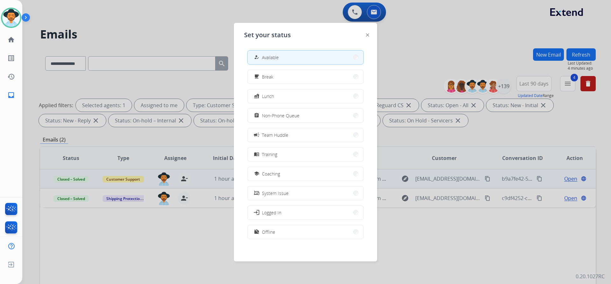
click at [370, 34] on div "Set your status how_to_reg Available free_breakfast Break fastfood Lunch assign…" at bounding box center [305, 142] width 143 height 239
click at [366, 34] on img at bounding box center [367, 34] width 3 height 3
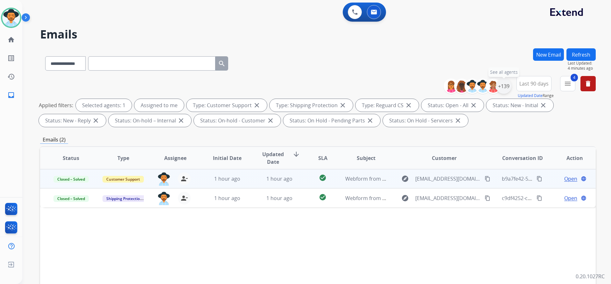
click at [505, 86] on div "+139" at bounding box center [503, 86] width 15 height 15
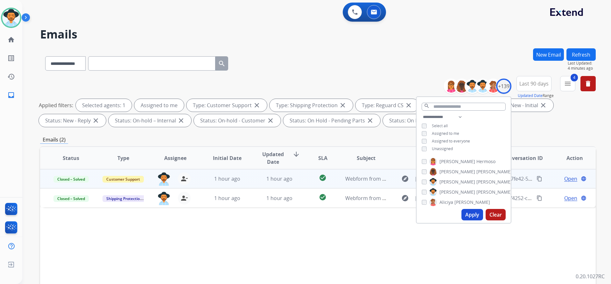
click at [470, 217] on button "Apply" at bounding box center [472, 214] width 22 height 11
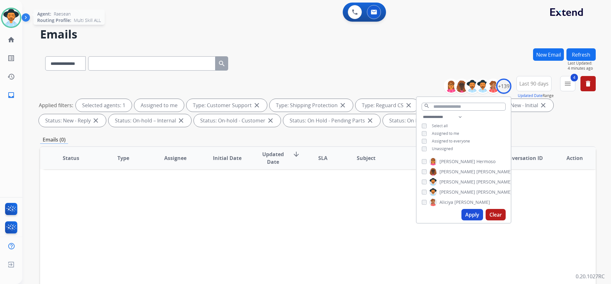
click at [15, 17] on img at bounding box center [11, 18] width 18 height 18
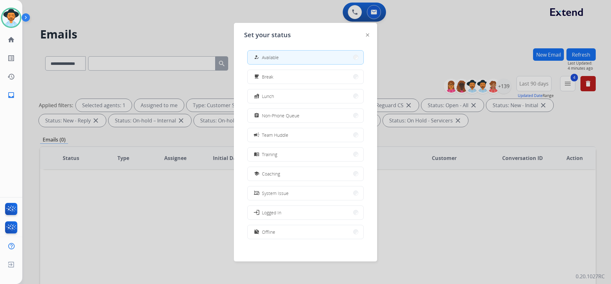
click at [174, 32] on div at bounding box center [305, 142] width 611 height 284
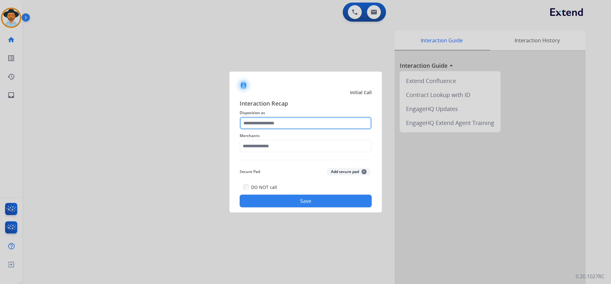
click at [289, 128] on input "text" at bounding box center [306, 123] width 132 height 13
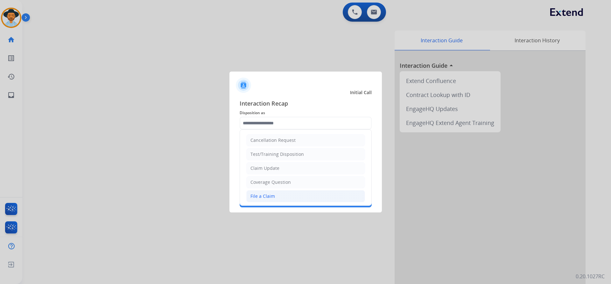
click at [278, 199] on li "File a Claim" at bounding box center [305, 196] width 119 height 12
type input "**********"
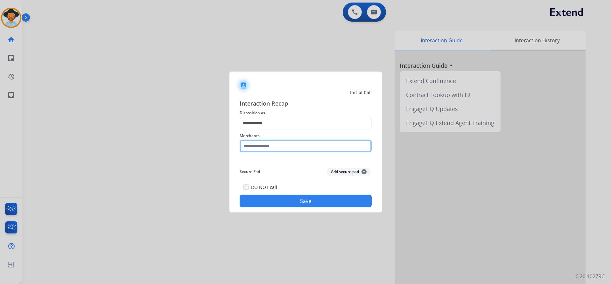
click at [281, 145] on input "text" at bounding box center [306, 146] width 132 height 13
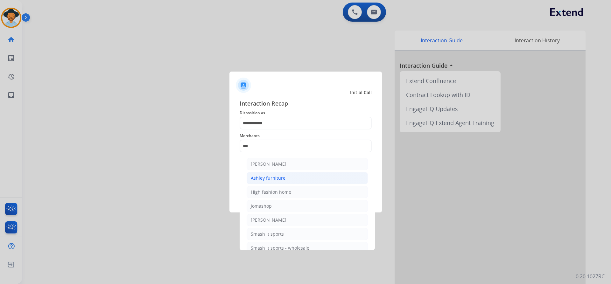
click at [278, 176] on div "Ashley furniture" at bounding box center [268, 178] width 35 height 6
type input "**********"
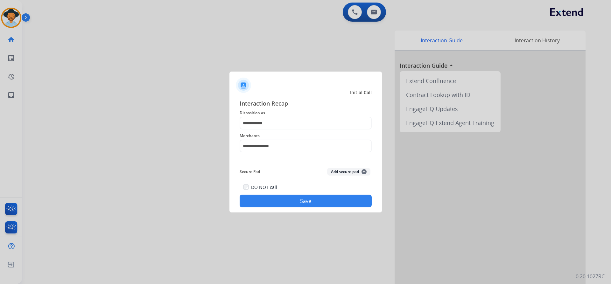
click at [280, 199] on button "Save" at bounding box center [306, 201] width 132 height 13
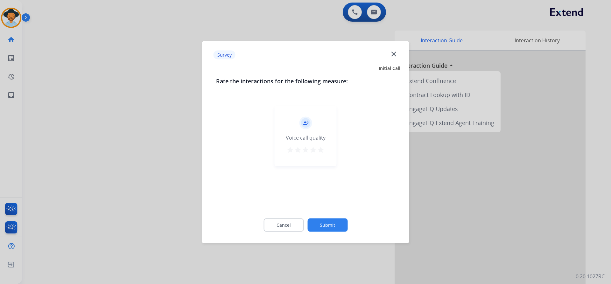
click at [323, 226] on button "Submit" at bounding box center [327, 224] width 40 height 13
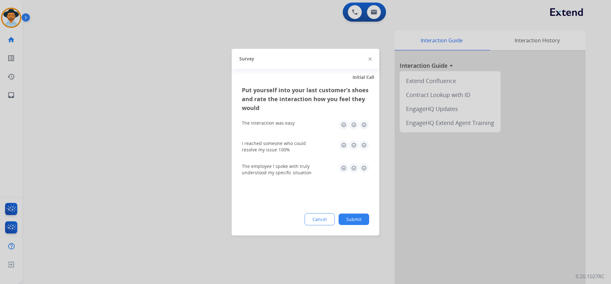
click at [345, 216] on button "Submit" at bounding box center [353, 218] width 31 height 11
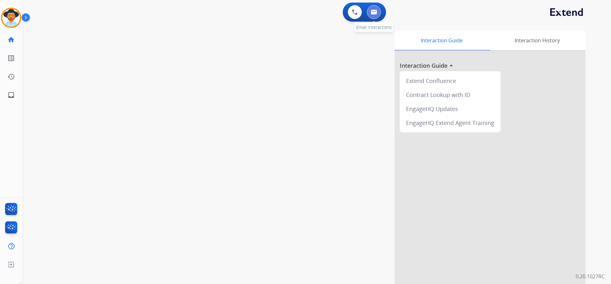
click at [375, 15] on button at bounding box center [374, 12] width 14 height 14
select select "**********"
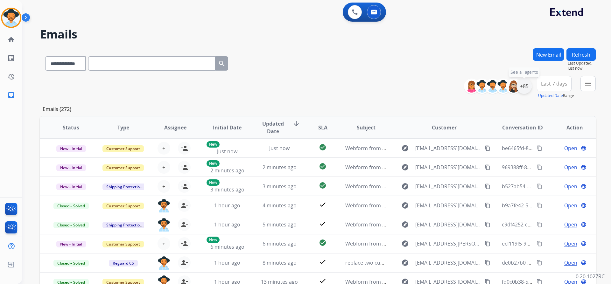
click at [524, 85] on div "+85" at bounding box center [523, 86] width 15 height 15
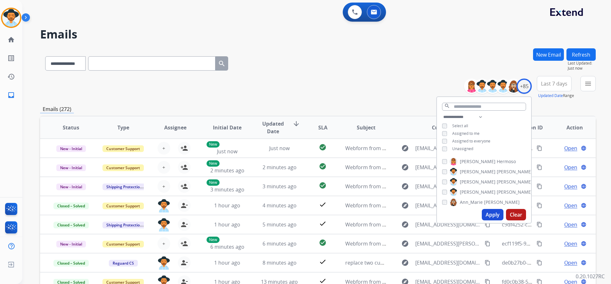
click at [467, 147] on span "Unassigned" at bounding box center [462, 148] width 21 height 5
click at [498, 215] on button "Apply" at bounding box center [493, 214] width 22 height 11
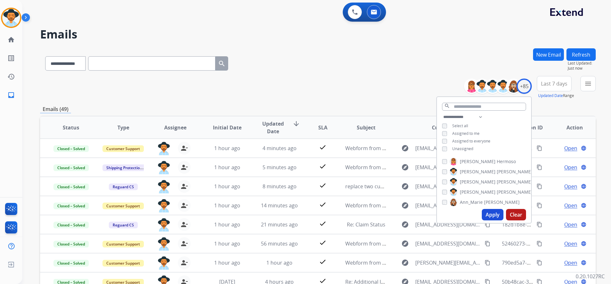
click at [548, 83] on span "Last 7 days" at bounding box center [554, 83] width 26 height 3
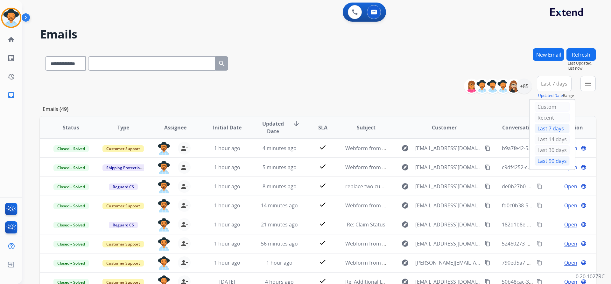
click at [551, 161] on div "Last 90 days" at bounding box center [551, 161] width 35 height 10
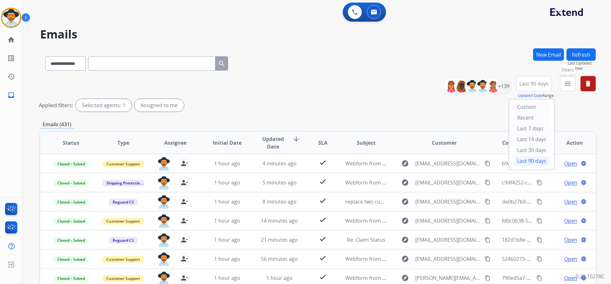
click at [568, 84] on mat-icon "menu" at bounding box center [568, 84] width 8 height 8
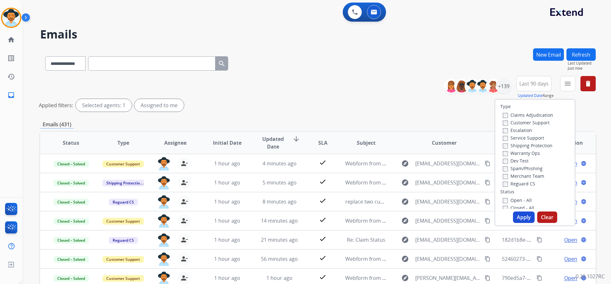
click at [530, 123] on label "Customer Support" at bounding box center [526, 123] width 47 height 6
click at [533, 144] on label "Shipping Protection" at bounding box center [528, 146] width 50 height 6
click at [522, 181] on label "Reguard CS" at bounding box center [519, 184] width 32 height 6
click at [518, 201] on label "Open - All" at bounding box center [517, 200] width 29 height 6
click at [521, 220] on button "Apply" at bounding box center [524, 217] width 22 height 11
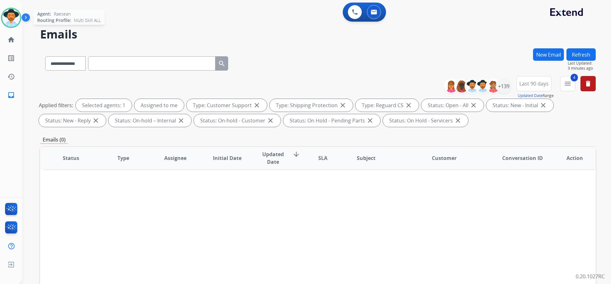
click at [13, 21] on img at bounding box center [11, 18] width 18 height 18
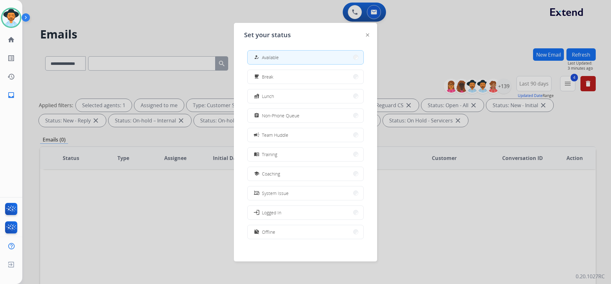
drag, startPoint x: 194, startPoint y: 25, endPoint x: 439, endPoint y: 49, distance: 245.9
click at [200, 26] on div at bounding box center [305, 142] width 611 height 284
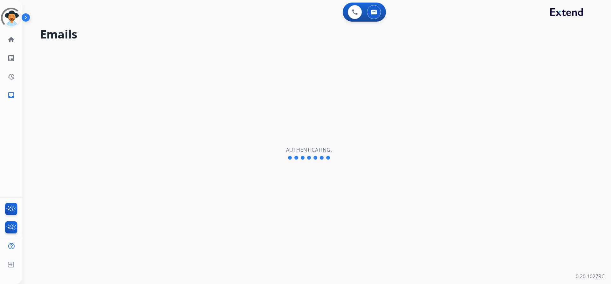
select select "**********"
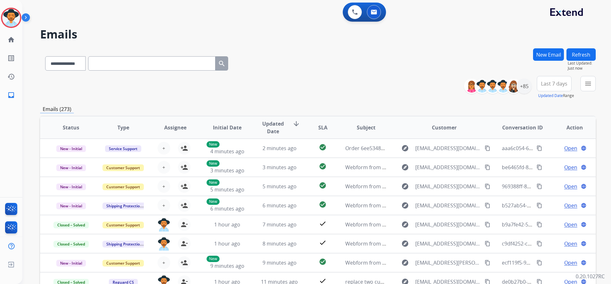
click at [550, 85] on span "Last 7 days" at bounding box center [554, 83] width 26 height 3
click at [546, 161] on div "Last 90 days" at bounding box center [551, 161] width 35 height 10
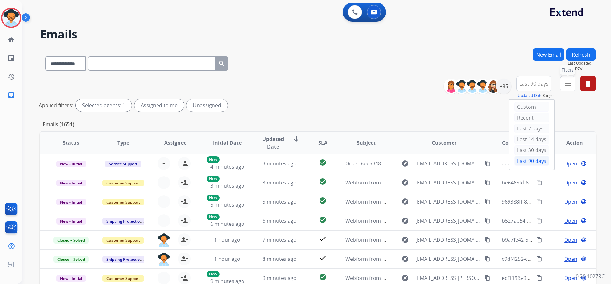
click at [569, 86] on mat-icon "menu" at bounding box center [568, 84] width 8 height 8
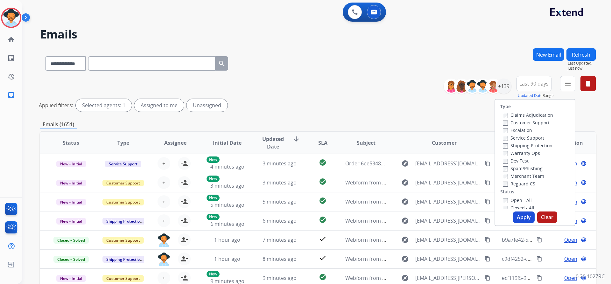
click at [537, 122] on label "Customer Support" at bounding box center [526, 123] width 47 height 6
click at [538, 144] on label "Shipping Protection" at bounding box center [528, 146] width 50 height 6
click at [522, 185] on label "Reguard CS" at bounding box center [519, 184] width 32 height 6
click at [515, 199] on label "Open - All" at bounding box center [517, 200] width 29 height 6
click at [515, 213] on button "Apply" at bounding box center [524, 217] width 22 height 11
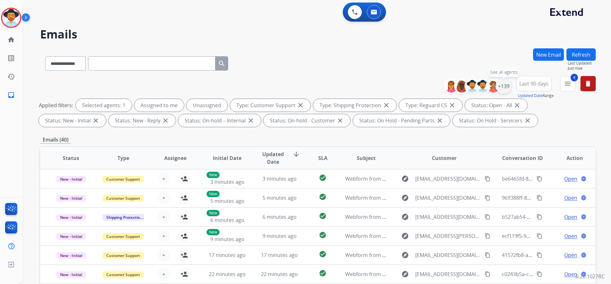
click at [503, 87] on div "+139" at bounding box center [503, 86] width 15 height 15
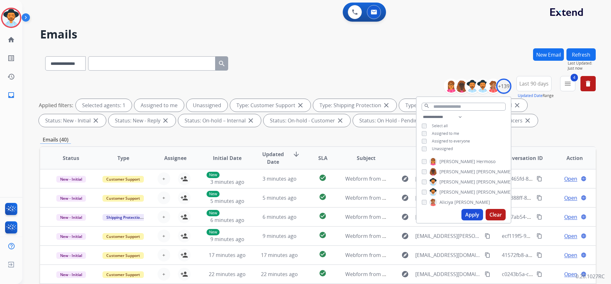
click at [449, 146] on span "Unassigned" at bounding box center [442, 148] width 21 height 5
click at [476, 217] on button "Apply" at bounding box center [472, 214] width 22 height 11
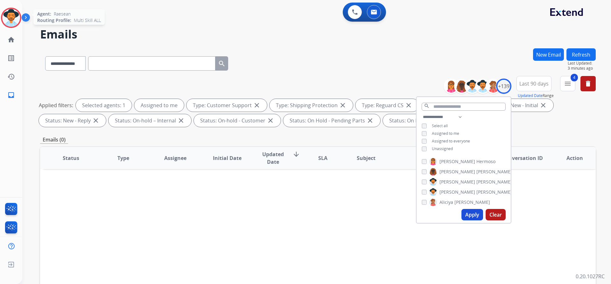
click at [18, 17] on img at bounding box center [11, 18] width 18 height 18
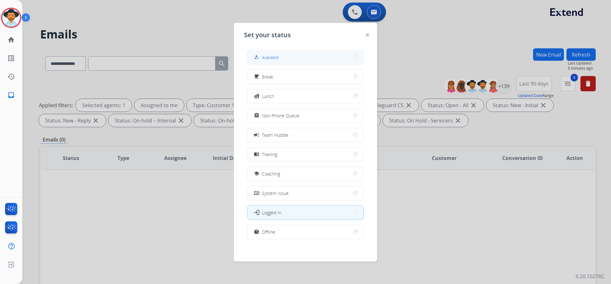
click at [309, 58] on button "how_to_reg Available" at bounding box center [305, 58] width 116 height 14
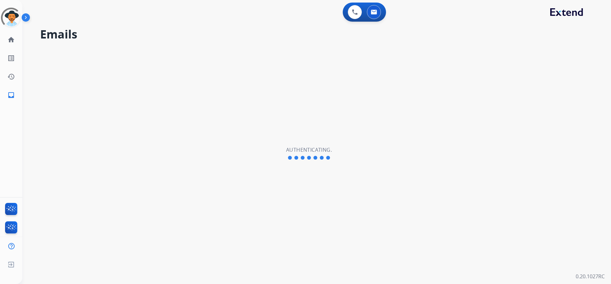
select select "**********"
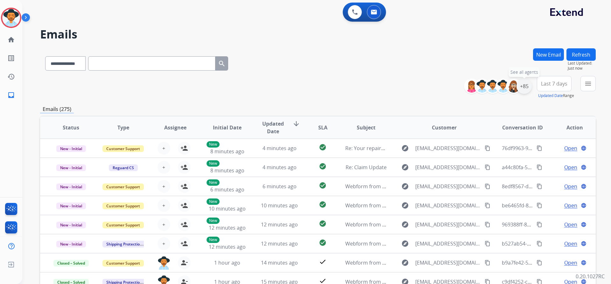
click at [527, 84] on div "+85" at bounding box center [523, 86] width 15 height 15
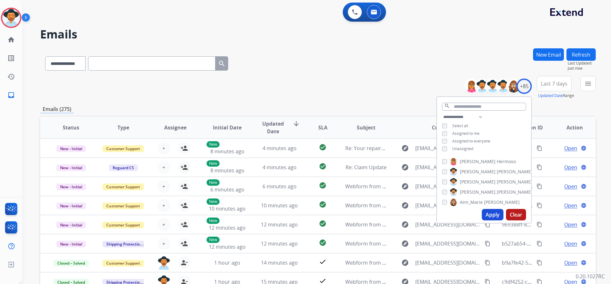
click at [468, 147] on span "Unassigned" at bounding box center [462, 148] width 21 height 5
click at [491, 212] on button "Apply" at bounding box center [493, 214] width 22 height 11
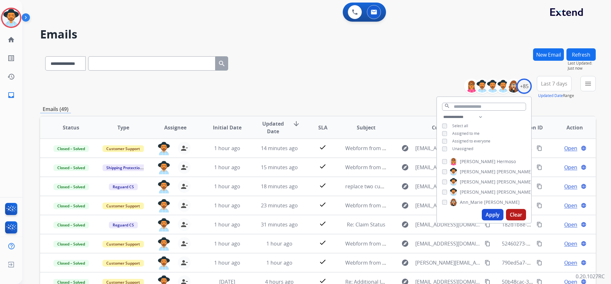
click at [560, 82] on span "Last 7 days" at bounding box center [554, 83] width 26 height 3
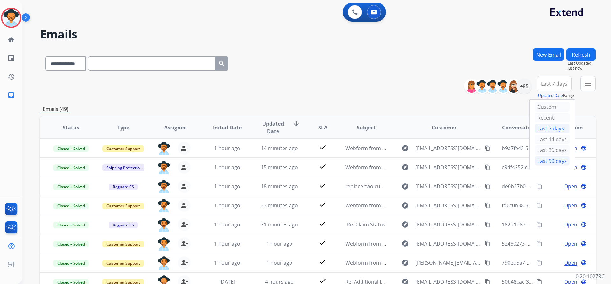
click at [548, 160] on div "Last 90 days" at bounding box center [551, 161] width 35 height 10
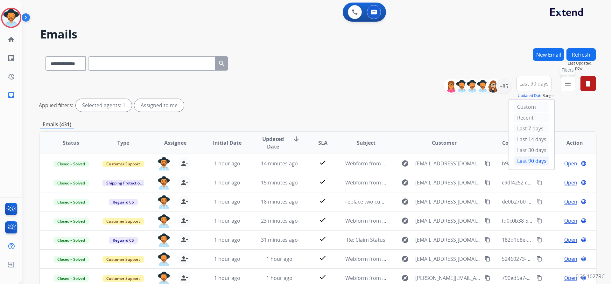
click at [566, 84] on mat-icon "menu" at bounding box center [568, 84] width 8 height 8
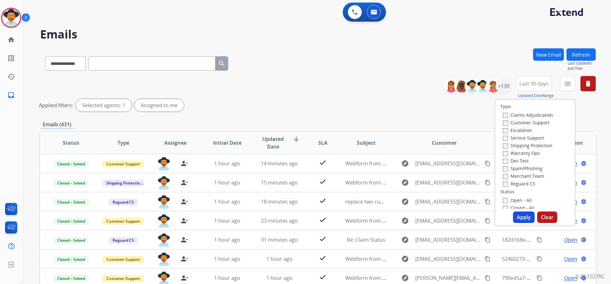
click at [541, 123] on label "Customer Support" at bounding box center [526, 123] width 47 height 6
click at [538, 144] on label "Shipping Protection" at bounding box center [528, 146] width 50 height 6
click at [523, 183] on label "Reguard CS" at bounding box center [519, 184] width 32 height 6
drag, startPoint x: 517, startPoint y: 200, endPoint x: 520, endPoint y: 205, distance: 6.0
click at [517, 200] on label "Open - All" at bounding box center [517, 200] width 29 height 6
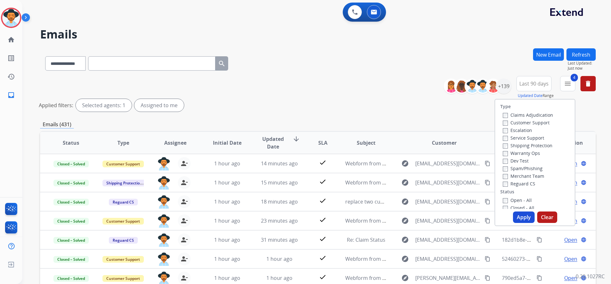
click at [524, 219] on button "Apply" at bounding box center [524, 217] width 22 height 11
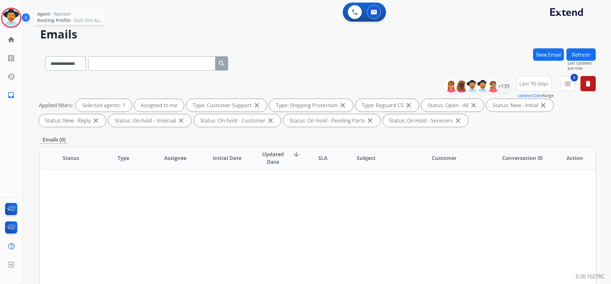
click at [19, 20] on img at bounding box center [11, 18] width 18 height 18
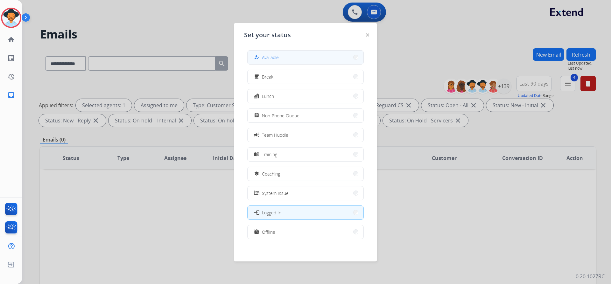
click at [295, 58] on button "how_to_reg Available" at bounding box center [305, 58] width 116 height 14
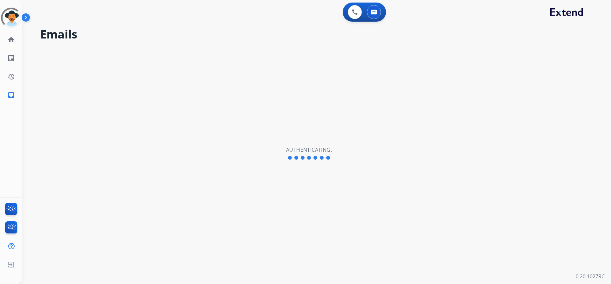
select select "**********"
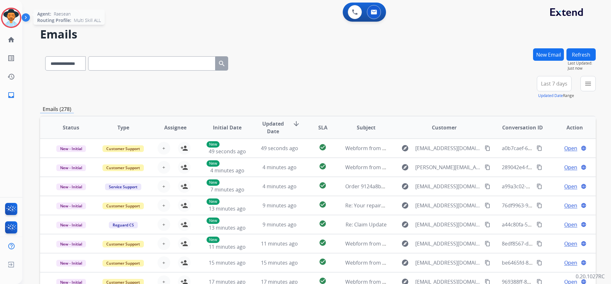
click at [17, 17] on img at bounding box center [11, 18] width 18 height 18
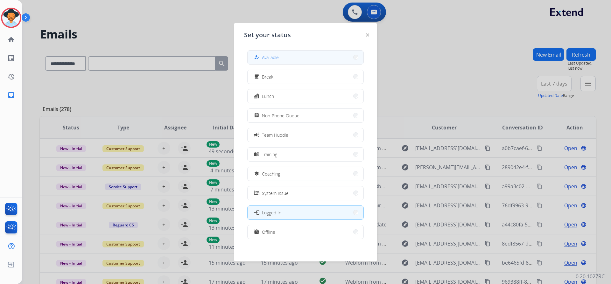
click at [307, 59] on button "how_to_reg Available" at bounding box center [305, 58] width 116 height 14
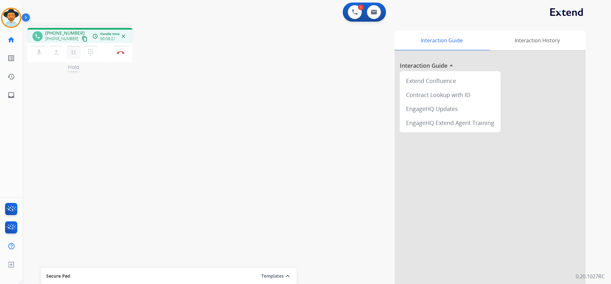
click at [74, 53] on mat-icon "pause" at bounding box center [74, 53] width 8 height 8
click at [73, 54] on mat-icon "play_arrow" at bounding box center [74, 53] width 8 height 8
click at [122, 51] on button "Disconnect" at bounding box center [120, 52] width 13 height 13
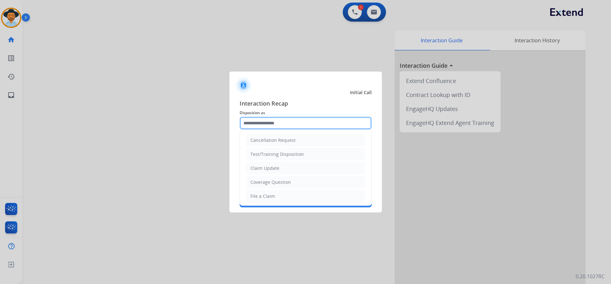
click at [287, 126] on input "text" at bounding box center [306, 123] width 132 height 13
click at [283, 196] on li "File a Claim" at bounding box center [305, 196] width 119 height 12
type input "**********"
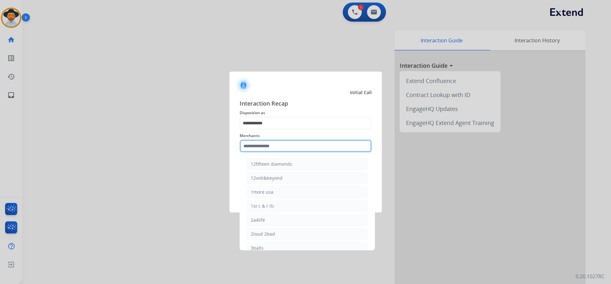
click at [284, 146] on input "text" at bounding box center [306, 146] width 132 height 13
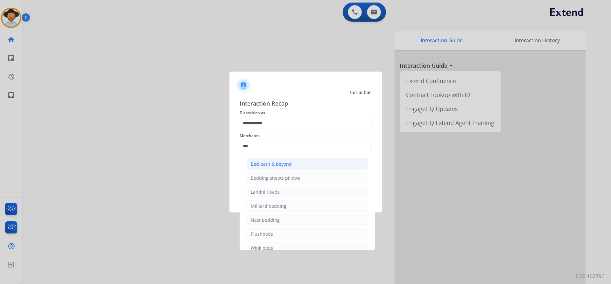
click at [296, 163] on li "Bed bath & beyond" at bounding box center [307, 164] width 121 height 12
type input "**********"
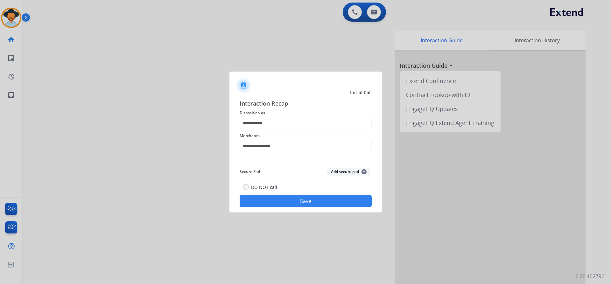
click at [297, 199] on button "Save" at bounding box center [306, 201] width 132 height 13
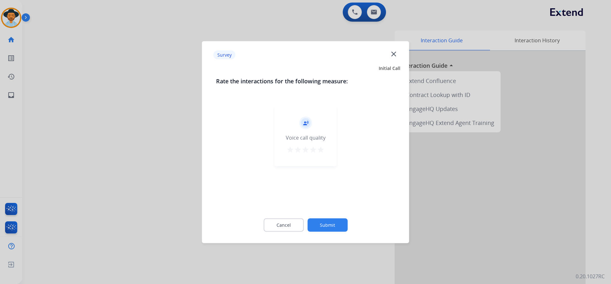
click at [333, 225] on button "Submit" at bounding box center [327, 224] width 40 height 13
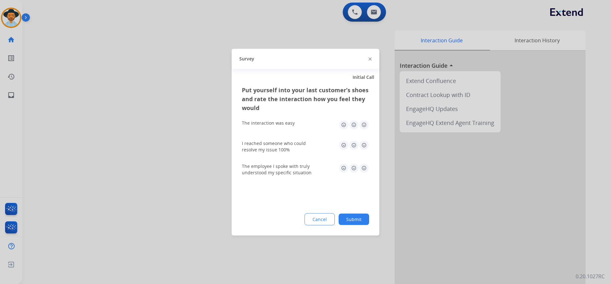
click at [352, 222] on button "Submit" at bounding box center [353, 218] width 31 height 11
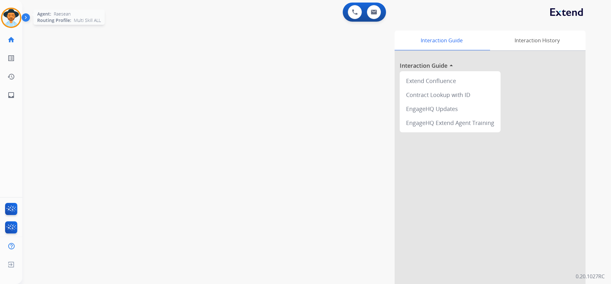
click at [10, 24] on img at bounding box center [11, 18] width 18 height 18
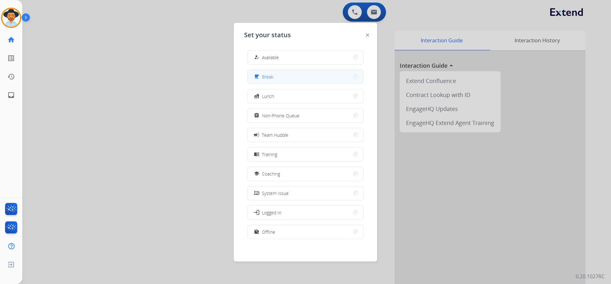
click at [344, 77] on button "free_breakfast Break" at bounding box center [305, 77] width 116 height 14
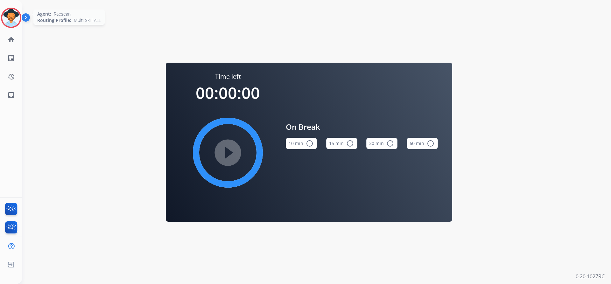
click at [10, 15] on img at bounding box center [11, 18] width 18 height 18
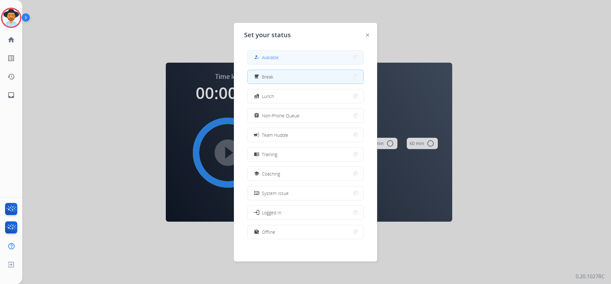
click at [339, 61] on button "how_to_reg Available" at bounding box center [305, 58] width 116 height 14
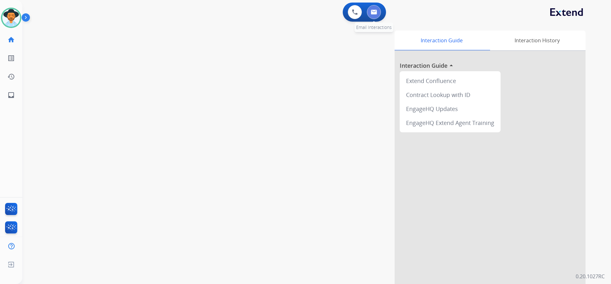
click at [373, 11] on img at bounding box center [374, 12] width 6 height 5
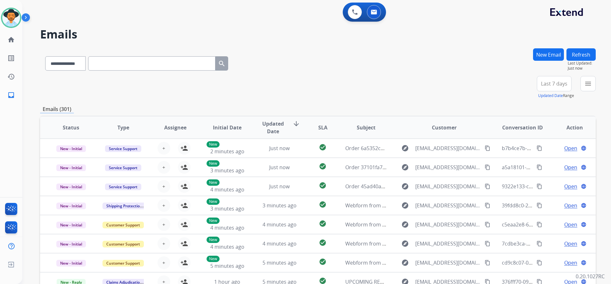
paste input "**********"
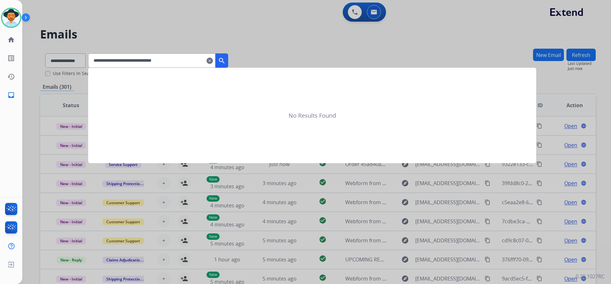
type input "**********"
click at [226, 60] on mat-icon "search" at bounding box center [222, 61] width 8 height 8
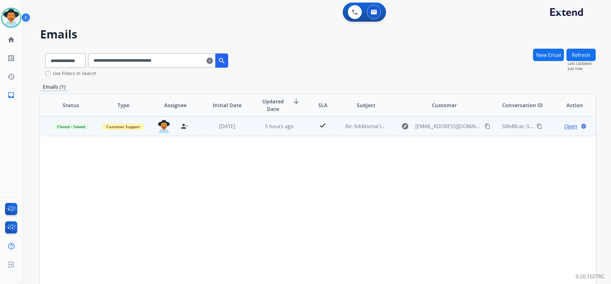
click at [565, 129] on span "Open" at bounding box center [570, 126] width 13 height 8
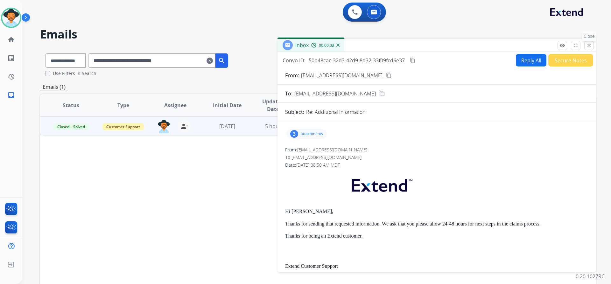
click at [589, 46] on mat-icon "close" at bounding box center [589, 46] width 6 height 6
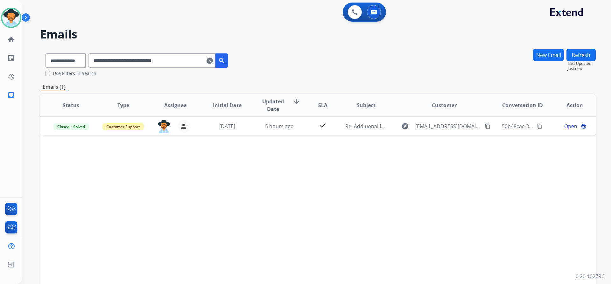
click at [213, 59] on mat-icon "clear" at bounding box center [209, 61] width 6 height 8
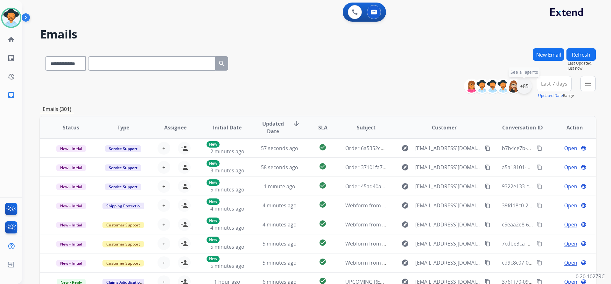
click at [522, 88] on div "+85" at bounding box center [523, 86] width 15 height 15
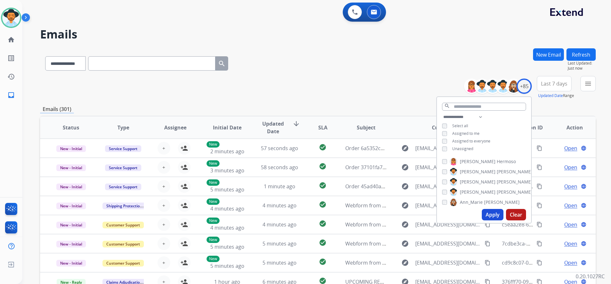
click at [462, 149] on span "Unassigned" at bounding box center [462, 148] width 21 height 5
click at [496, 215] on button "Apply" at bounding box center [493, 214] width 22 height 11
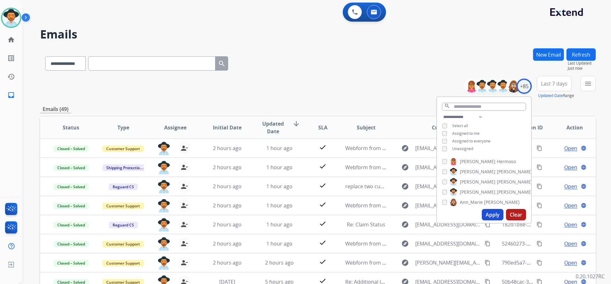
click at [552, 82] on span "Last 7 days" at bounding box center [554, 83] width 26 height 3
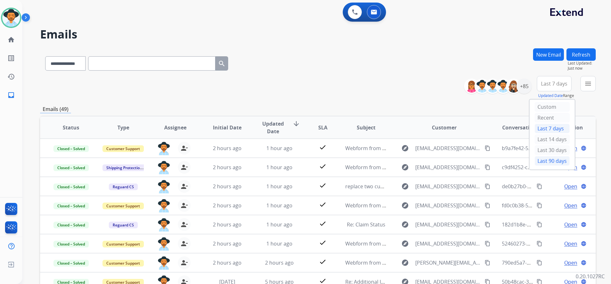
click at [552, 160] on div "Last 90 days" at bounding box center [551, 161] width 35 height 10
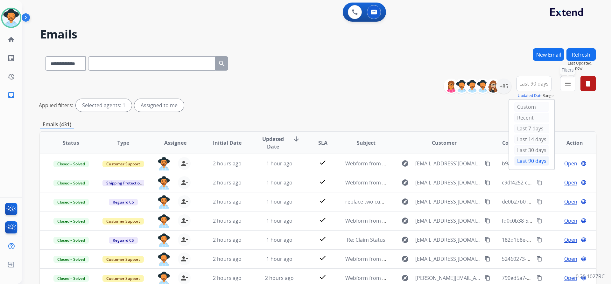
click at [569, 80] on mat-icon "menu" at bounding box center [568, 84] width 8 height 8
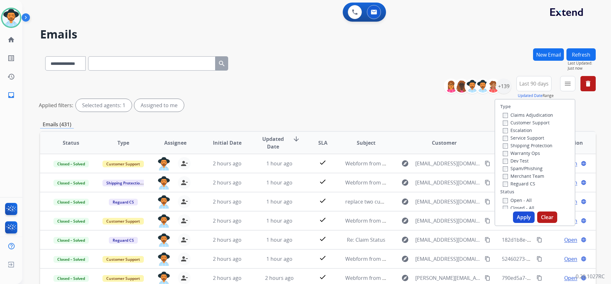
click at [540, 124] on label "Customer Support" at bounding box center [526, 123] width 47 height 6
click at [536, 143] on label "Shipping Protection" at bounding box center [528, 146] width 50 height 6
click at [524, 180] on div "Reguard CS" at bounding box center [528, 184] width 50 height 8
click at [523, 182] on label "Reguard CS" at bounding box center [519, 184] width 32 height 6
click at [521, 200] on label "Open - All" at bounding box center [517, 200] width 29 height 6
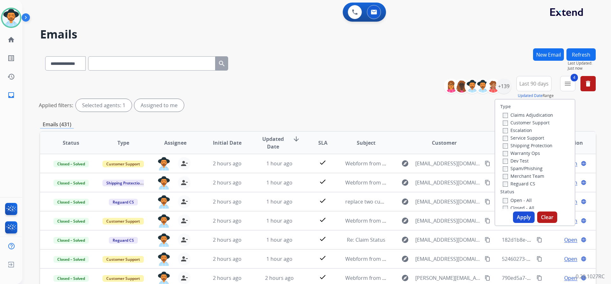
click at [521, 213] on button "Apply" at bounding box center [524, 217] width 22 height 11
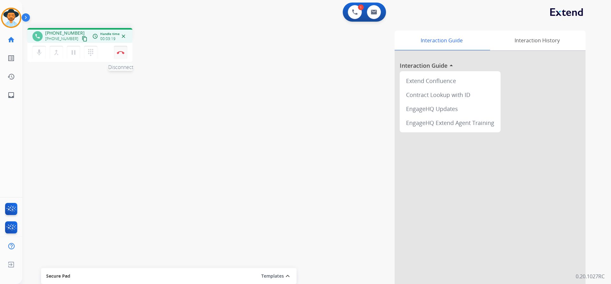
click at [124, 55] on button "Disconnect" at bounding box center [120, 52] width 13 height 13
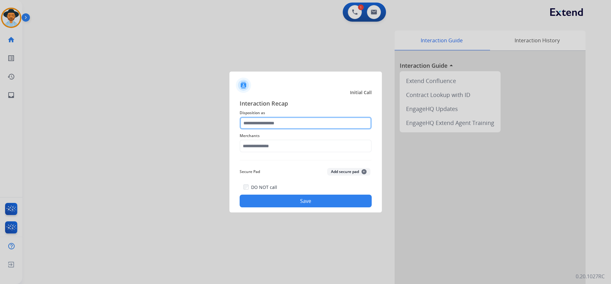
click at [309, 127] on input "text" at bounding box center [306, 123] width 132 height 13
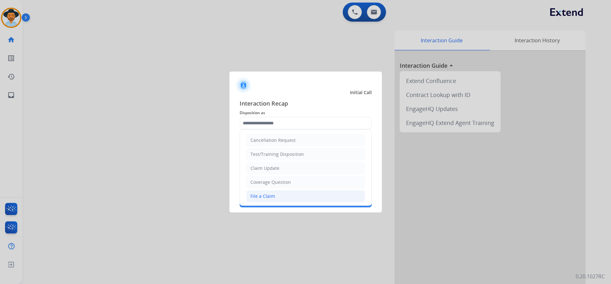
click at [275, 197] on li "File a Claim" at bounding box center [305, 196] width 119 height 12
type input "**********"
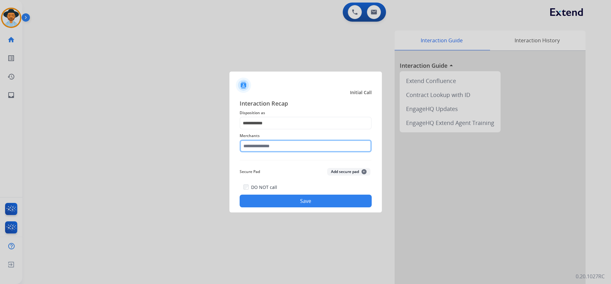
click at [282, 143] on input "text" at bounding box center [306, 146] width 132 height 13
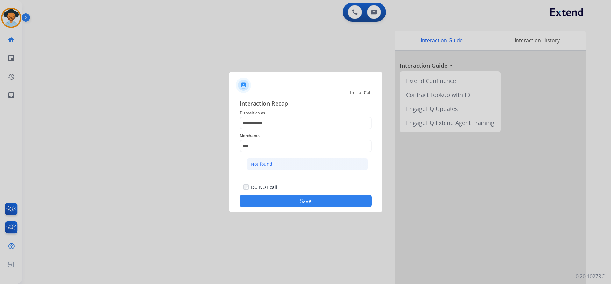
click at [268, 165] on div "Not found" at bounding box center [262, 164] width 22 height 6
type input "*********"
click at [299, 199] on button "Save" at bounding box center [306, 201] width 132 height 13
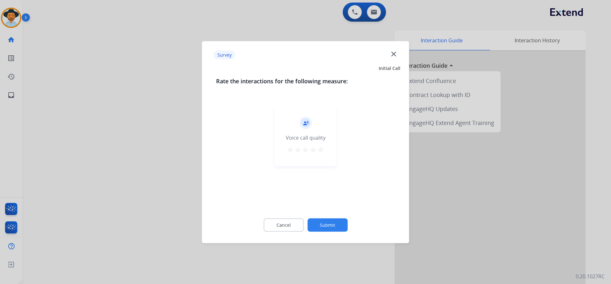
click at [324, 222] on button "Submit" at bounding box center [327, 224] width 40 height 13
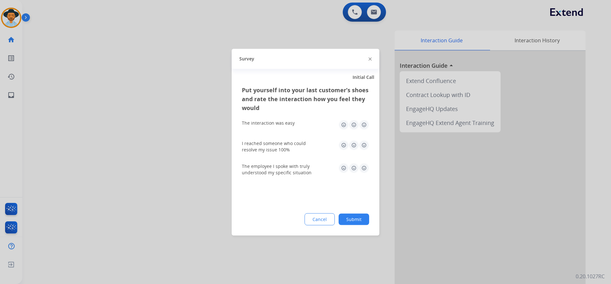
click at [356, 218] on button "Submit" at bounding box center [353, 218] width 31 height 11
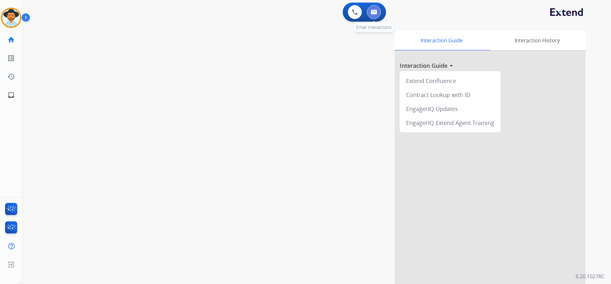
click at [374, 15] on button at bounding box center [374, 12] width 14 height 14
select select "**********"
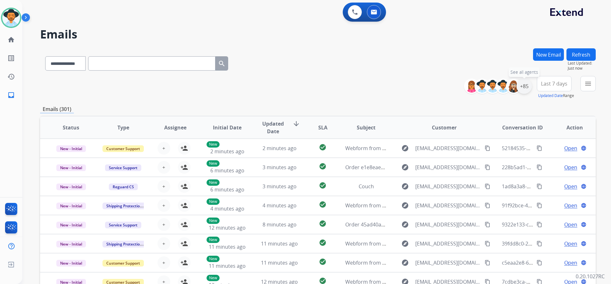
click at [521, 83] on div "+85" at bounding box center [523, 86] width 15 height 15
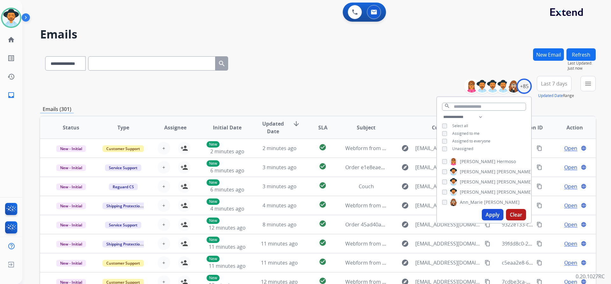
click at [454, 147] on span "Unassigned" at bounding box center [462, 148] width 21 height 5
click at [489, 212] on button "Apply" at bounding box center [493, 214] width 22 height 11
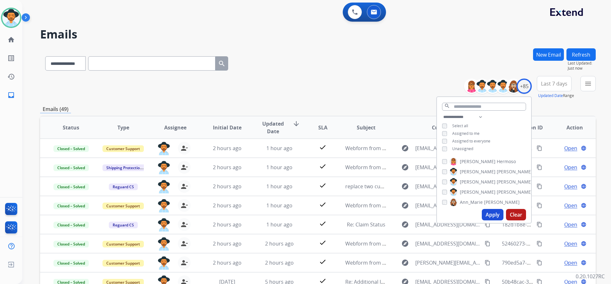
click at [553, 82] on span "Last 7 days" at bounding box center [554, 83] width 26 height 3
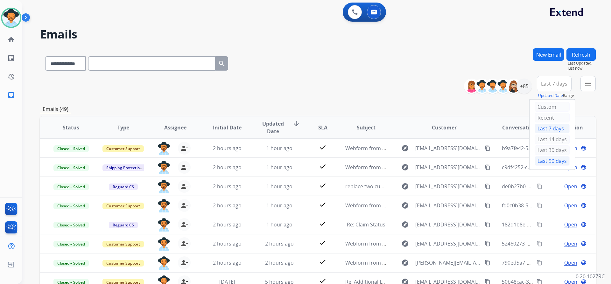
click at [549, 161] on div "Last 90 days" at bounding box center [551, 161] width 35 height 10
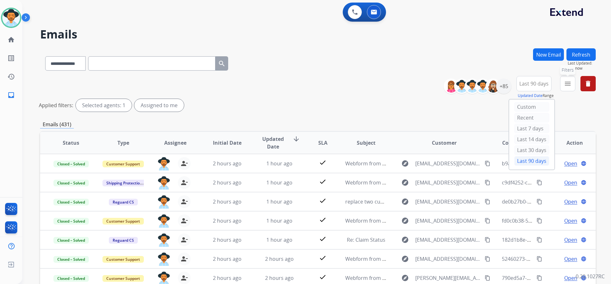
click at [570, 84] on mat-icon "menu" at bounding box center [568, 84] width 8 height 8
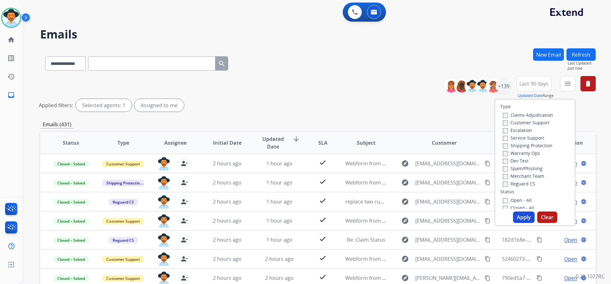
click at [539, 121] on label "Customer Support" at bounding box center [526, 123] width 47 height 6
click at [541, 144] on label "Shipping Protection" at bounding box center [528, 146] width 50 height 6
click at [527, 182] on label "Reguard CS" at bounding box center [519, 184] width 32 height 6
click at [523, 202] on label "Open - All" at bounding box center [517, 200] width 29 height 6
click at [528, 213] on button "Apply" at bounding box center [524, 217] width 22 height 11
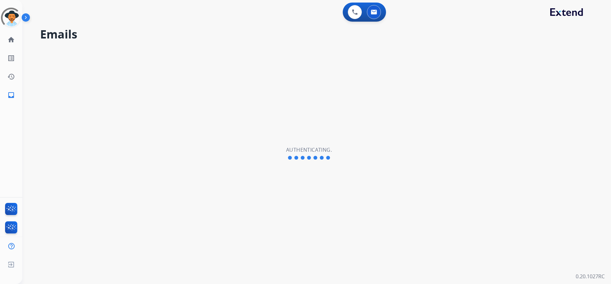
select select "**********"
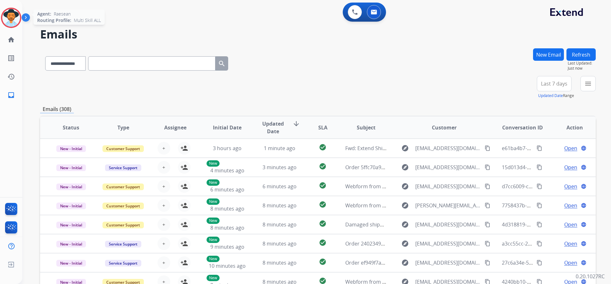
click at [12, 22] on img at bounding box center [11, 18] width 18 height 18
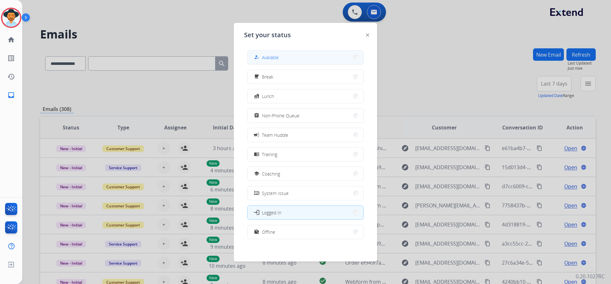
click at [286, 62] on button "how_to_reg Available" at bounding box center [305, 58] width 116 height 14
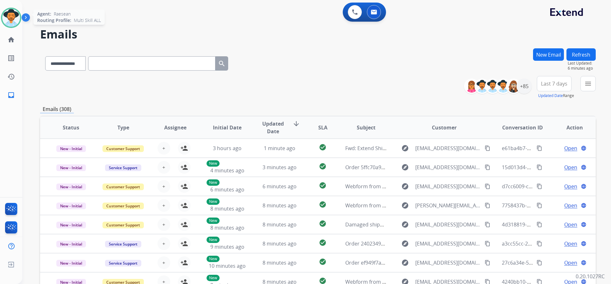
click at [9, 17] on img at bounding box center [11, 18] width 18 height 18
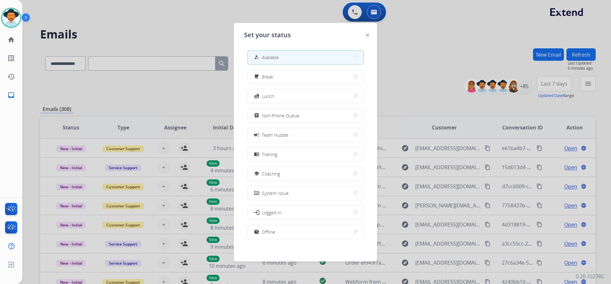
drag, startPoint x: 127, startPoint y: 33, endPoint x: 136, endPoint y: 33, distance: 9.9
click at [129, 33] on div at bounding box center [305, 142] width 611 height 284
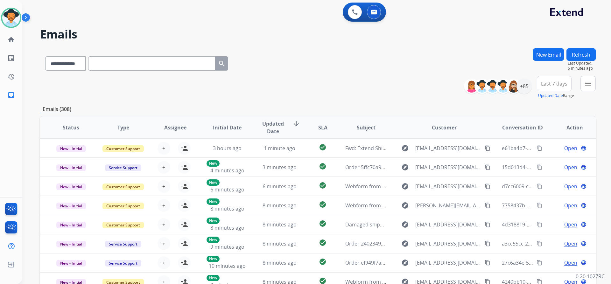
click at [531, 87] on div "**********" at bounding box center [532, 87] width 127 height 23
click at [525, 86] on div "+85" at bounding box center [523, 86] width 15 height 15
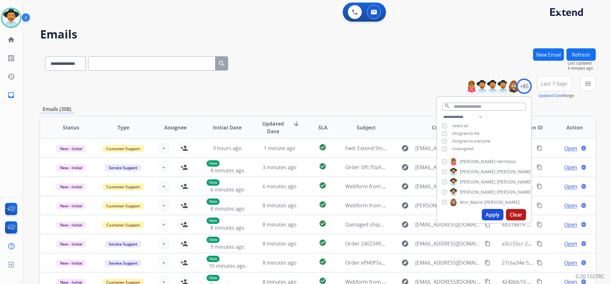
click at [464, 147] on span "Unassigned" at bounding box center [462, 148] width 21 height 5
click at [488, 215] on button "Apply" at bounding box center [493, 214] width 22 height 11
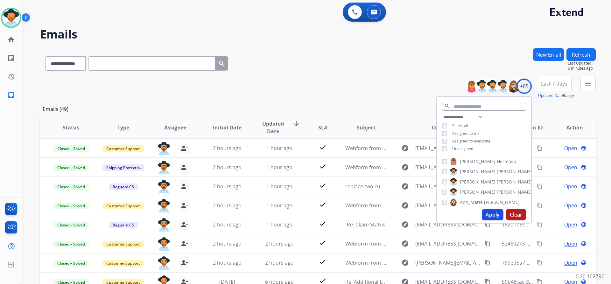
click at [489, 213] on button "Apply" at bounding box center [493, 214] width 22 height 11
click at [556, 85] on span "Last 7 days" at bounding box center [554, 83] width 26 height 3
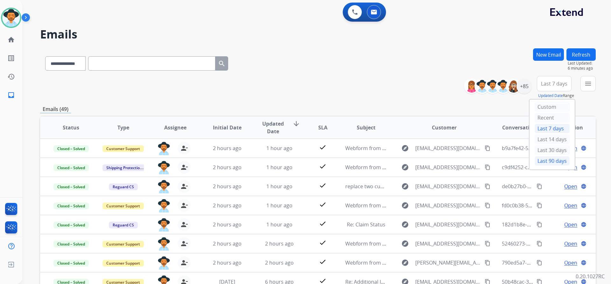
click at [551, 163] on div "Last 90 days" at bounding box center [551, 161] width 35 height 10
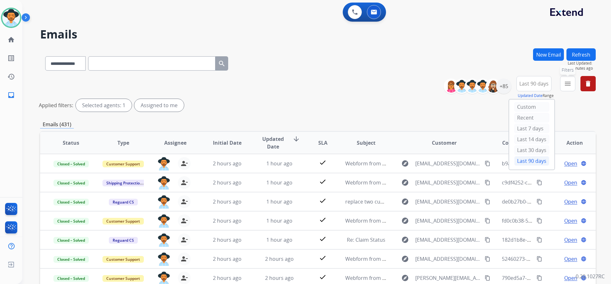
click at [570, 80] on mat-icon "menu" at bounding box center [568, 84] width 8 height 8
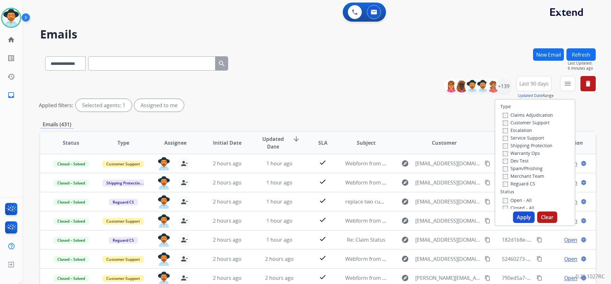
click at [536, 124] on label "Customer Support" at bounding box center [526, 123] width 47 height 6
click at [535, 144] on label "Shipping Protection" at bounding box center [528, 146] width 50 height 6
click at [528, 182] on label "Reguard CS" at bounding box center [519, 184] width 32 height 6
click at [518, 202] on label "Open - All" at bounding box center [517, 200] width 29 height 6
click at [522, 216] on button "Apply" at bounding box center [524, 217] width 22 height 11
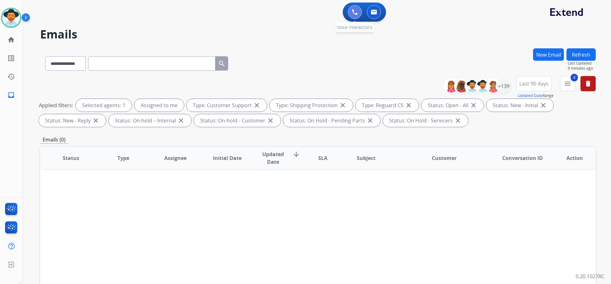
click at [356, 13] on img at bounding box center [355, 12] width 6 height 6
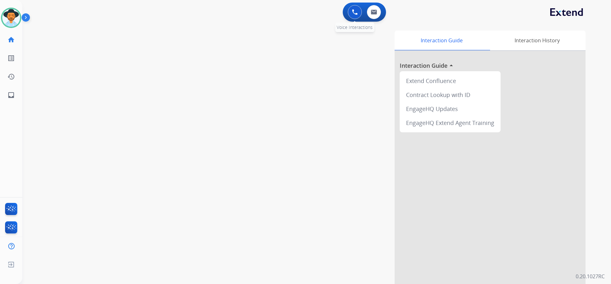
click at [352, 12] on img at bounding box center [355, 12] width 6 height 6
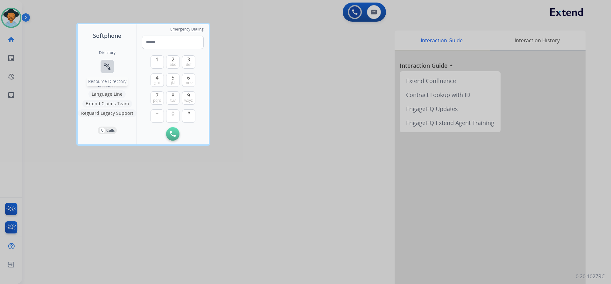
click at [106, 64] on mat-icon "connect_without_contact" at bounding box center [107, 67] width 8 height 8
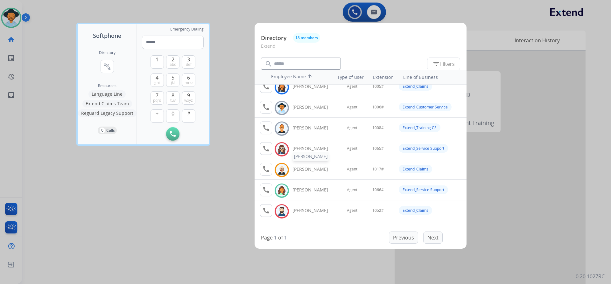
scroll to position [32, 0]
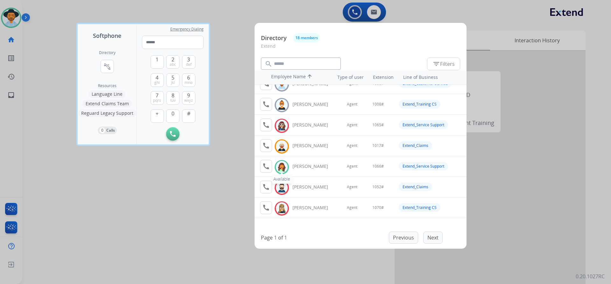
click at [283, 165] on img at bounding box center [281, 167] width 9 height 10
click at [266, 167] on mat-icon "call" at bounding box center [266, 167] width 8 height 8
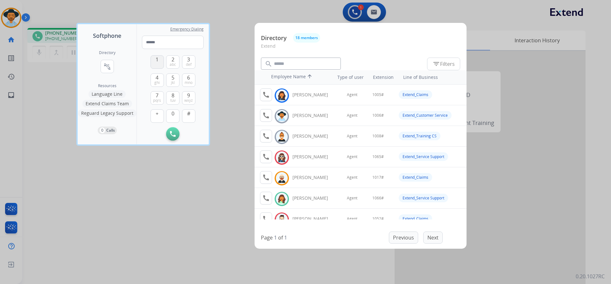
click at [158, 60] on span "1" at bounding box center [157, 60] width 3 height 8
click at [170, 115] on button "0" at bounding box center [172, 115] width 13 height 13
click at [185, 80] on button "6 mno" at bounding box center [188, 79] width 13 height 13
click at [187, 116] on button "#" at bounding box center [188, 115] width 13 height 13
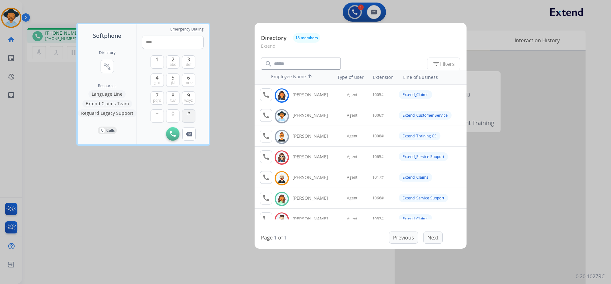
type input "*****"
click at [480, 15] on div at bounding box center [305, 142] width 611 height 284
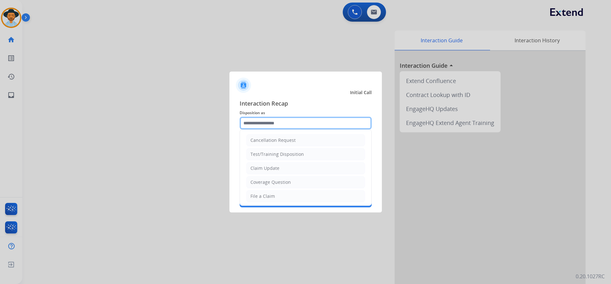
click at [316, 124] on input "text" at bounding box center [306, 123] width 132 height 13
click at [277, 195] on li "File a Claim" at bounding box center [305, 196] width 119 height 12
type input "**********"
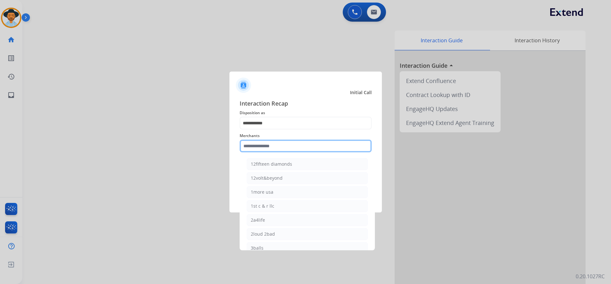
click at [272, 147] on input "text" at bounding box center [306, 146] width 132 height 13
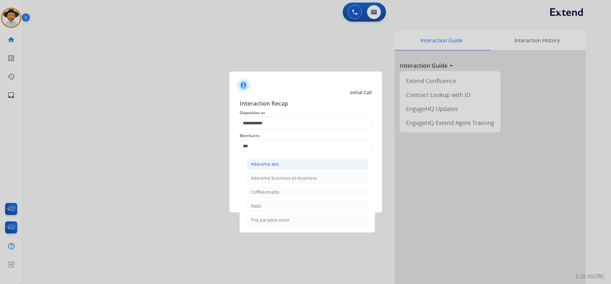
click at [278, 163] on li "Adorama abs" at bounding box center [307, 164] width 121 height 12
type input "**********"
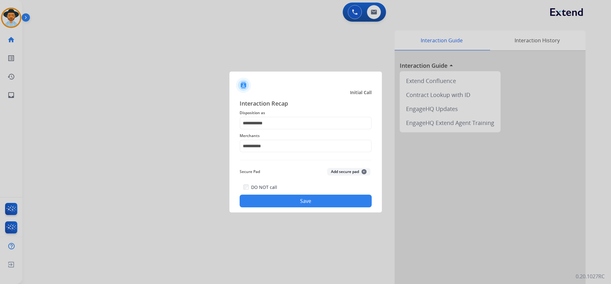
click at [304, 209] on div "**********" at bounding box center [305, 153] width 152 height 119
click at [310, 202] on button "Save" at bounding box center [306, 201] width 132 height 13
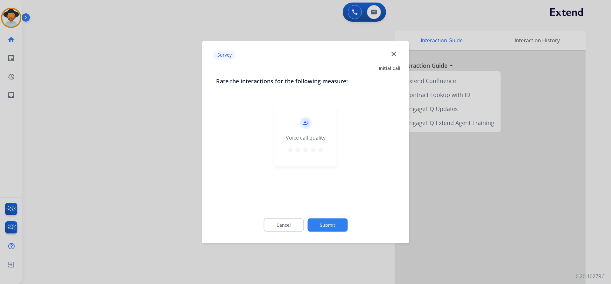
click at [322, 221] on button "Submit" at bounding box center [327, 224] width 40 height 13
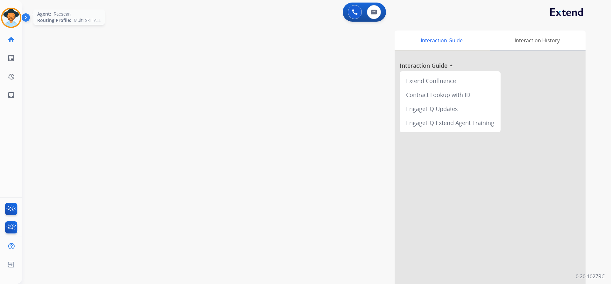
click at [15, 17] on img at bounding box center [11, 18] width 18 height 18
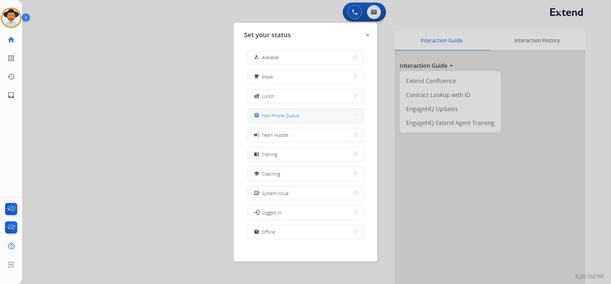
click at [325, 117] on button "assignment Non-Phone Queue" at bounding box center [305, 116] width 116 height 14
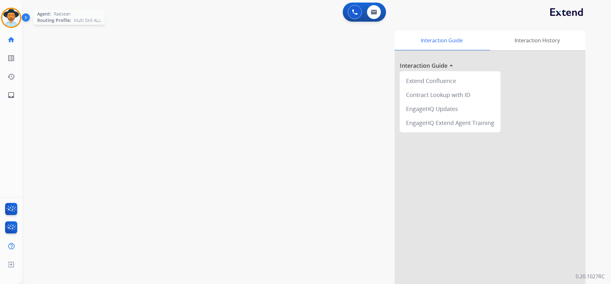
click at [11, 18] on img at bounding box center [11, 18] width 18 height 18
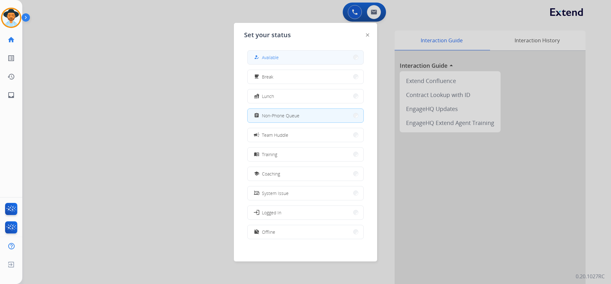
click at [282, 55] on button "how_to_reg Available" at bounding box center [305, 58] width 116 height 14
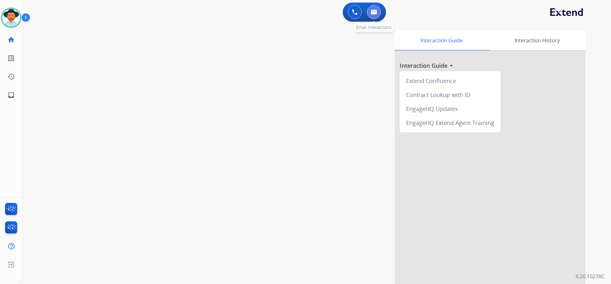
click at [374, 11] on img at bounding box center [374, 12] width 6 height 5
select select "**********"
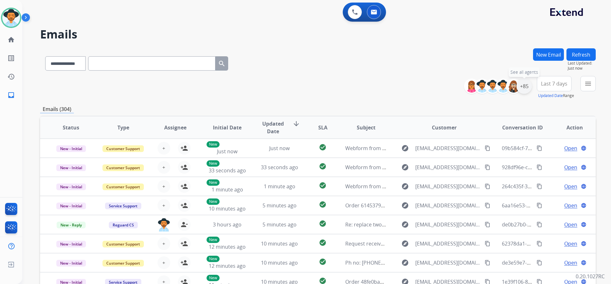
click at [523, 88] on div "+85" at bounding box center [523, 86] width 15 height 15
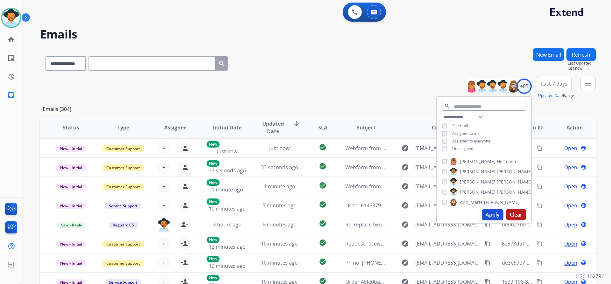
click at [471, 145] on div "**********" at bounding box center [484, 133] width 94 height 41
click at [469, 147] on span "Unassigned" at bounding box center [462, 148] width 21 height 5
click at [491, 215] on button "Apply" at bounding box center [493, 214] width 22 height 11
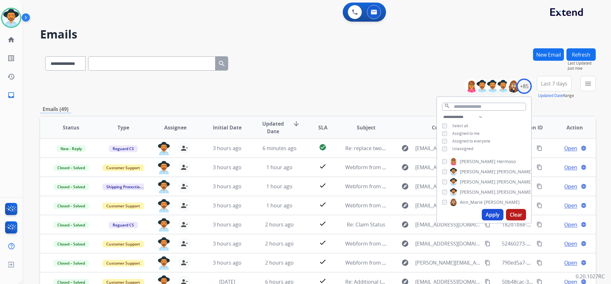
click at [557, 78] on button "Last 7 days" at bounding box center [554, 83] width 35 height 15
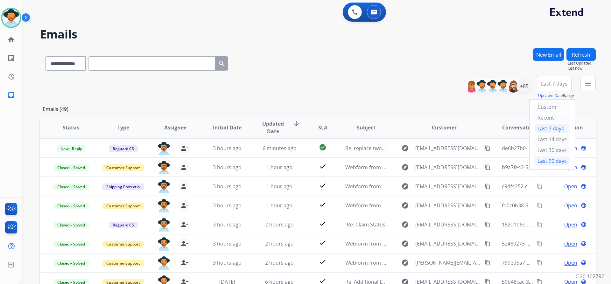
click at [552, 158] on div "Last 90 days" at bounding box center [551, 161] width 35 height 10
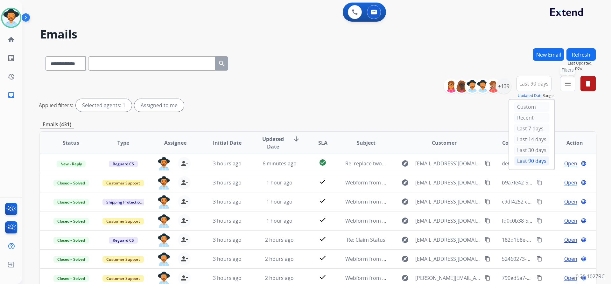
click at [566, 85] on mat-icon "menu" at bounding box center [568, 84] width 8 height 8
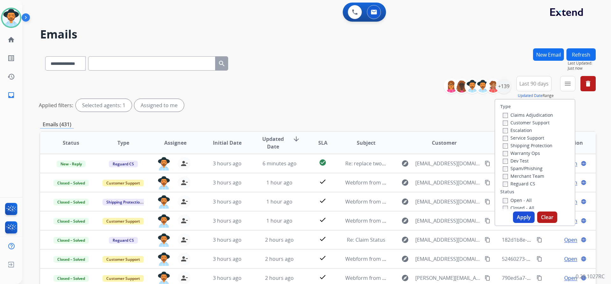
click at [535, 122] on label "Customer Support" at bounding box center [526, 123] width 47 height 6
click at [541, 146] on label "Shipping Protection" at bounding box center [528, 146] width 50 height 6
click at [526, 184] on label "Reguard CS" at bounding box center [519, 184] width 32 height 6
click at [517, 202] on label "Open - All" at bounding box center [517, 200] width 29 height 6
click at [521, 218] on button "Apply" at bounding box center [524, 217] width 22 height 11
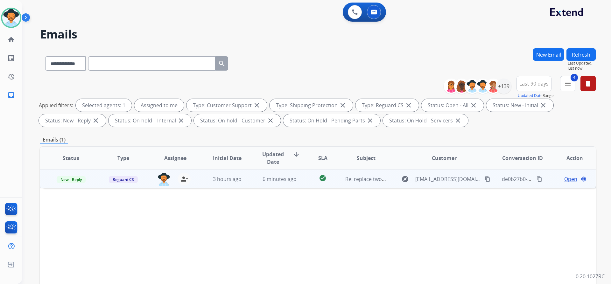
click at [566, 179] on span "Open" at bounding box center [570, 179] width 13 height 8
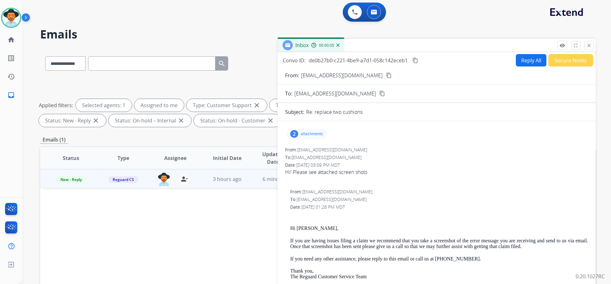
click at [308, 136] on p "attachments" at bounding box center [312, 133] width 22 height 5
click at [488, 152] on div "From: bautistaflorendo07@gmail.com" at bounding box center [436, 150] width 303 height 6
click at [567, 57] on button "Secure Notes" at bounding box center [570, 60] width 45 height 12
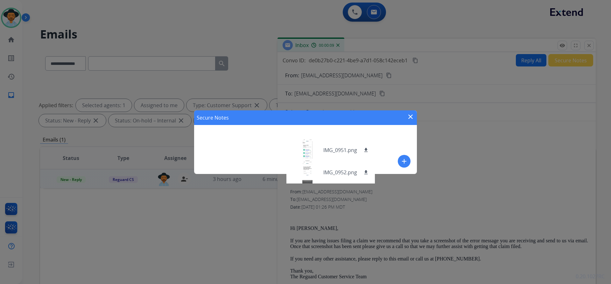
click at [344, 127] on div "Secure Notes close add" at bounding box center [305, 142] width 223 height 64
click at [409, 116] on mat-icon "close" at bounding box center [411, 117] width 8 height 8
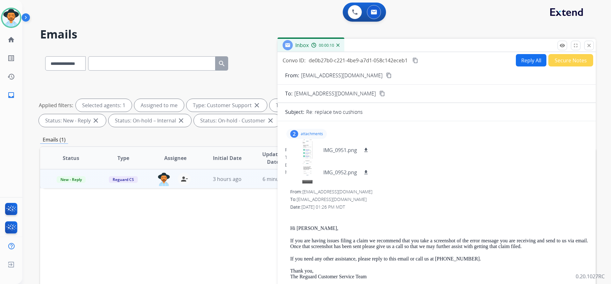
click at [314, 131] on p "attachments" at bounding box center [312, 133] width 22 height 5
click at [563, 64] on button "Secure Notes" at bounding box center [570, 60] width 45 height 12
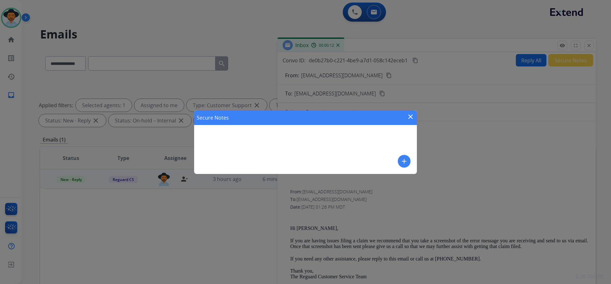
click at [409, 162] on button "add" at bounding box center [404, 161] width 13 height 13
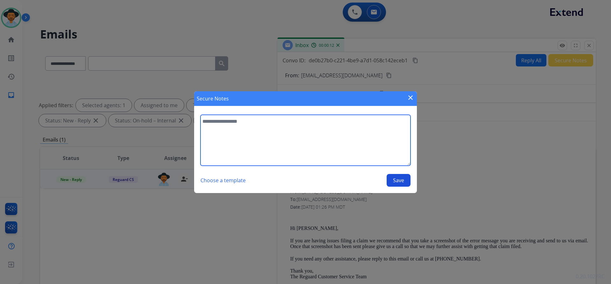
click at [271, 144] on textarea at bounding box center [305, 140] width 210 height 51
drag, startPoint x: 346, startPoint y: 123, endPoint x: 320, endPoint y: 124, distance: 26.1
click at [320, 124] on textarea "**********" at bounding box center [305, 140] width 210 height 51
click at [345, 123] on textarea "**********" at bounding box center [305, 140] width 210 height 51
type textarea "**********"
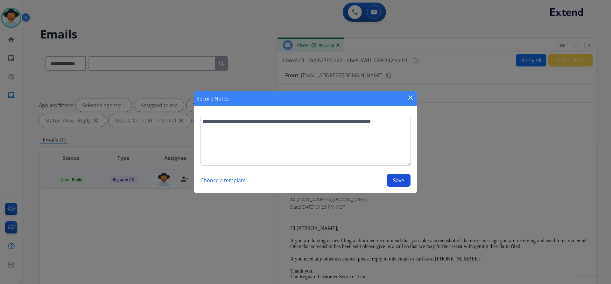
click at [404, 181] on button "Save" at bounding box center [399, 180] width 24 height 13
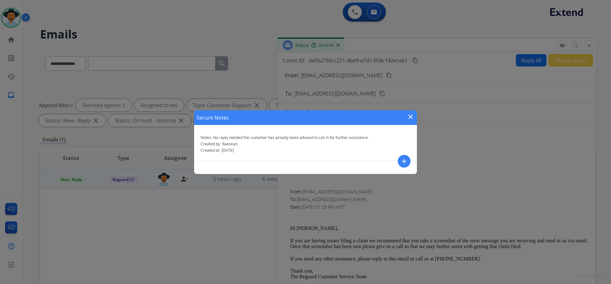
click at [410, 113] on mat-icon "close" at bounding box center [411, 117] width 8 height 8
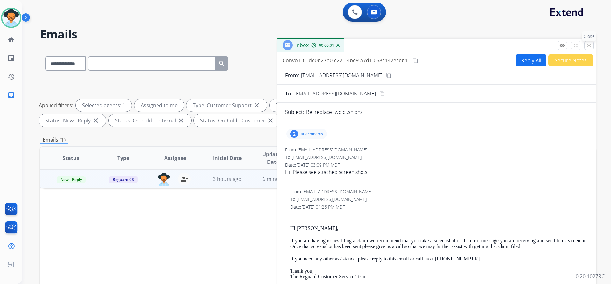
click at [587, 44] on mat-icon "close" at bounding box center [589, 46] width 6 height 6
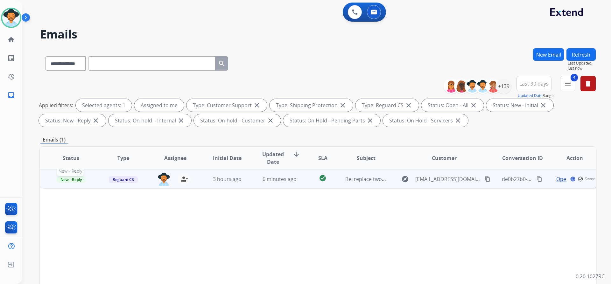
click at [72, 179] on span "New - Reply" at bounding box center [71, 179] width 29 height 7
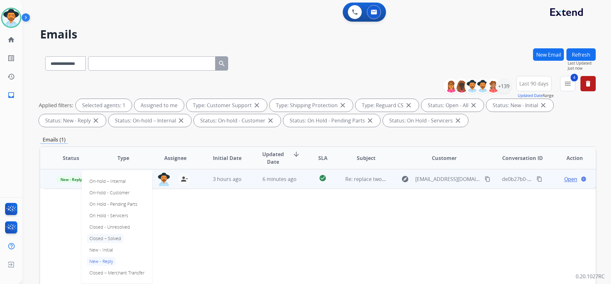
click at [108, 239] on p "Closed – Solved" at bounding box center [105, 238] width 37 height 9
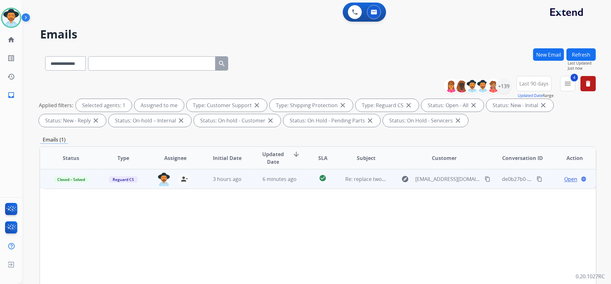
click at [305, 260] on div "Status Type Assignee Initial Date Updated Date arrow_downward SLA Subject Custo…" at bounding box center [317, 252] width 555 height 213
click at [12, 21] on img at bounding box center [11, 18] width 18 height 18
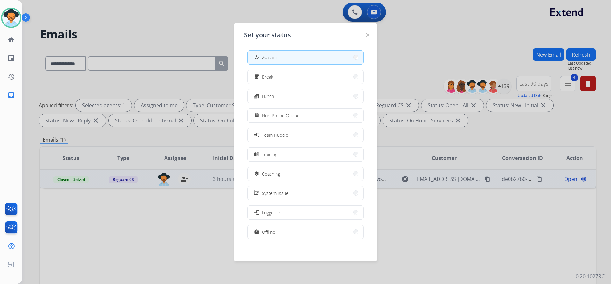
click at [307, 62] on button "how_to_reg Available" at bounding box center [305, 58] width 116 height 14
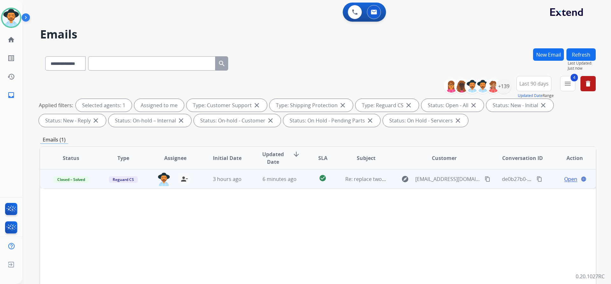
click at [549, 88] on button "Last 90 days" at bounding box center [533, 83] width 35 height 15
click at [504, 85] on div "+139" at bounding box center [503, 86] width 15 height 15
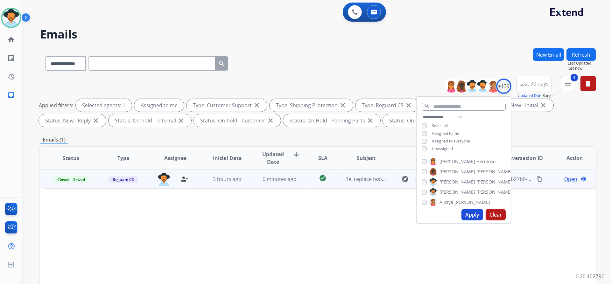
click at [478, 215] on button "Apply" at bounding box center [472, 214] width 22 height 11
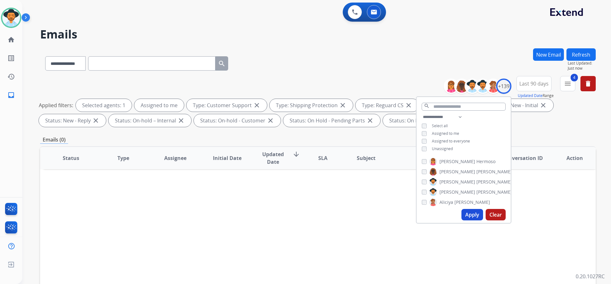
click at [390, 230] on div "Status Type Assignee Initial Date Updated Date arrow_downward SLA Subject Custo…" at bounding box center [317, 252] width 555 height 213
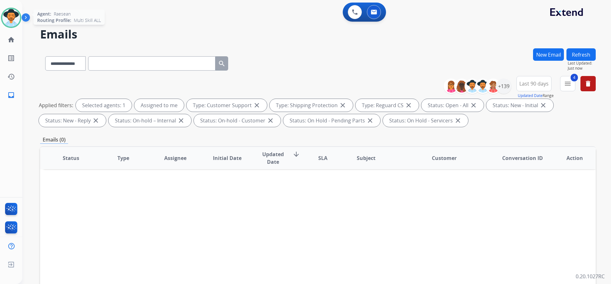
click at [10, 20] on img at bounding box center [11, 18] width 18 height 18
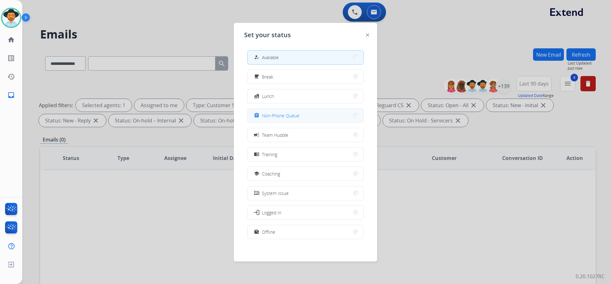
click at [306, 115] on button "assignment Non-Phone Queue" at bounding box center [305, 116] width 116 height 14
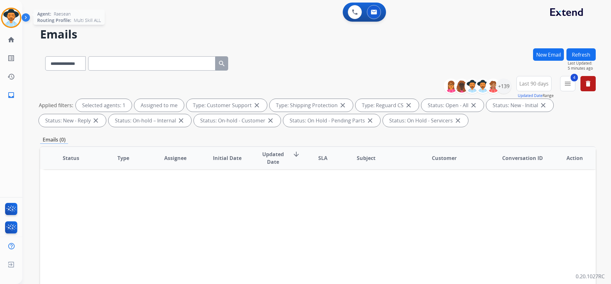
click at [5, 22] on img at bounding box center [11, 18] width 18 height 18
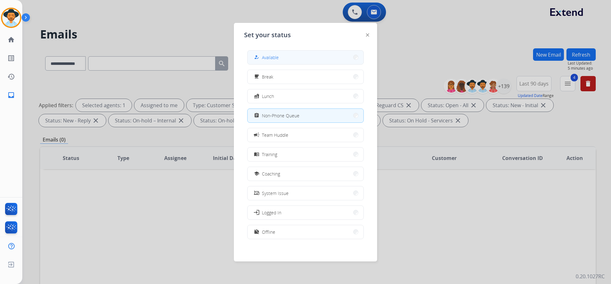
click at [285, 53] on button "how_to_reg Available" at bounding box center [305, 58] width 116 height 14
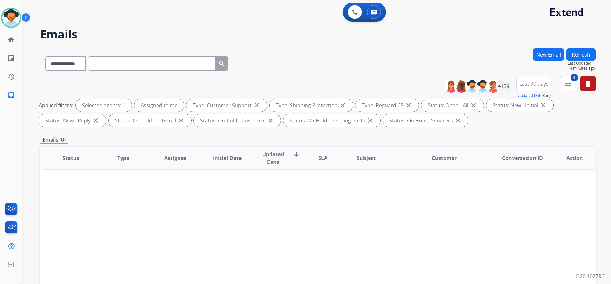
click at [545, 56] on button "New Email" at bounding box center [548, 54] width 31 height 12
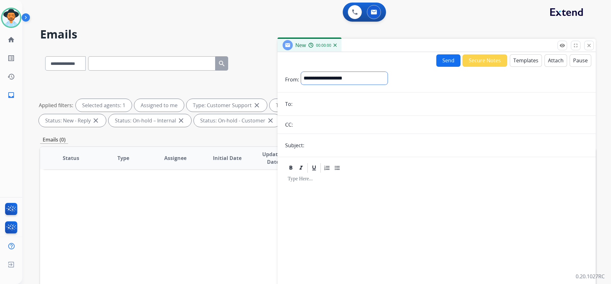
click at [331, 78] on select "**********" at bounding box center [344, 78] width 87 height 13
select select "**********"
click at [301, 72] on select "**********" at bounding box center [344, 78] width 87 height 13
paste input "**********"
type input "**********"
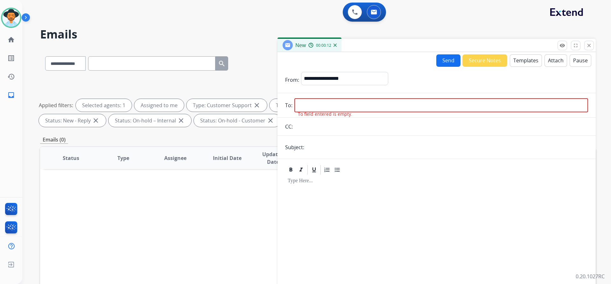
paste input "**********"
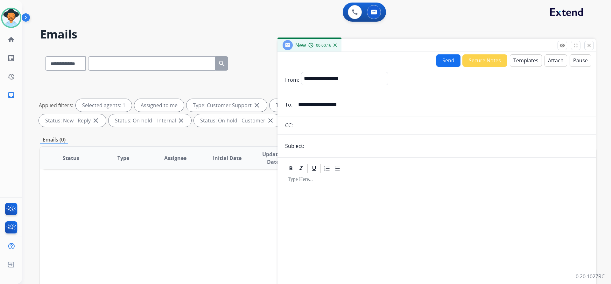
type input "**********"
click at [321, 145] on input "text" at bounding box center [447, 146] width 282 height 13
click at [369, 148] on input "**********" at bounding box center [447, 146] width 282 height 13
click at [390, 145] on input "**********" at bounding box center [447, 146] width 282 height 13
type input "**********"
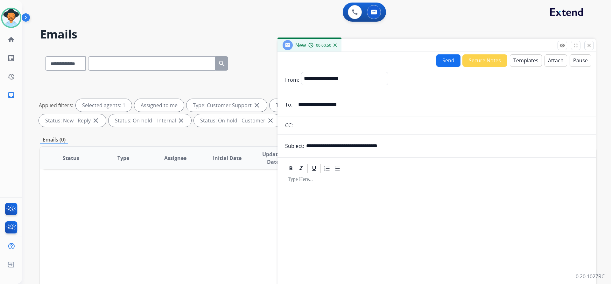
click at [520, 57] on button "Templates" at bounding box center [526, 60] width 32 height 12
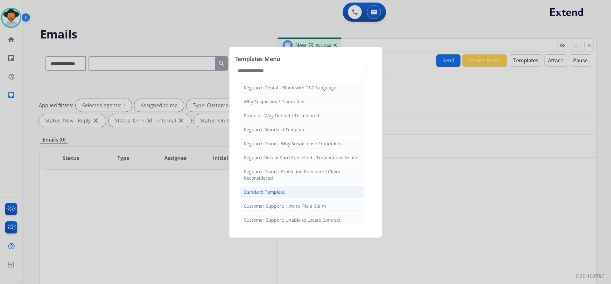
click at [270, 194] on div "Standard Template" at bounding box center [264, 192] width 41 height 6
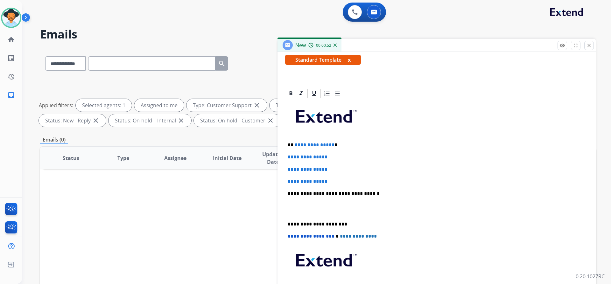
scroll to position [122, 0]
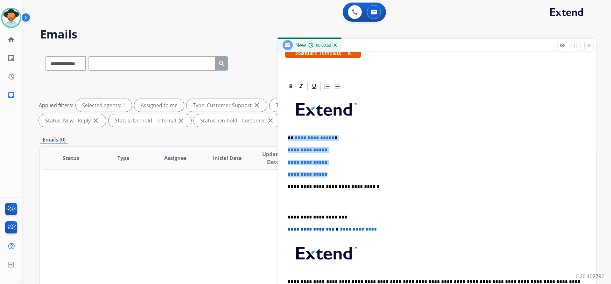
drag, startPoint x: 332, startPoint y: 173, endPoint x: 277, endPoint y: 131, distance: 69.0
click at [277, 131] on div "**********" at bounding box center [317, 220] width 555 height 344
click at [308, 149] on span "**********" at bounding box center [308, 150] width 40 height 5
drag, startPoint x: 330, startPoint y: 174, endPoint x: 293, endPoint y: 140, distance: 50.5
click at [293, 140] on div "**********" at bounding box center [436, 201] width 303 height 219
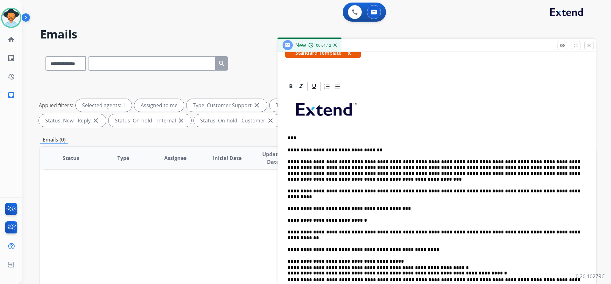
click at [292, 139] on p "***" at bounding box center [434, 138] width 293 height 6
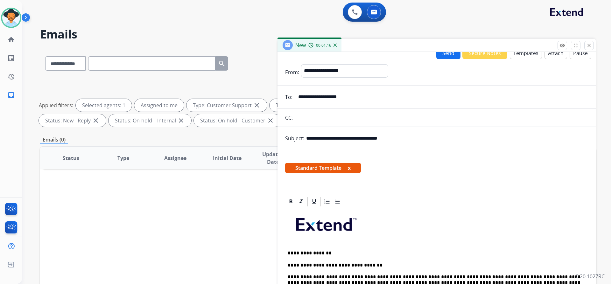
scroll to position [0, 0]
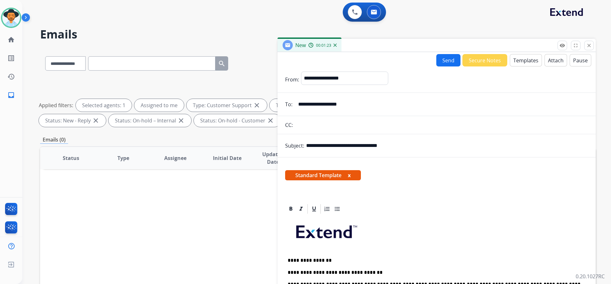
click at [441, 59] on button "Send" at bounding box center [448, 60] width 24 height 12
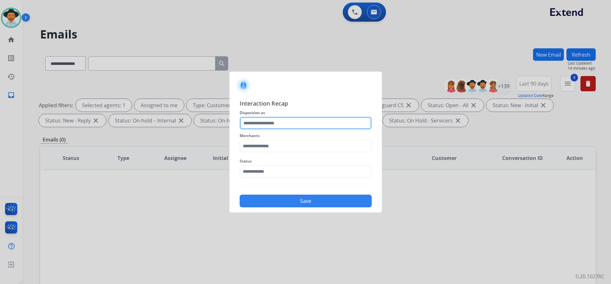
click at [289, 123] on input "text" at bounding box center [306, 123] width 132 height 13
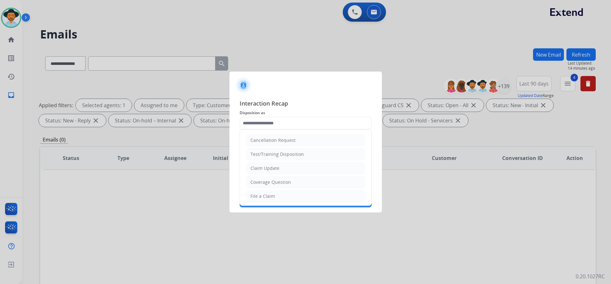
drag, startPoint x: 282, startPoint y: 193, endPoint x: 279, endPoint y: 174, distance: 19.4
click at [282, 193] on li "File a Claim" at bounding box center [305, 196] width 119 height 12
type input "**********"
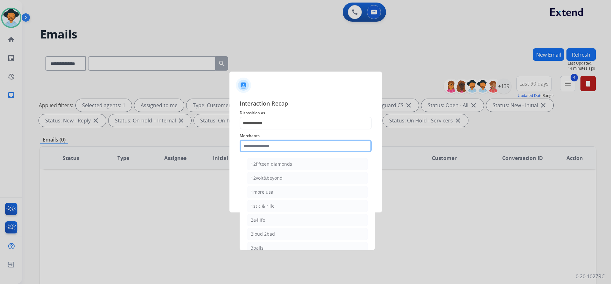
click at [283, 148] on input "text" at bounding box center [306, 146] width 132 height 13
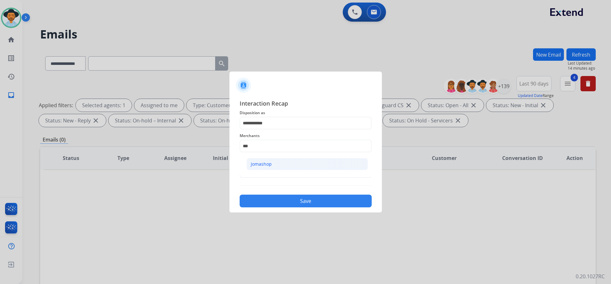
click at [284, 160] on li "Jomashop" at bounding box center [307, 164] width 121 height 12
type input "********"
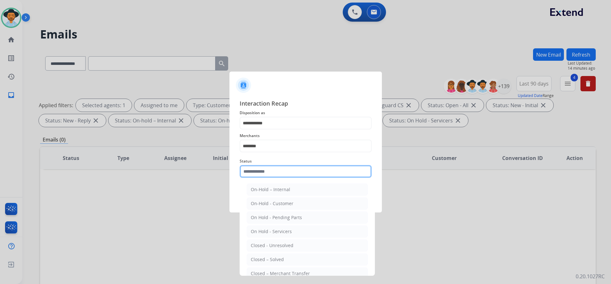
click at [276, 172] on input "text" at bounding box center [306, 171] width 132 height 13
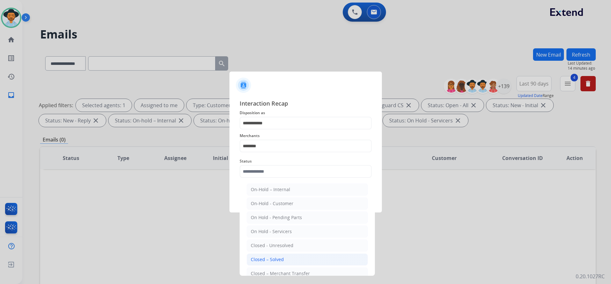
click at [274, 257] on div "Closed – Solved" at bounding box center [267, 259] width 33 height 6
type input "**********"
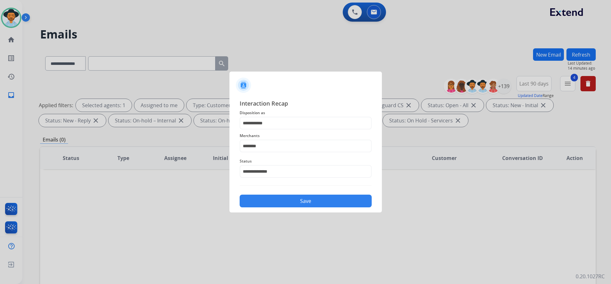
click at [287, 201] on button "Save" at bounding box center [306, 201] width 132 height 13
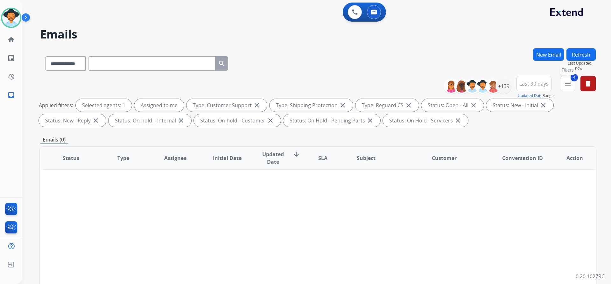
click at [567, 85] on mat-icon "menu" at bounding box center [568, 84] width 8 height 8
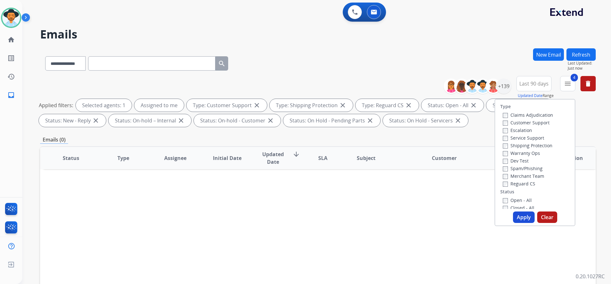
click at [525, 206] on label "Closed - All" at bounding box center [518, 208] width 31 height 6
click at [517, 219] on button "Apply" at bounding box center [524, 217] width 22 height 11
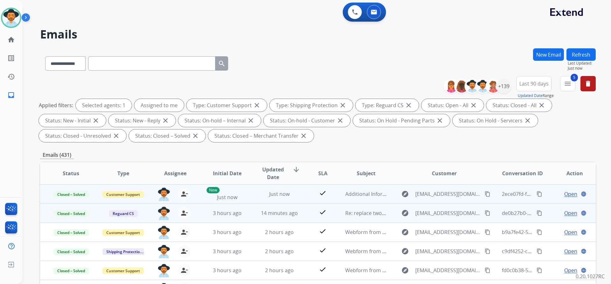
click at [536, 193] on mat-icon "content_copy" at bounding box center [539, 194] width 6 height 6
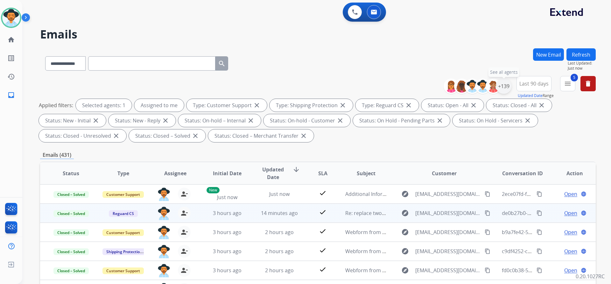
click at [508, 87] on div "+139" at bounding box center [503, 86] width 15 height 15
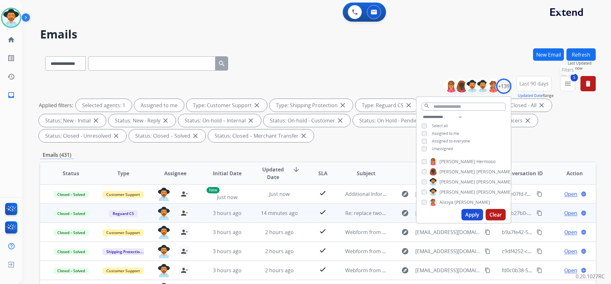
click at [569, 84] on mat-icon "menu" at bounding box center [568, 84] width 8 height 8
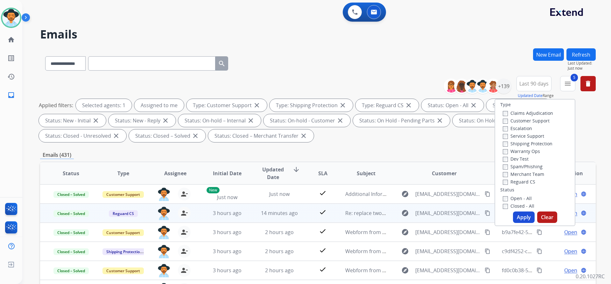
click at [512, 206] on label "Closed - All" at bounding box center [518, 206] width 31 height 6
click at [519, 215] on button "Apply" at bounding box center [524, 217] width 22 height 11
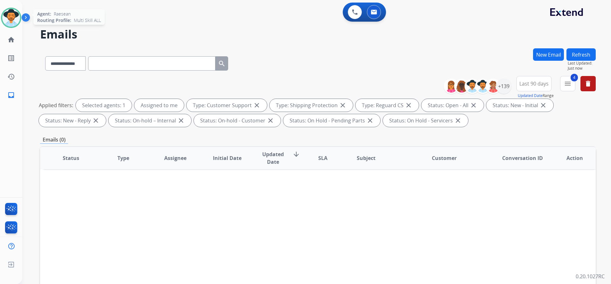
click at [4, 18] on img at bounding box center [11, 18] width 18 height 18
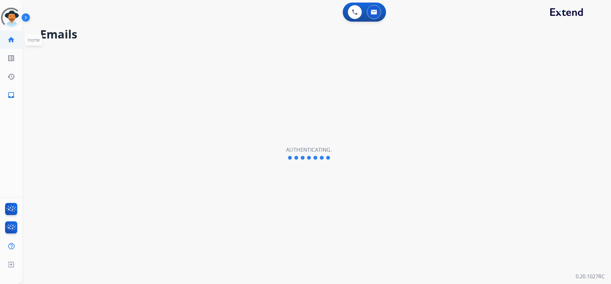
select select "**********"
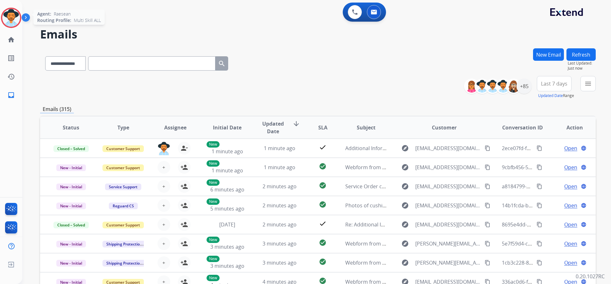
click at [17, 17] on img at bounding box center [11, 18] width 18 height 18
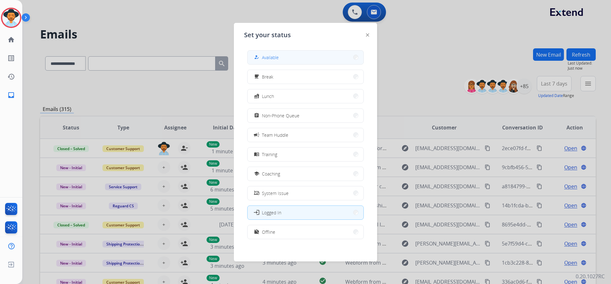
click at [297, 57] on button "how_to_reg Available" at bounding box center [305, 58] width 116 height 14
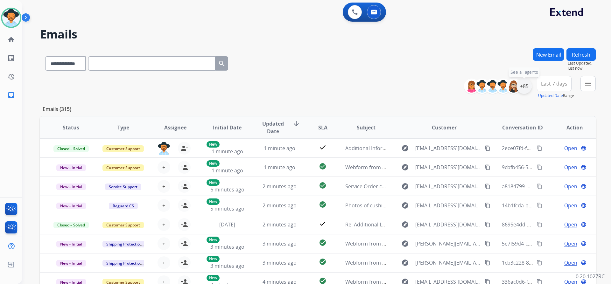
click at [526, 88] on div "+85" at bounding box center [523, 86] width 15 height 15
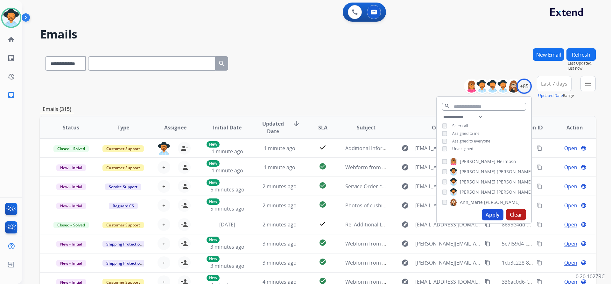
click at [469, 149] on span "Unassigned" at bounding box center [462, 148] width 21 height 5
click at [493, 213] on button "Apply" at bounding box center [493, 214] width 22 height 11
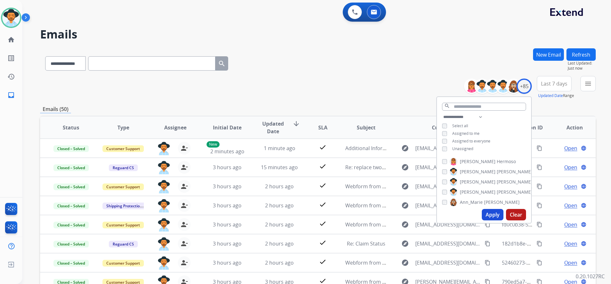
click at [552, 85] on span "Last 7 days" at bounding box center [554, 83] width 26 height 3
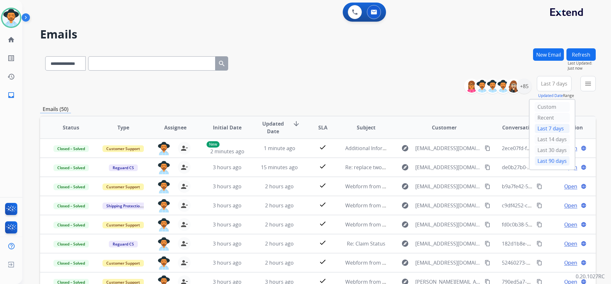
click at [554, 161] on div "Last 90 days" at bounding box center [551, 161] width 35 height 10
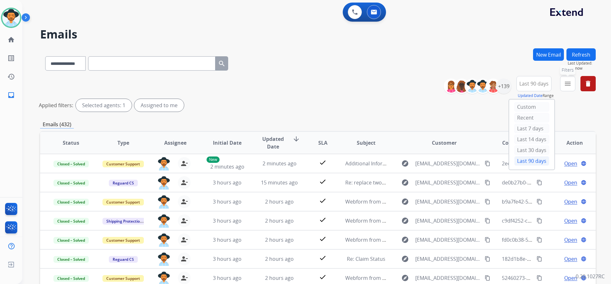
click at [572, 87] on button "menu Filters" at bounding box center [567, 83] width 15 height 15
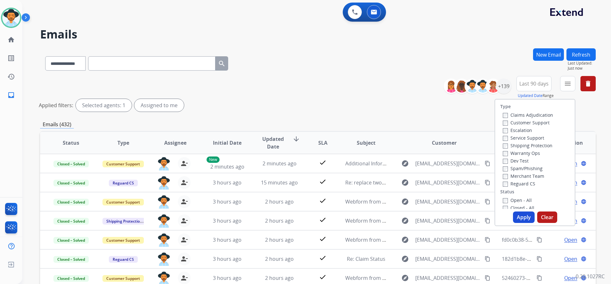
click at [540, 122] on label "Customer Support" at bounding box center [526, 123] width 47 height 6
click at [536, 145] on label "Shipping Protection" at bounding box center [528, 146] width 50 height 6
click at [525, 182] on label "Reguard CS" at bounding box center [519, 184] width 32 height 6
click at [518, 201] on label "Open - All" at bounding box center [517, 200] width 29 height 6
click at [521, 216] on button "Apply" at bounding box center [524, 217] width 22 height 11
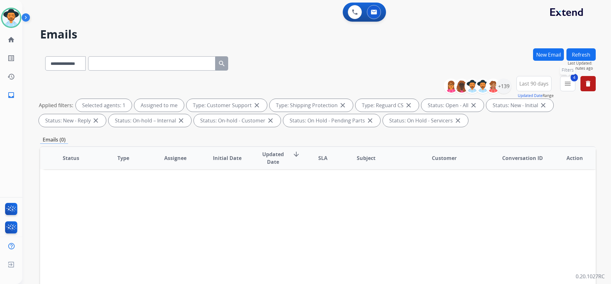
click at [570, 83] on mat-icon "menu" at bounding box center [568, 84] width 8 height 8
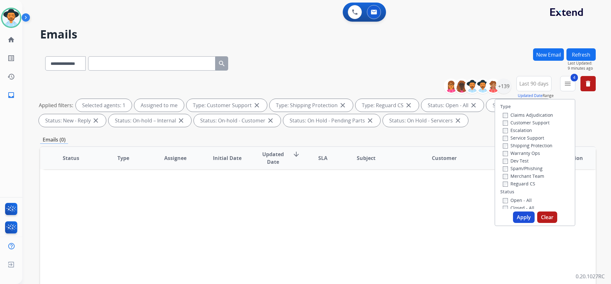
click at [523, 216] on button "Apply" at bounding box center [524, 217] width 22 height 11
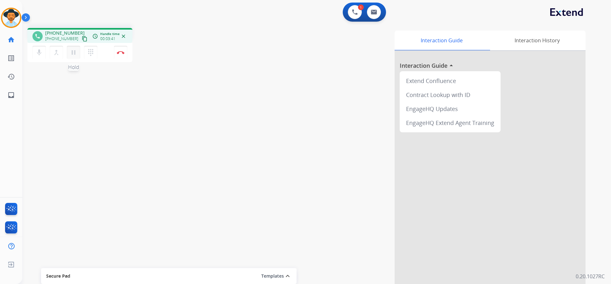
click at [73, 49] on mat-icon "pause" at bounding box center [74, 53] width 8 height 8
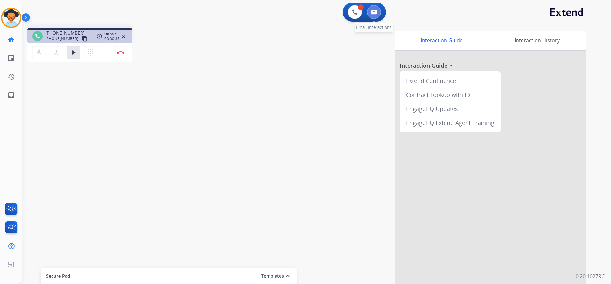
click at [373, 11] on img at bounding box center [374, 12] width 6 height 5
select select "**********"
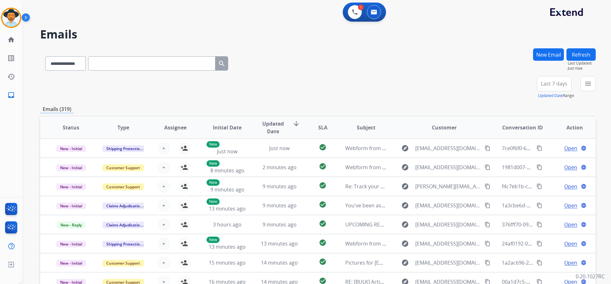
paste input "**********"
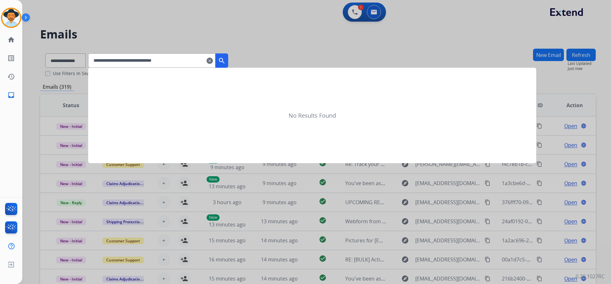
type input "**********"
click at [226, 61] on mat-icon "search" at bounding box center [222, 61] width 8 height 8
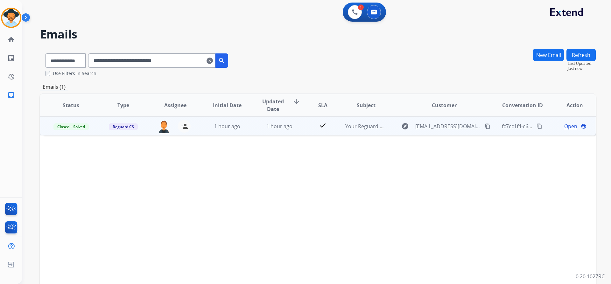
click at [568, 126] on span "Open" at bounding box center [570, 126] width 13 height 8
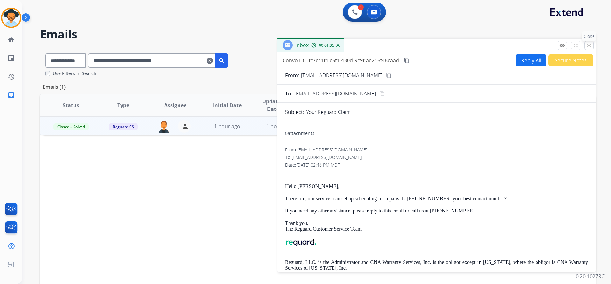
click at [588, 46] on mat-icon "close" at bounding box center [589, 46] width 6 height 6
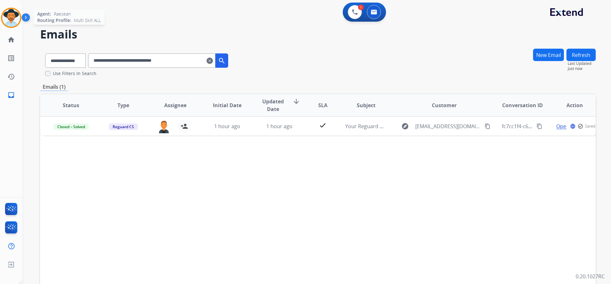
click at [13, 22] on img at bounding box center [11, 18] width 18 height 18
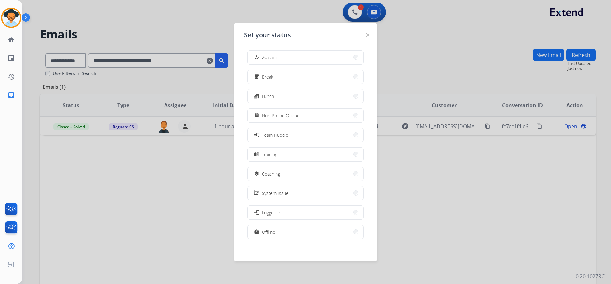
click at [465, 62] on div at bounding box center [305, 142] width 611 height 284
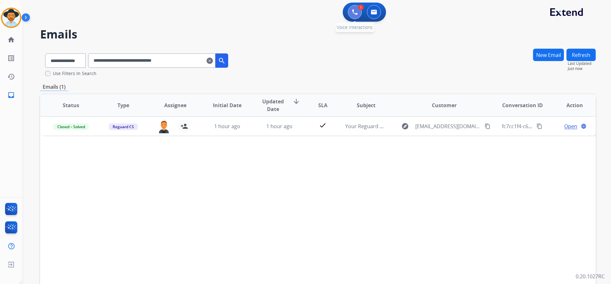
click at [356, 15] on button at bounding box center [355, 12] width 14 height 14
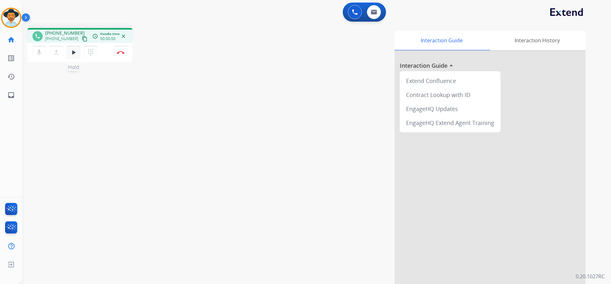
click at [76, 51] on mat-icon "play_arrow" at bounding box center [74, 53] width 8 height 8
click at [125, 52] on button "Disconnect" at bounding box center [120, 52] width 13 height 13
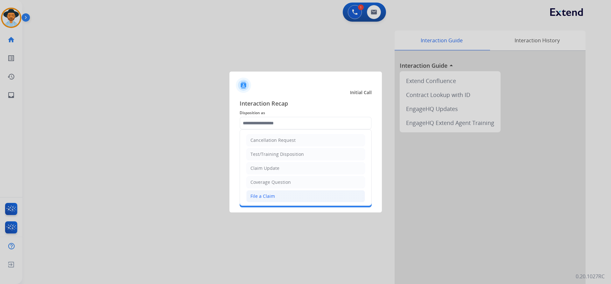
click at [274, 197] on div "File a Claim" at bounding box center [262, 196] width 24 height 6
type input "**********"
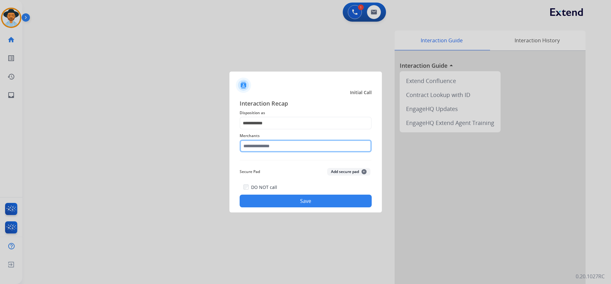
click at [290, 144] on input "text" at bounding box center [306, 146] width 132 height 13
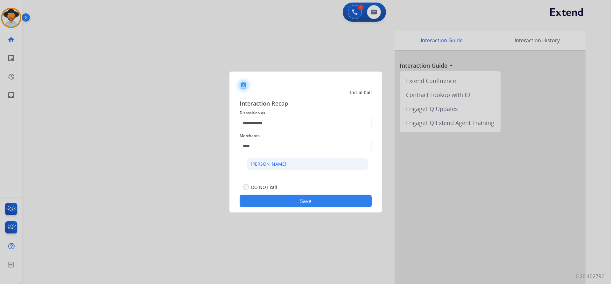
click at [295, 164] on li "Ashley - Reguard" at bounding box center [307, 164] width 121 height 12
type input "**********"
click at [302, 202] on button "Save" at bounding box center [306, 201] width 132 height 13
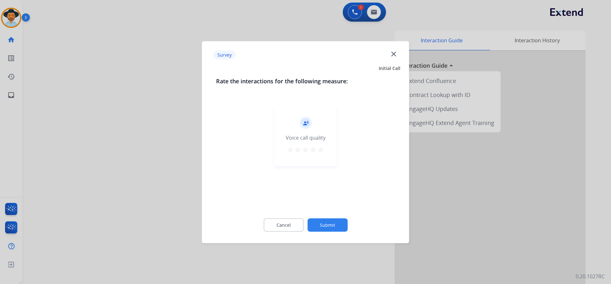
click at [329, 228] on button "Submit" at bounding box center [327, 224] width 40 height 13
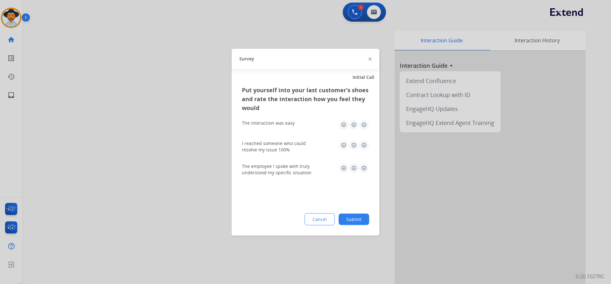
click at [354, 218] on button "Submit" at bounding box center [353, 218] width 31 height 11
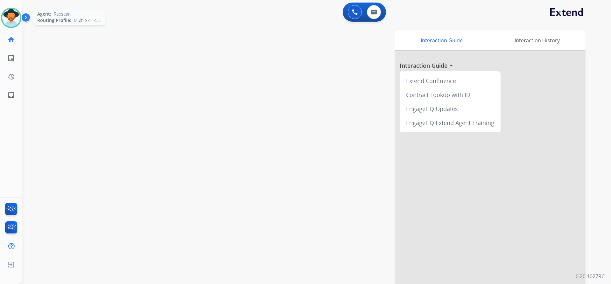
click at [6, 20] on img at bounding box center [11, 18] width 18 height 18
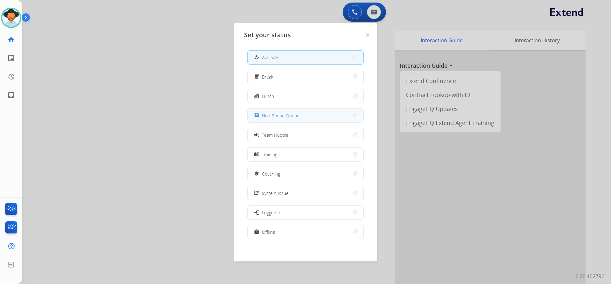
click at [308, 116] on button "assignment Non-Phone Queue" at bounding box center [305, 116] width 116 height 14
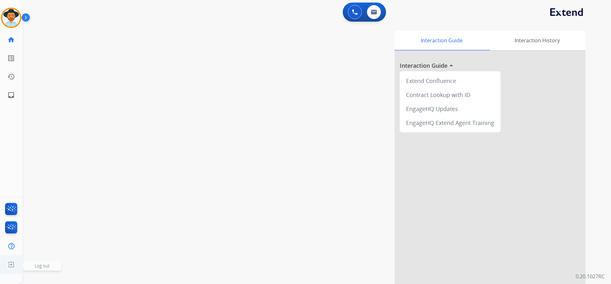
click at [11, 265] on img at bounding box center [10, 265] width 11 height 12
